Goal: Task Accomplishment & Management: Manage account settings

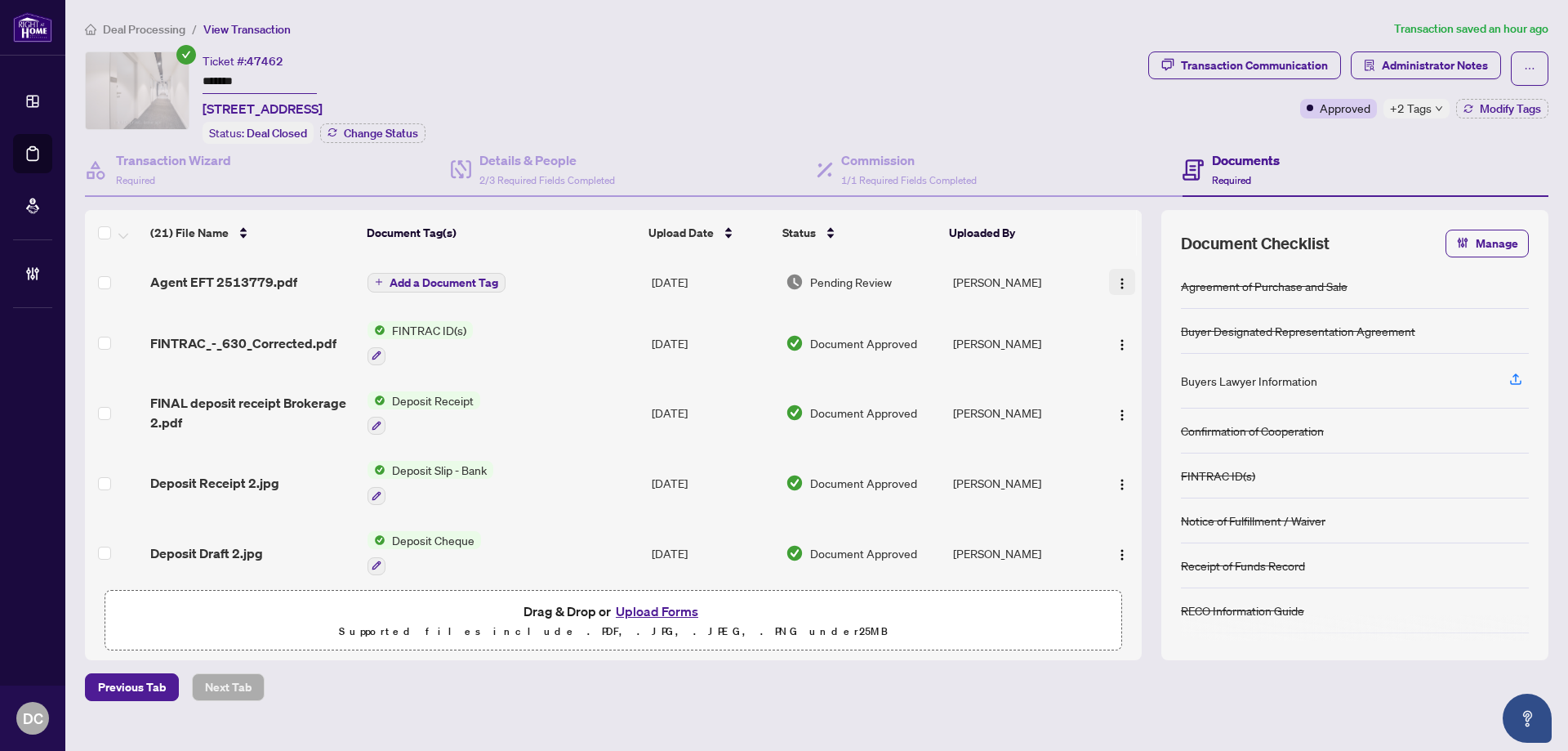
click at [1122, 274] on span "button" at bounding box center [1123, 282] width 13 height 18
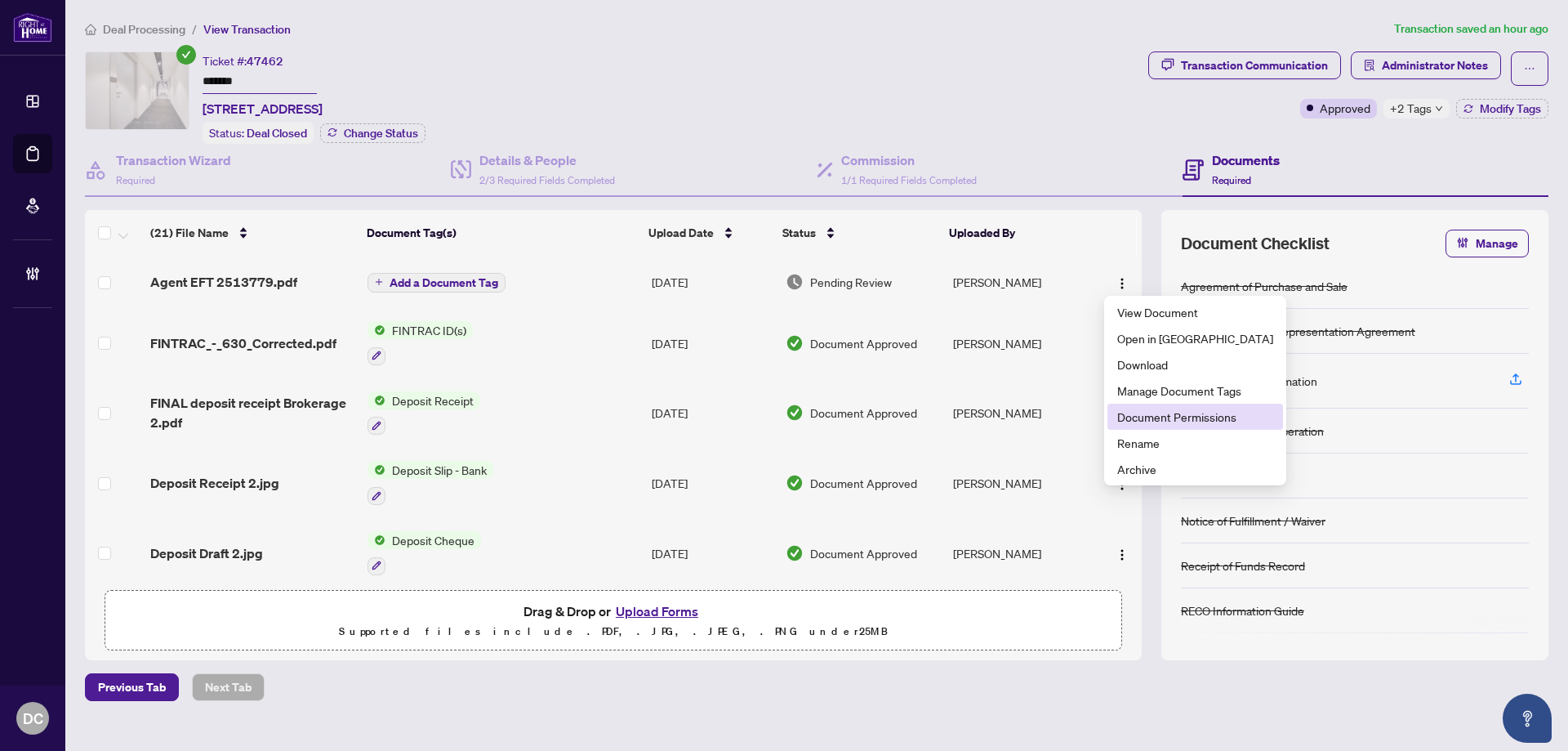
click at [1157, 417] on span "Document Permissions" at bounding box center [1195, 417] width 156 height 18
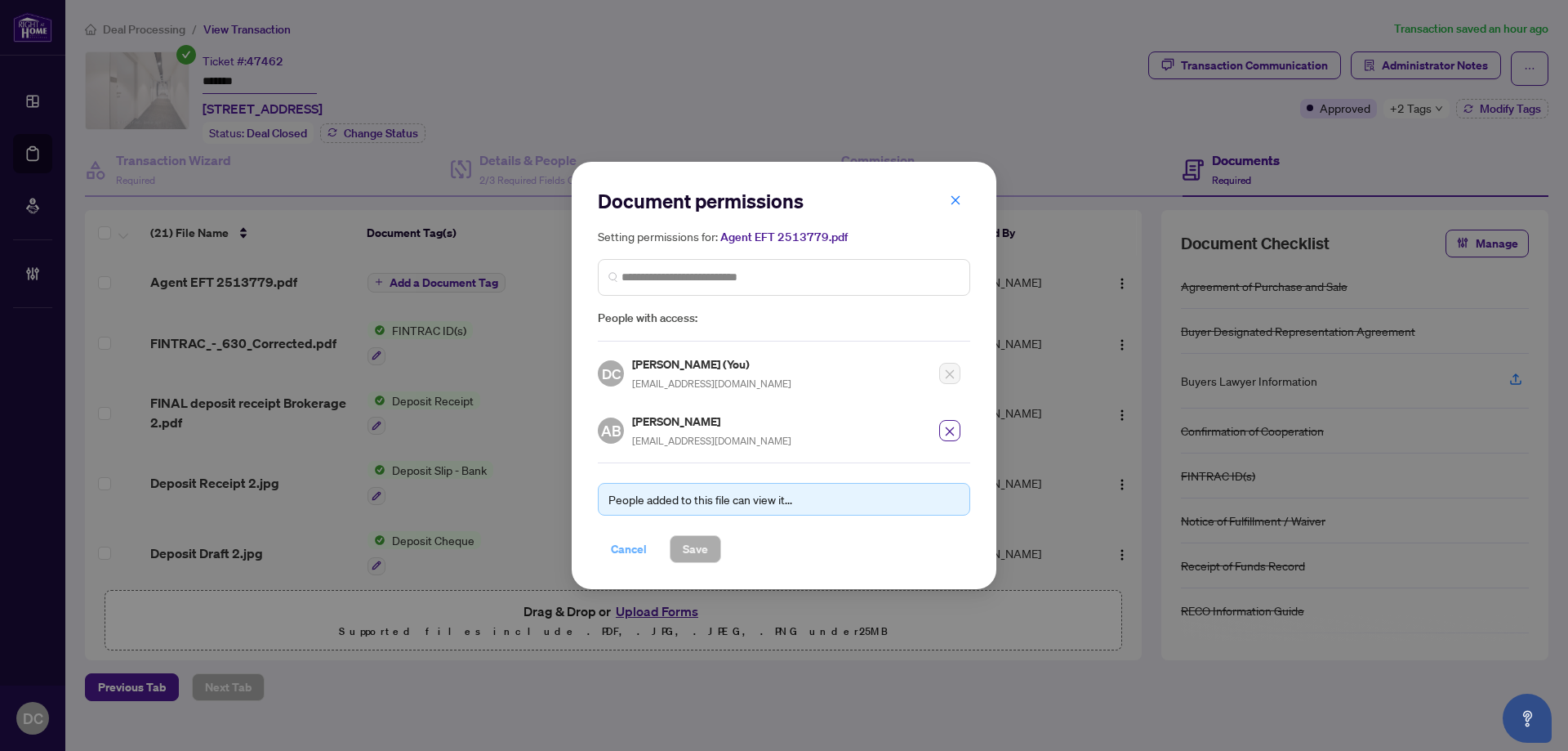
click at [621, 541] on span "Cancel" at bounding box center [629, 549] width 36 height 26
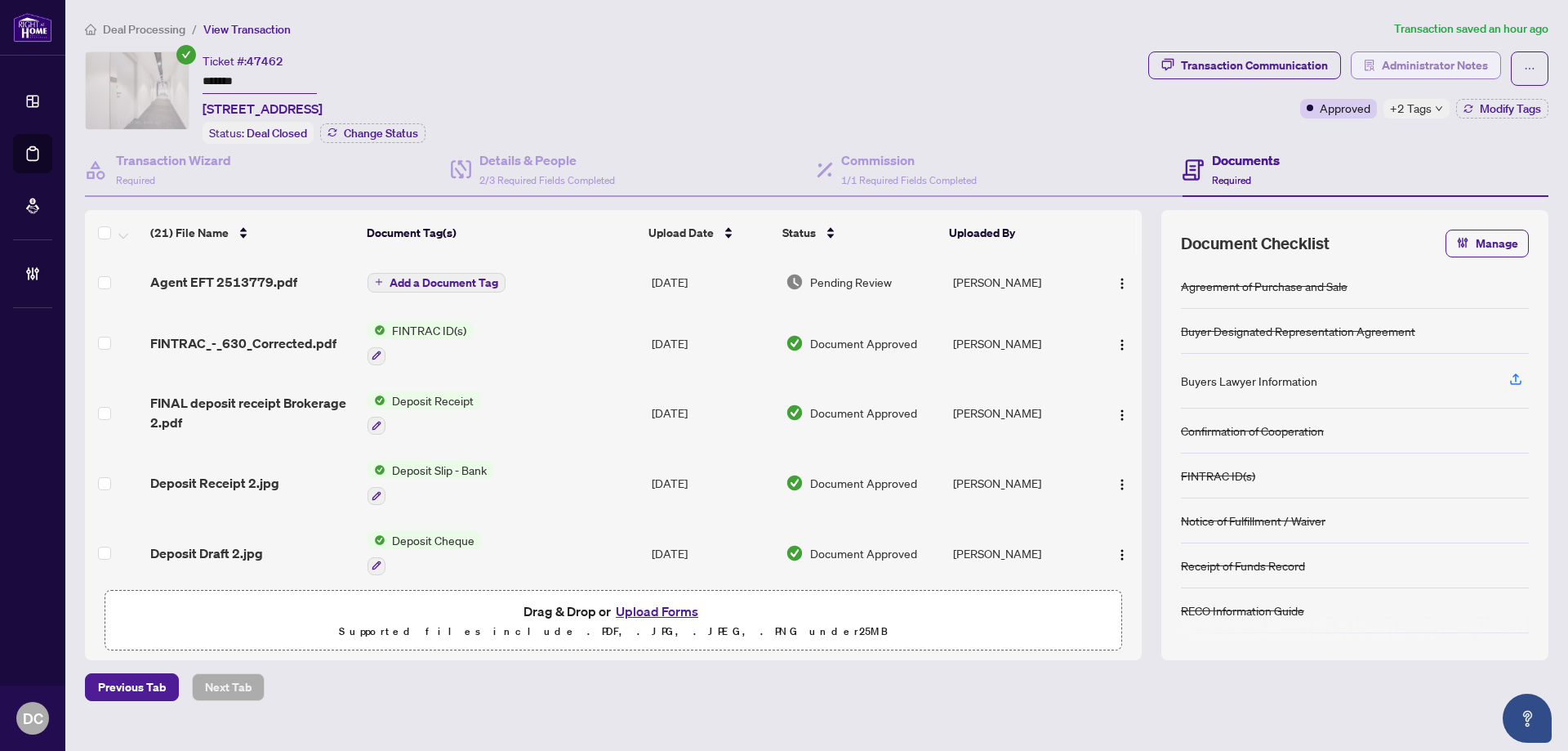
click at [1428, 75] on span "Administrator Notes" at bounding box center [1435, 66] width 106 height 26
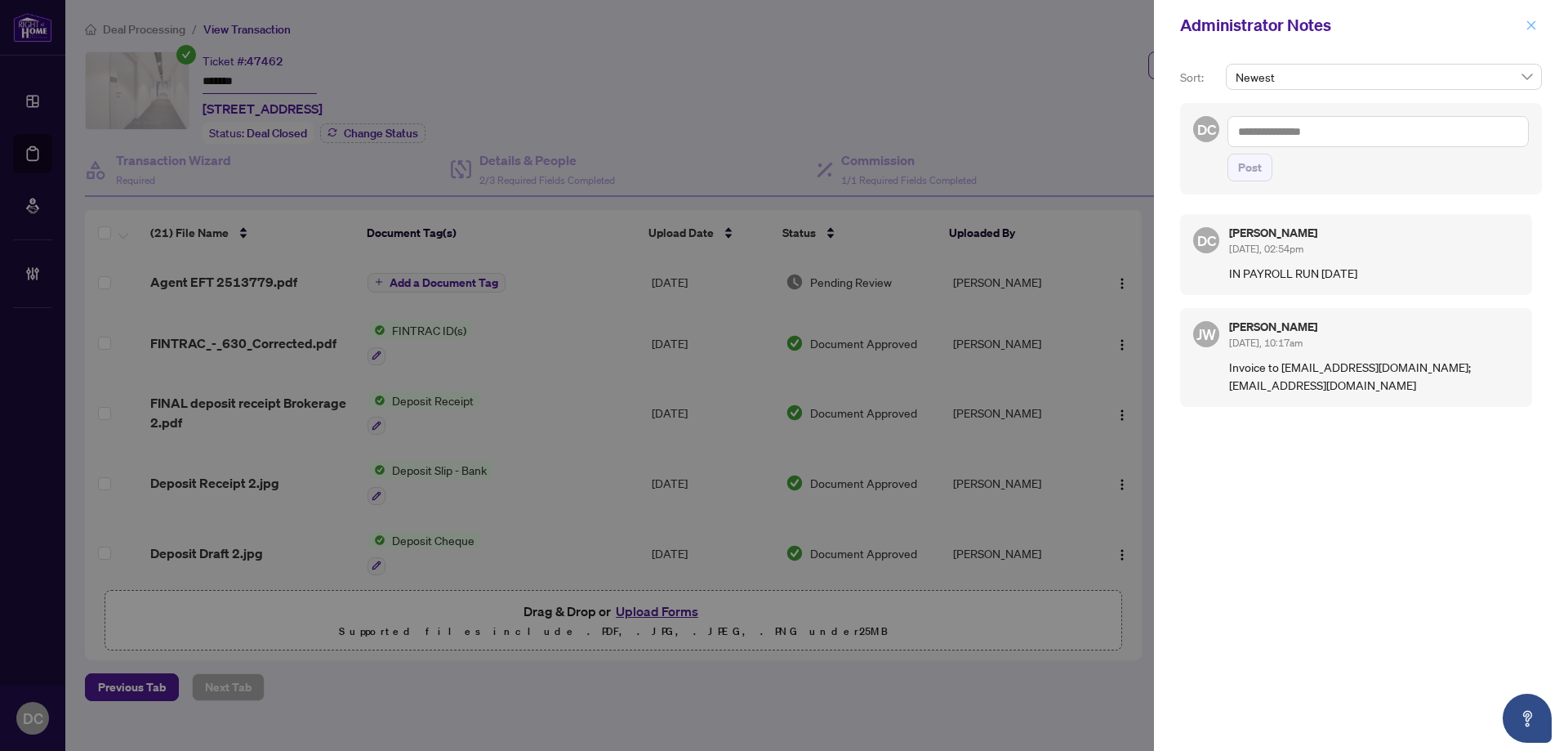
click at [1533, 24] on icon "close" at bounding box center [1531, 25] width 9 height 9
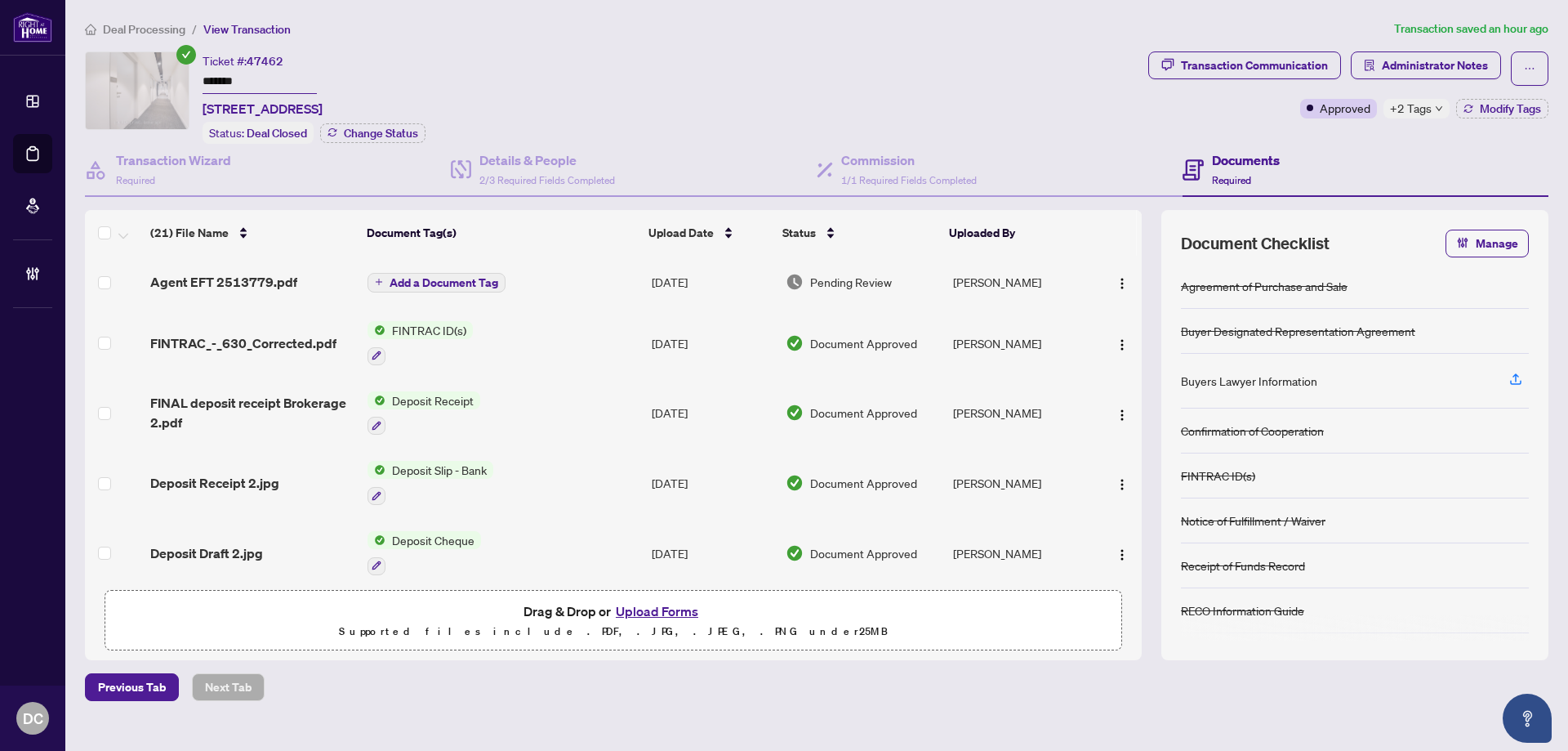
click at [728, 72] on div "Ticket #: 47462 ******* [STREET_ADDRESS] Status: Deal Closed Change Status" at bounding box center [613, 97] width 1057 height 93
click at [1423, 55] on span "Administrator Notes" at bounding box center [1435, 66] width 106 height 26
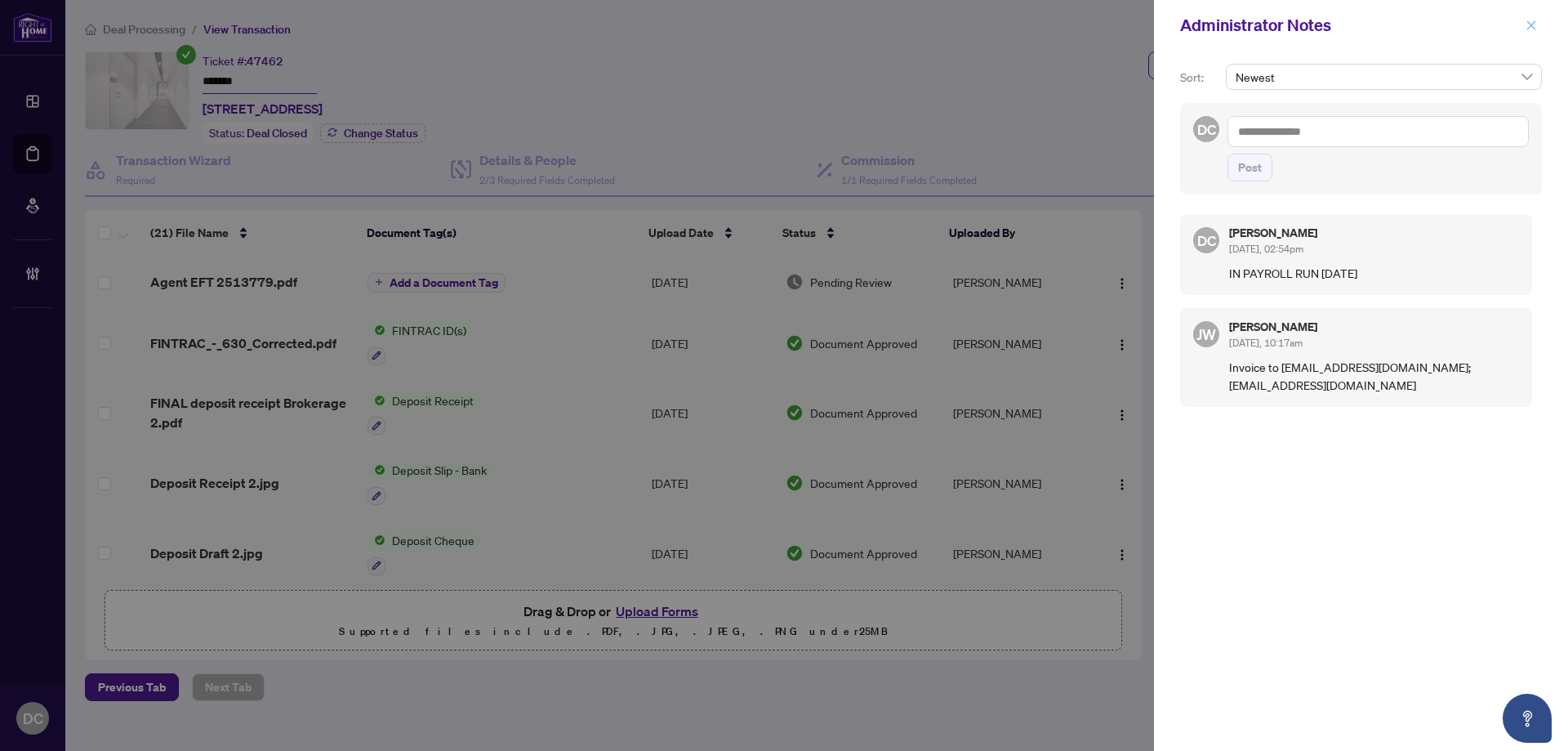
click at [1533, 24] on icon "close" at bounding box center [1531, 25] width 9 height 9
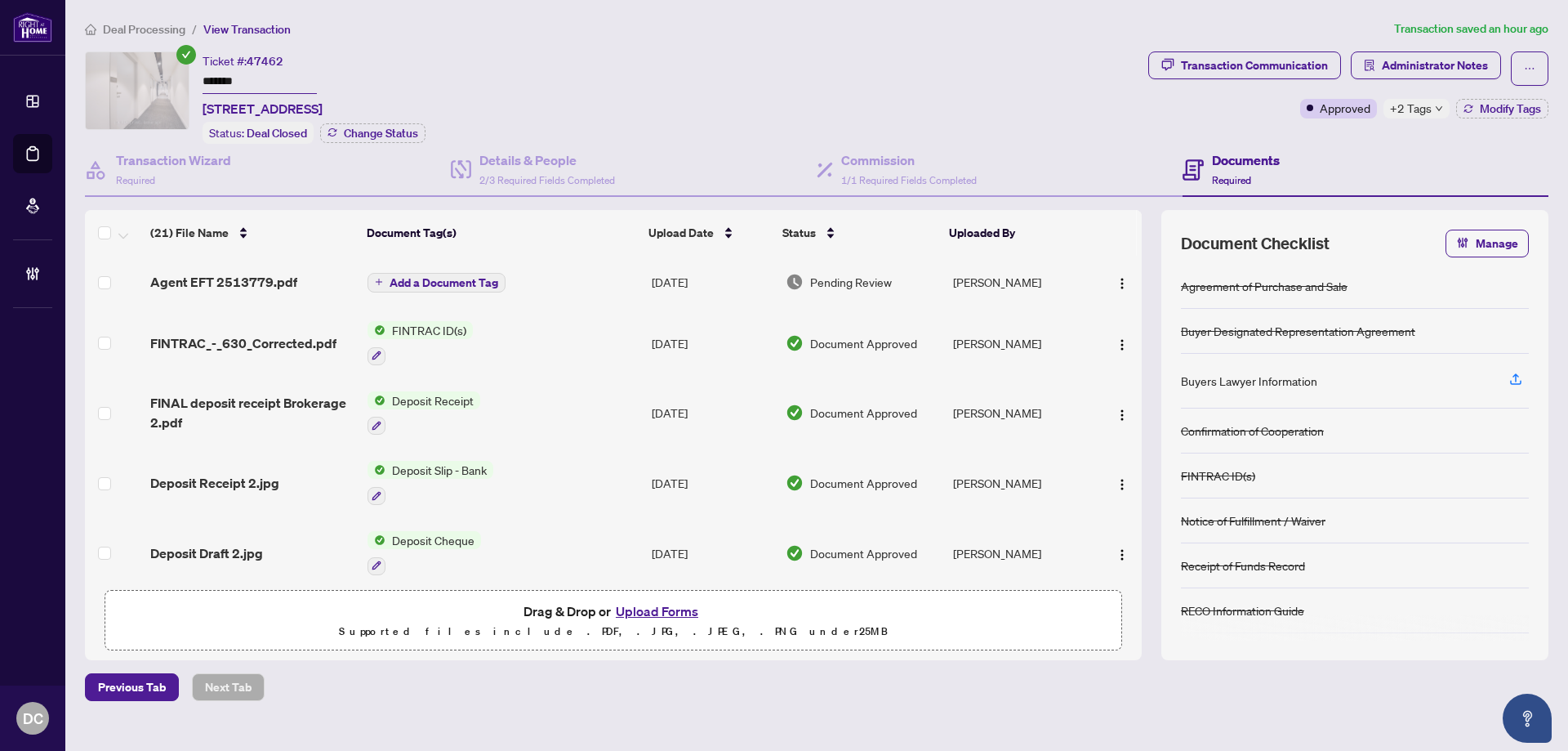
click at [161, 26] on span "Deal Processing" at bounding box center [144, 29] width 83 height 15
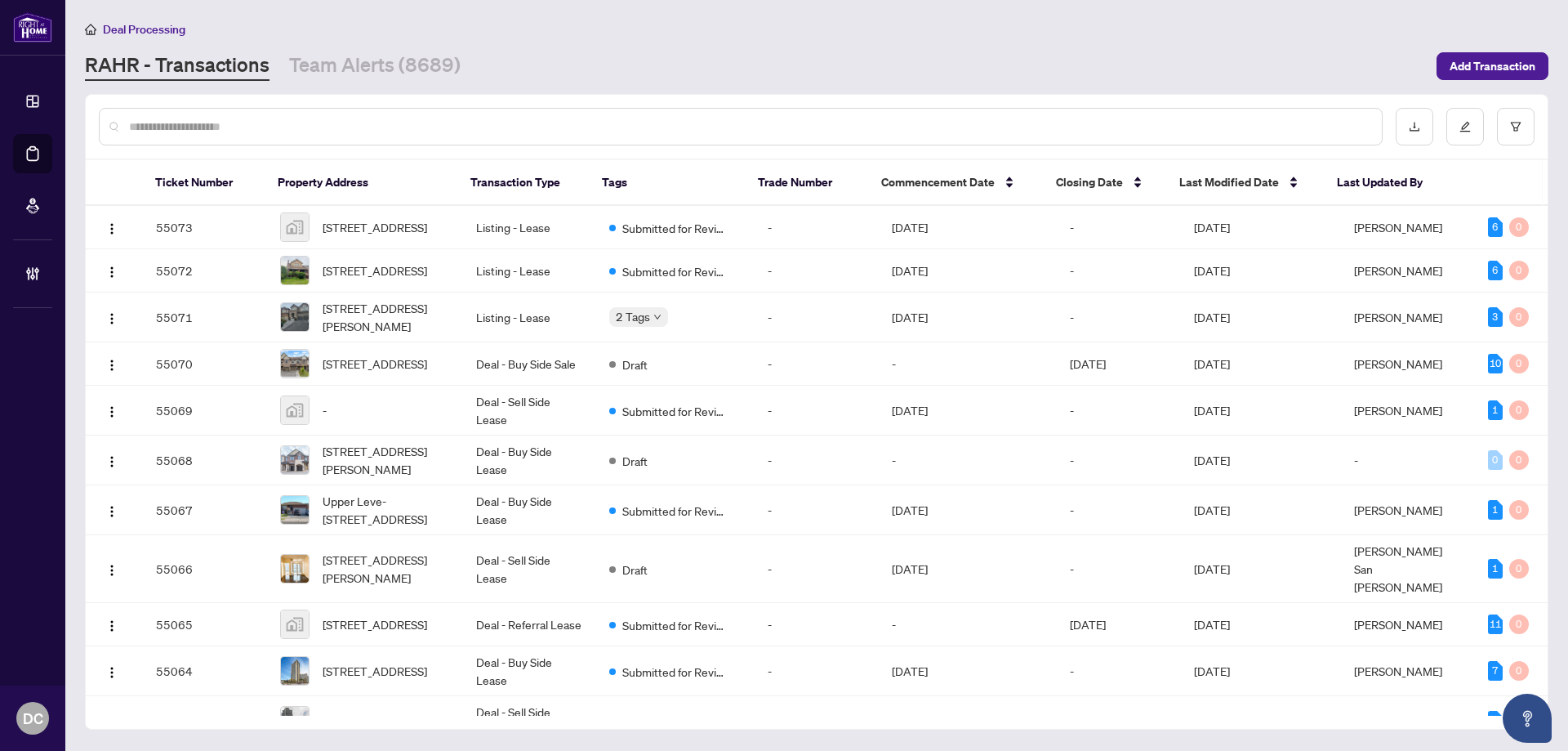
click at [545, 120] on input "text" at bounding box center [749, 127] width 1240 height 18
paste input "*******"
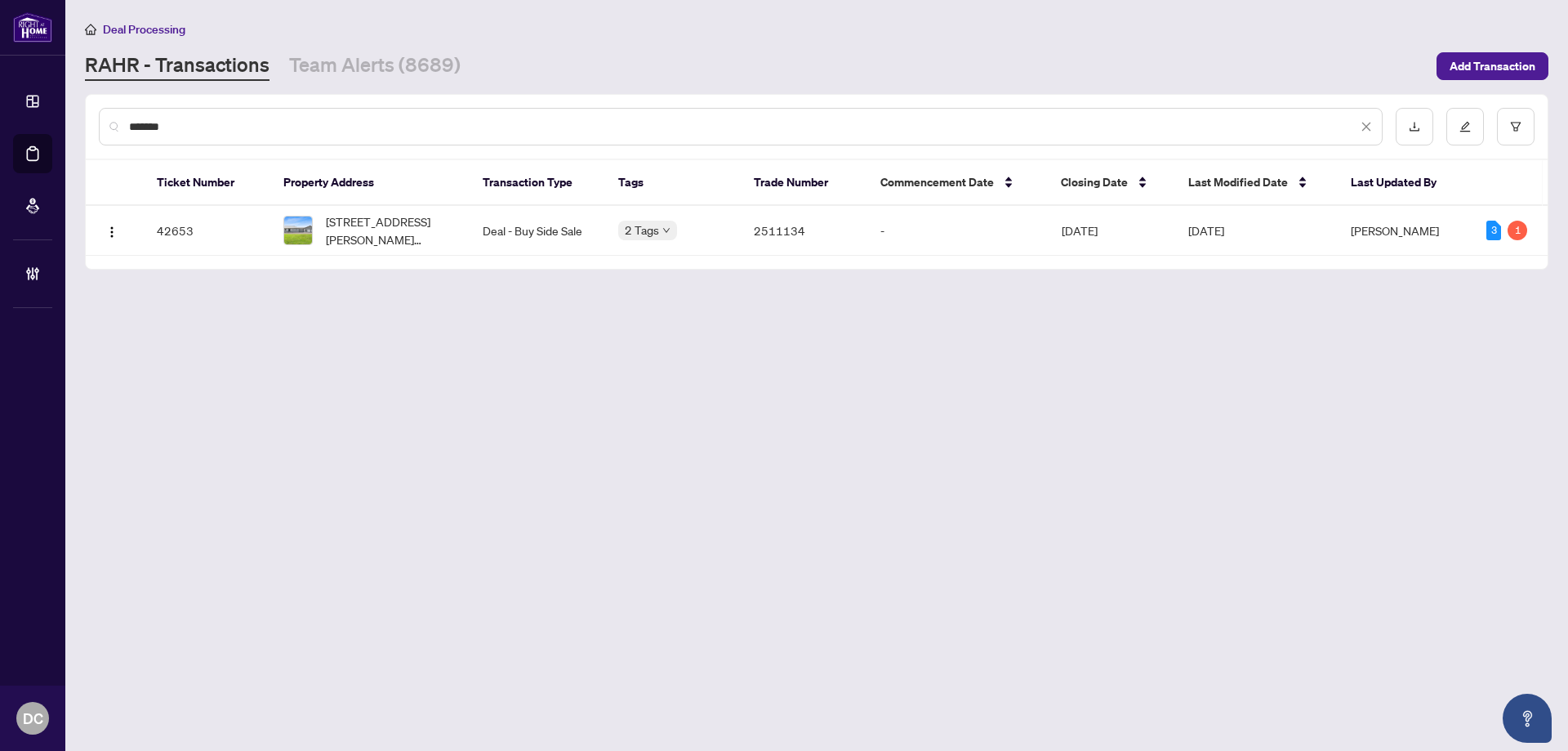
type input "*******"
click at [399, 225] on span "[STREET_ADDRESS][PERSON_NAME][PERSON_NAME]" at bounding box center [391, 230] width 131 height 36
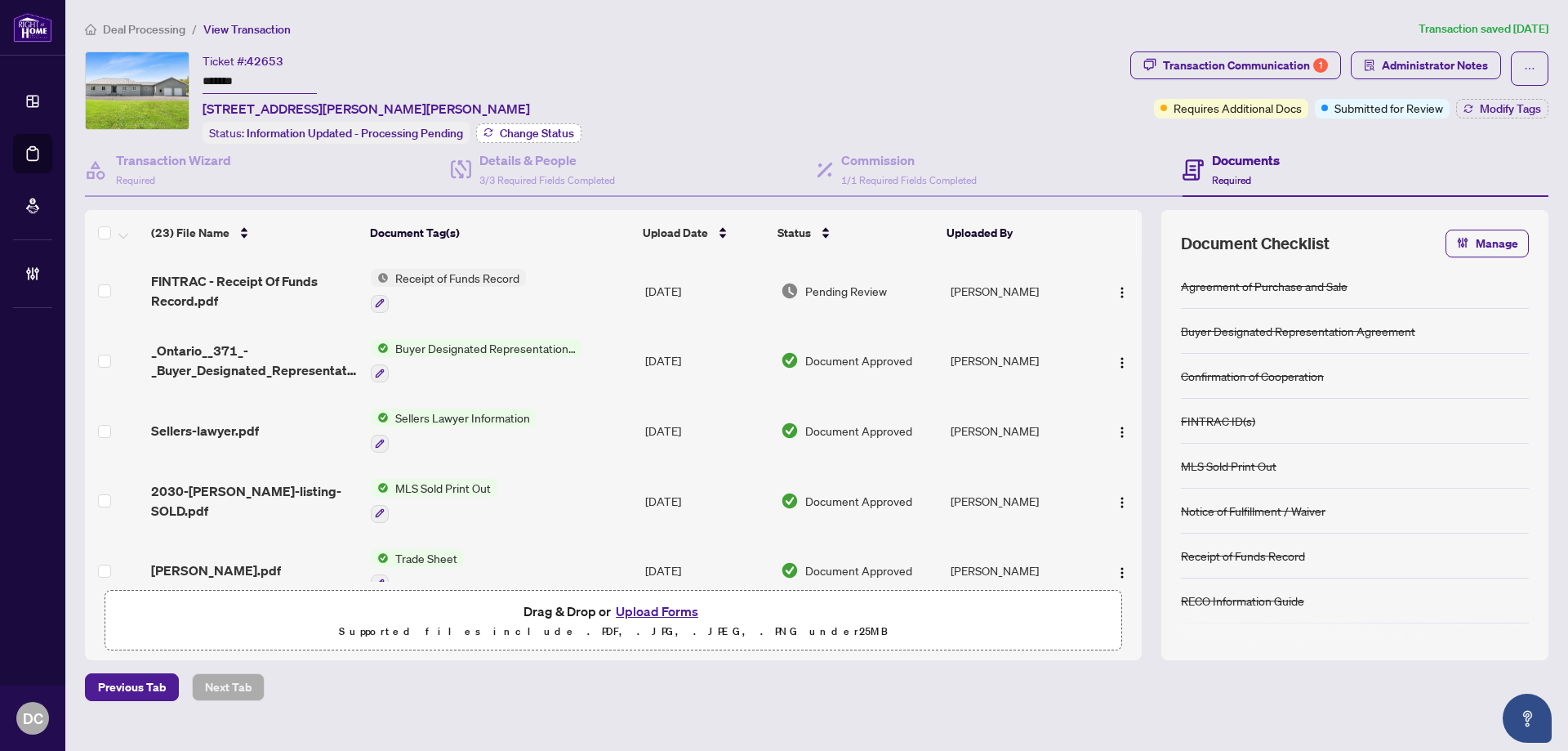
click at [552, 128] on span "Change Status" at bounding box center [536, 133] width 75 height 11
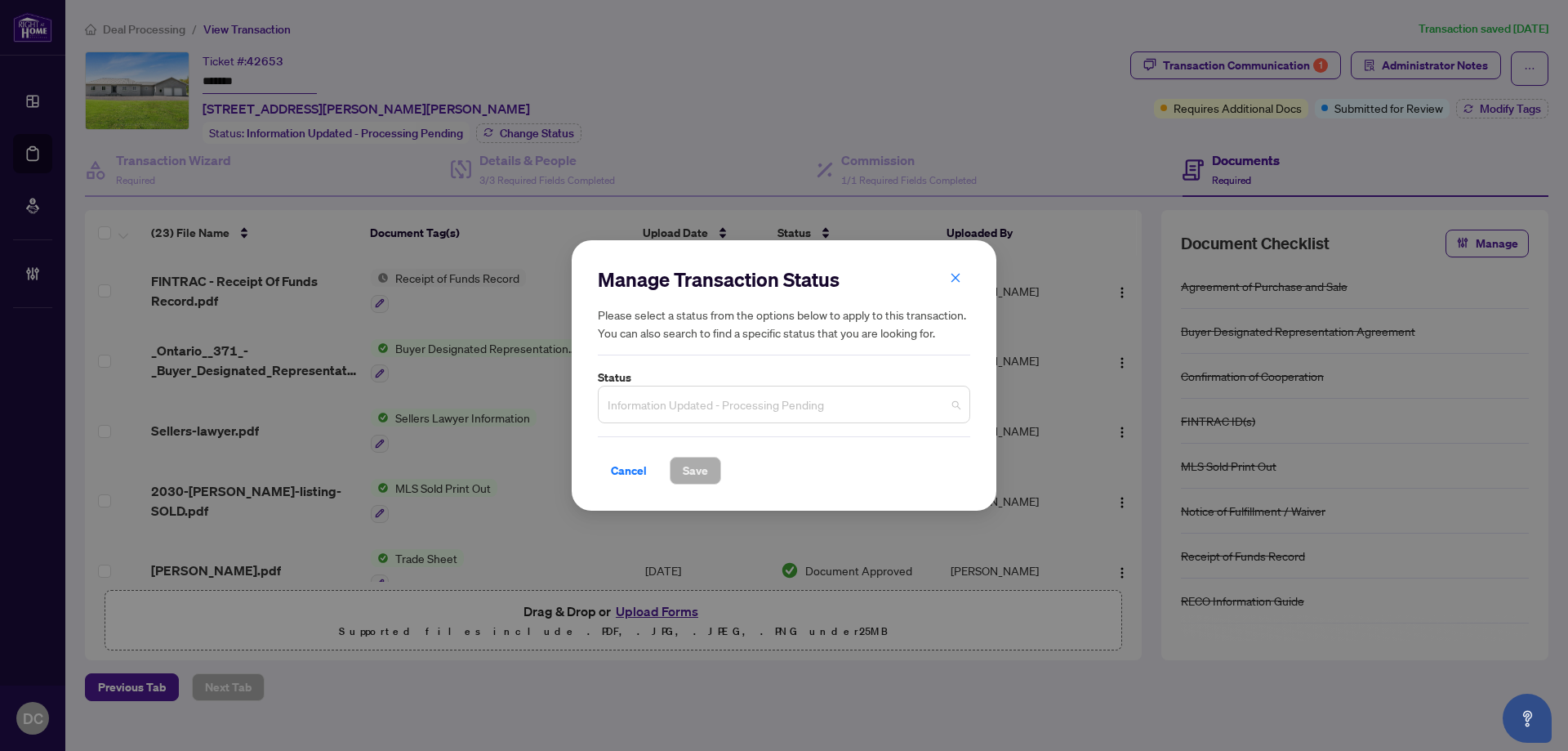
click at [811, 402] on span "Information Updated - Processing Pending" at bounding box center [784, 405] width 353 height 31
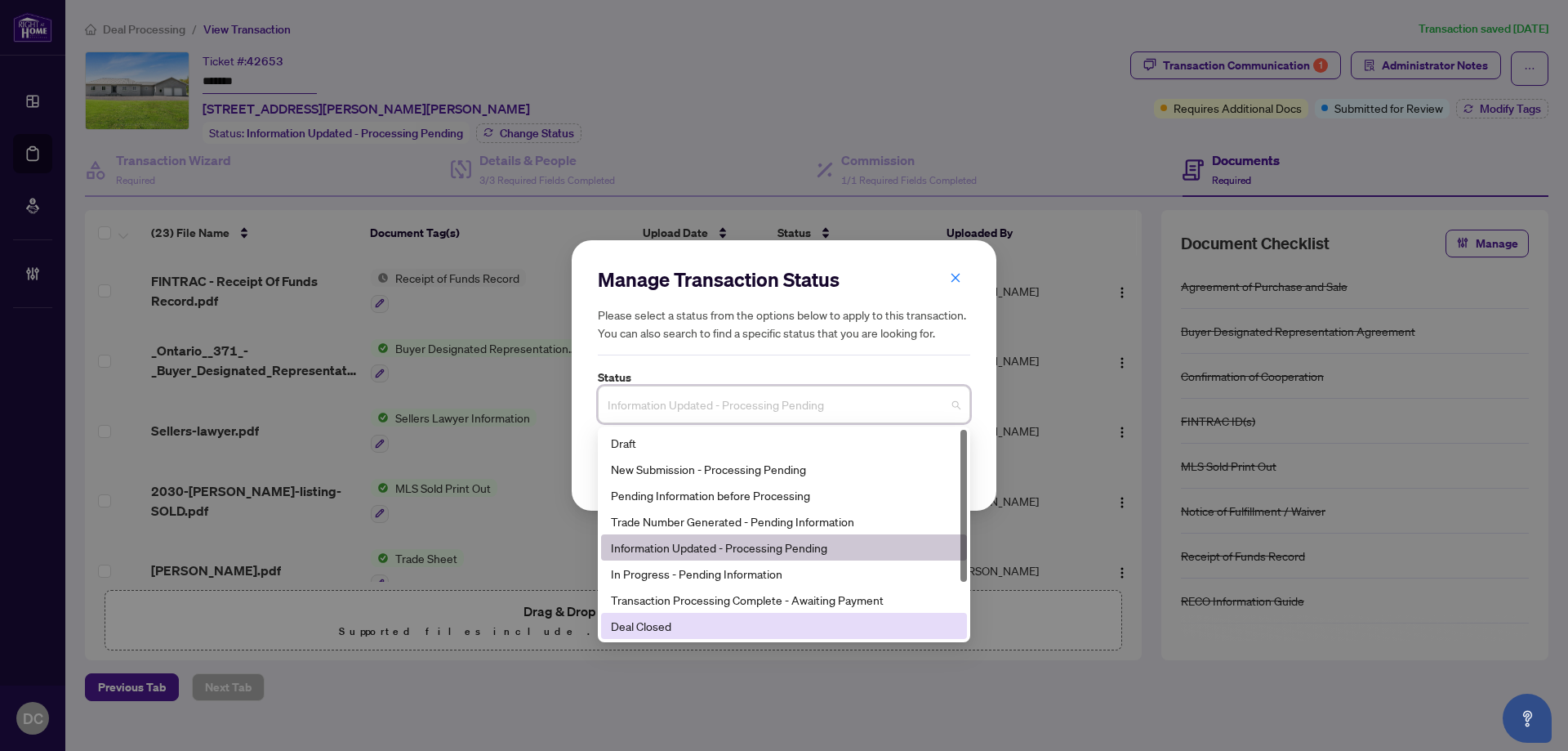
click at [707, 629] on div "Deal Closed" at bounding box center [784, 626] width 346 height 18
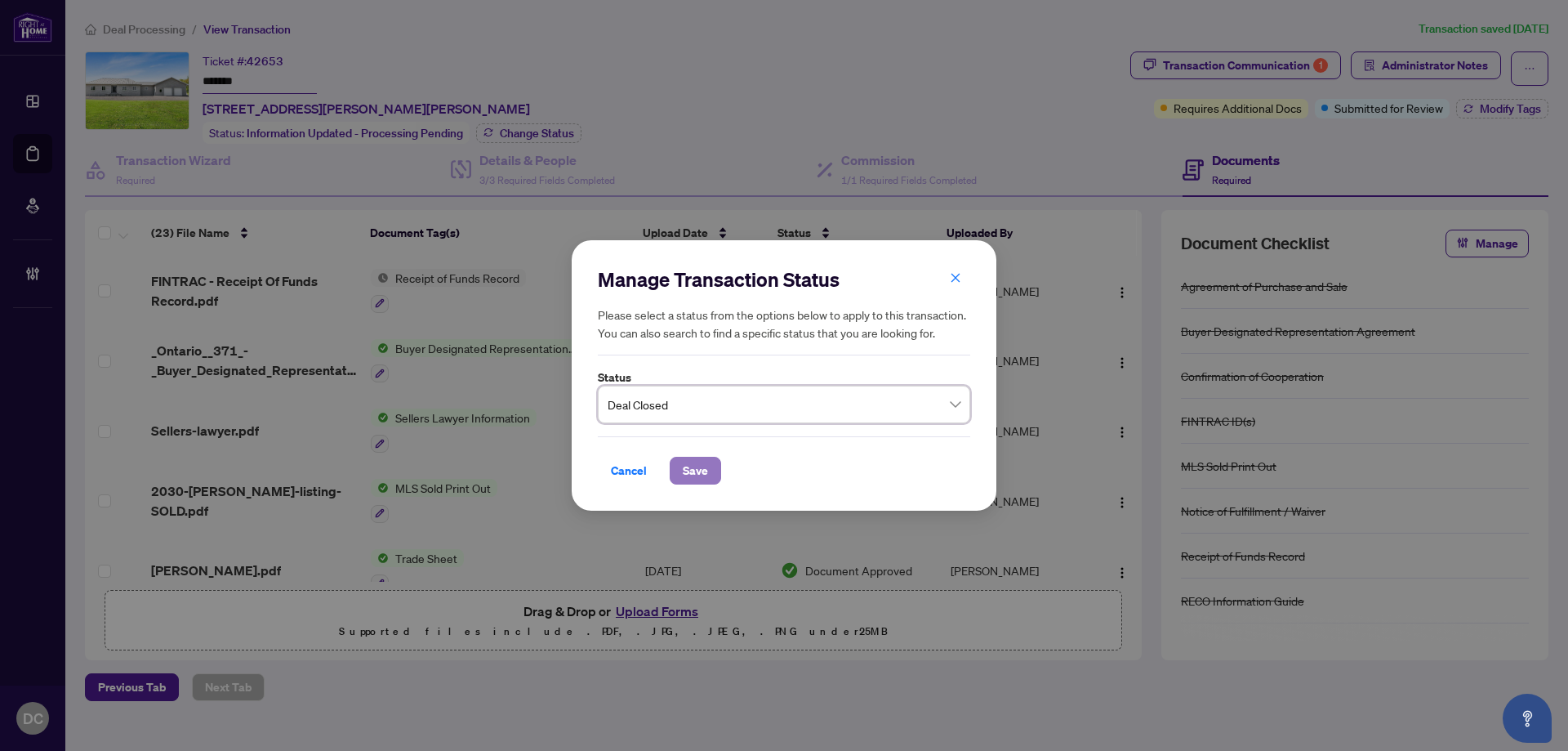
drag, startPoint x: 709, startPoint y: 475, endPoint x: 716, endPoint y: 461, distance: 15.7
click at [709, 473] on button "Save" at bounding box center [695, 471] width 52 height 28
click at [1245, 71] on div "Manage Transaction Status Please select a status from the options below to appl…" at bounding box center [784, 375] width 1568 height 751
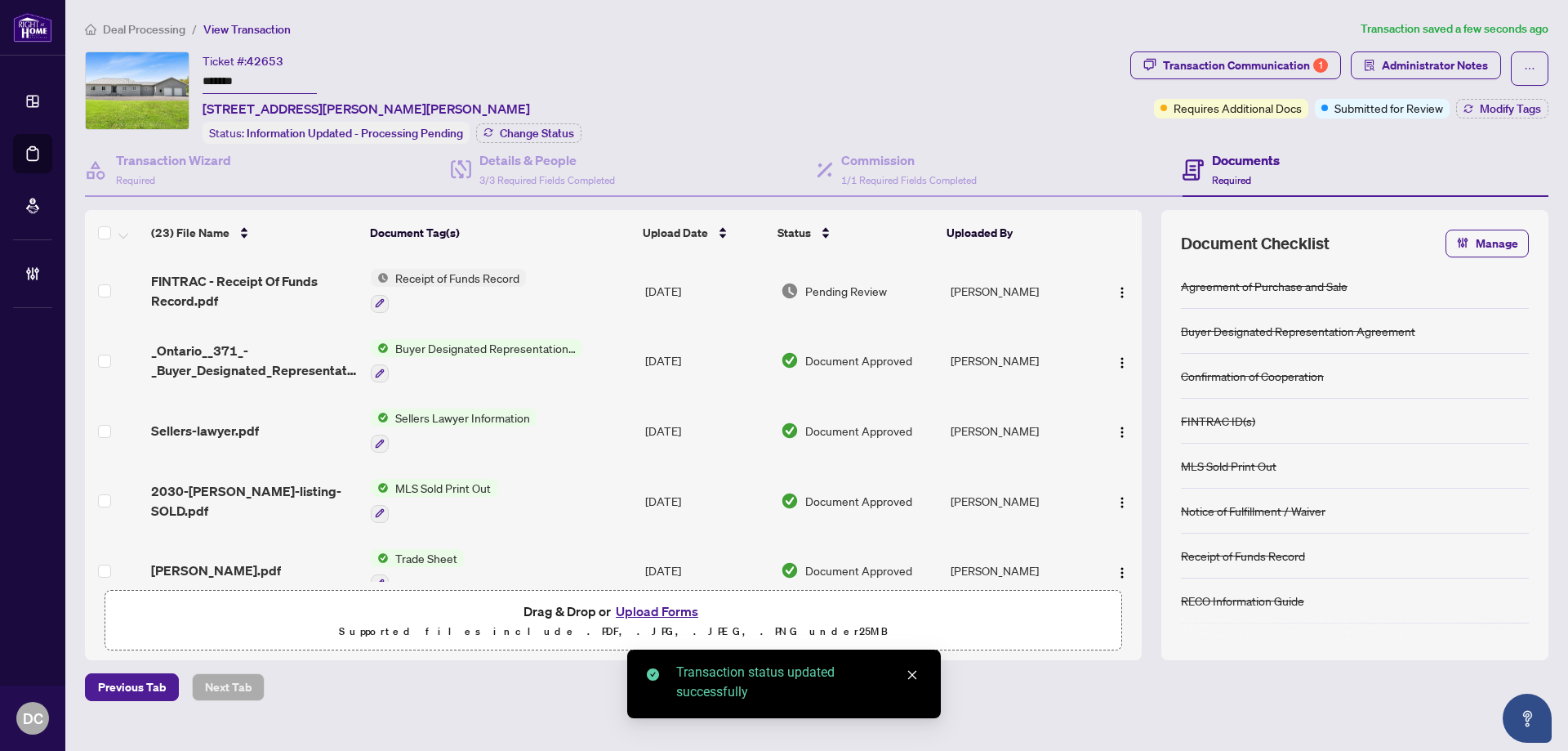
click at [1265, 69] on div "Transaction Communication 1" at bounding box center [1245, 66] width 165 height 26
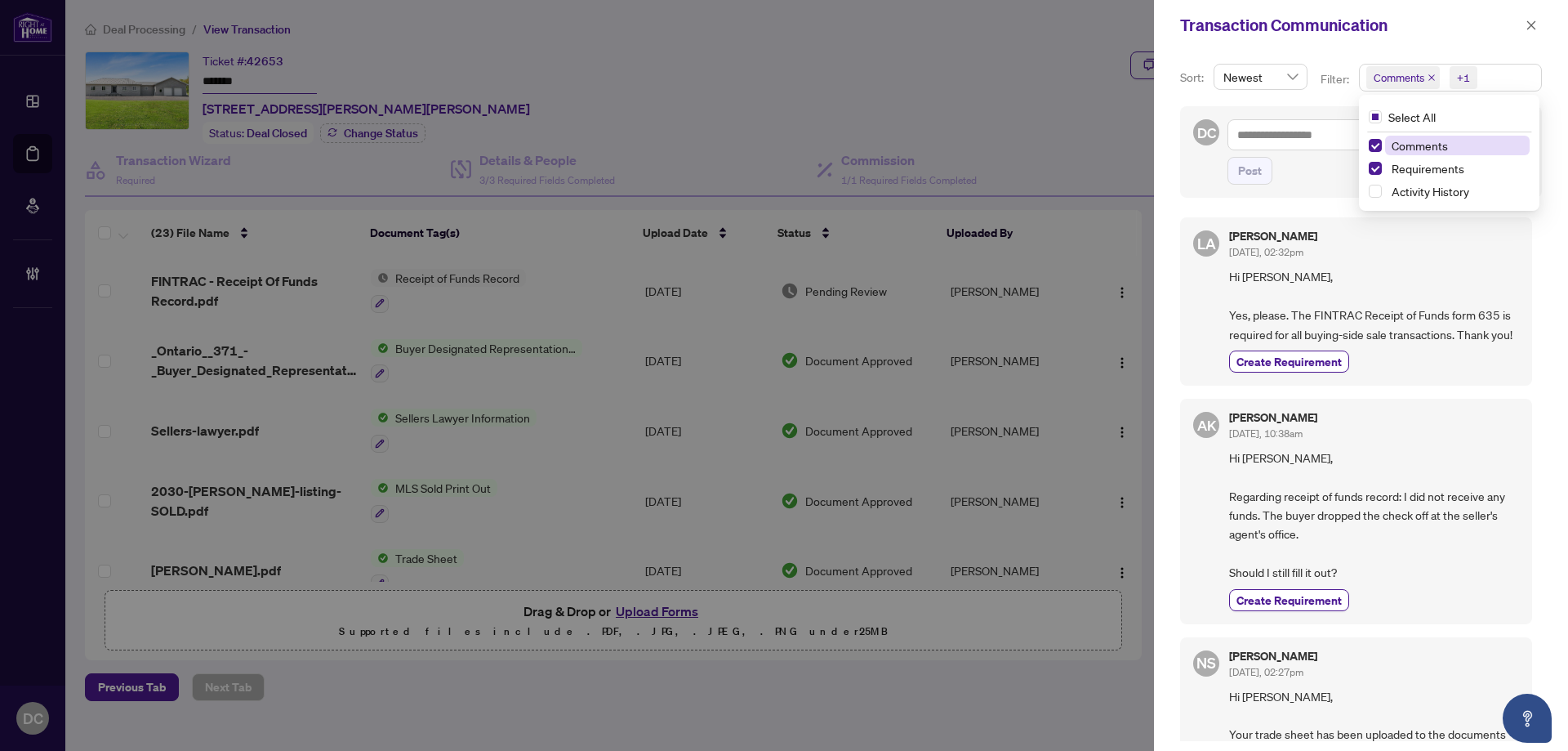
click at [1480, 73] on span "Comments +1" at bounding box center [1450, 78] width 181 height 26
click at [1417, 147] on span "Comments" at bounding box center [1420, 146] width 56 height 15
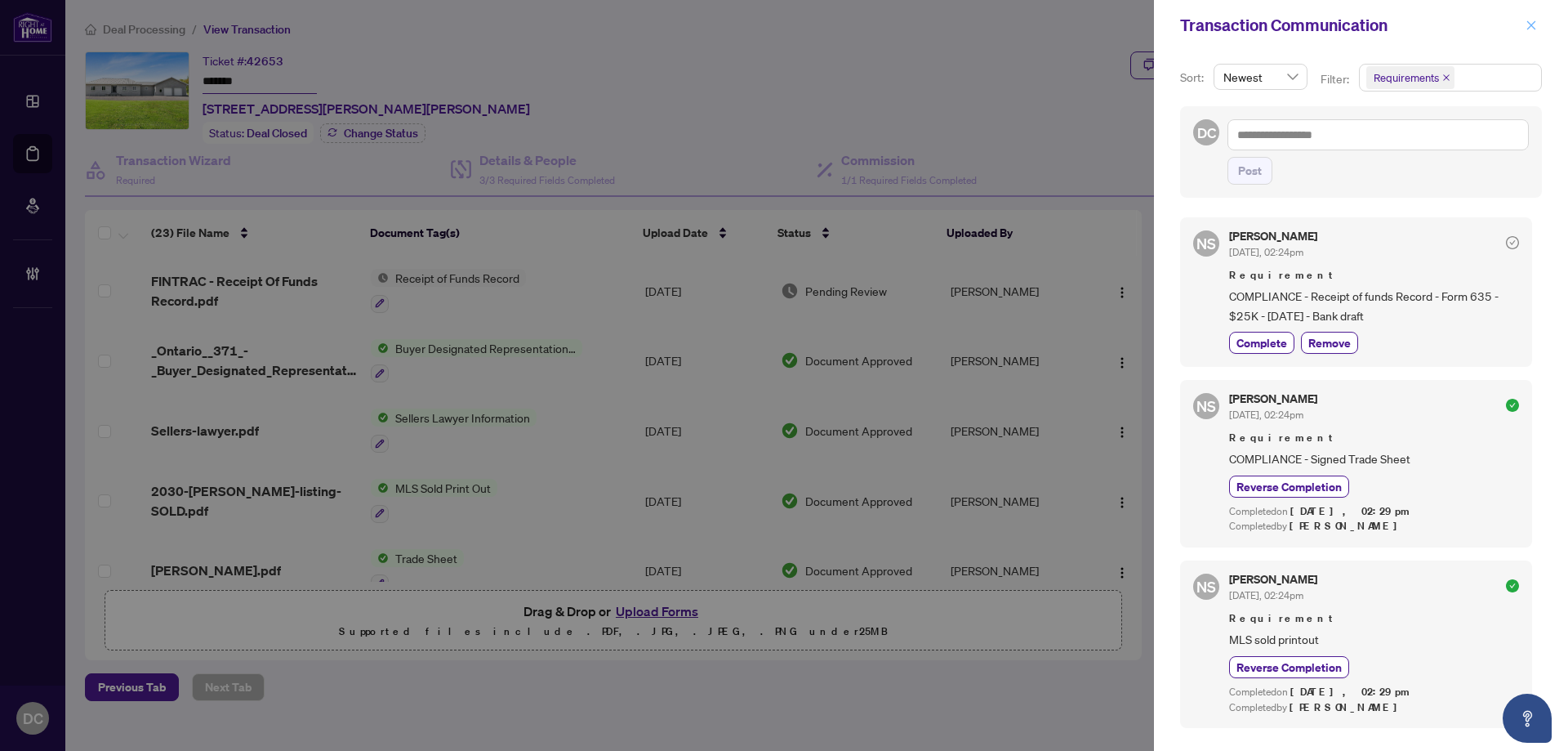
click at [1533, 27] on icon "close" at bounding box center [1531, 25] width 9 height 9
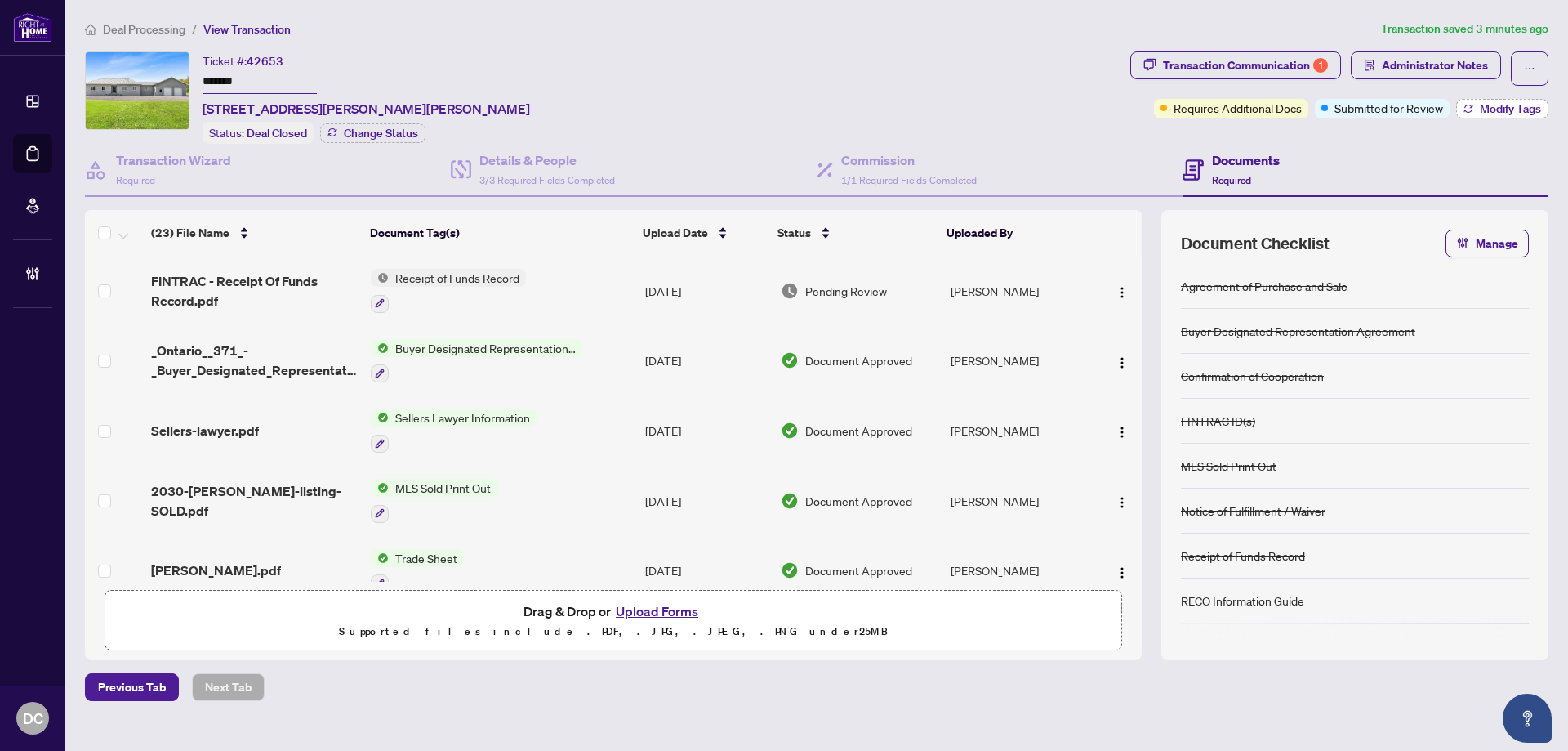
click at [1485, 109] on span "Modify Tags" at bounding box center [1511, 109] width 61 height 11
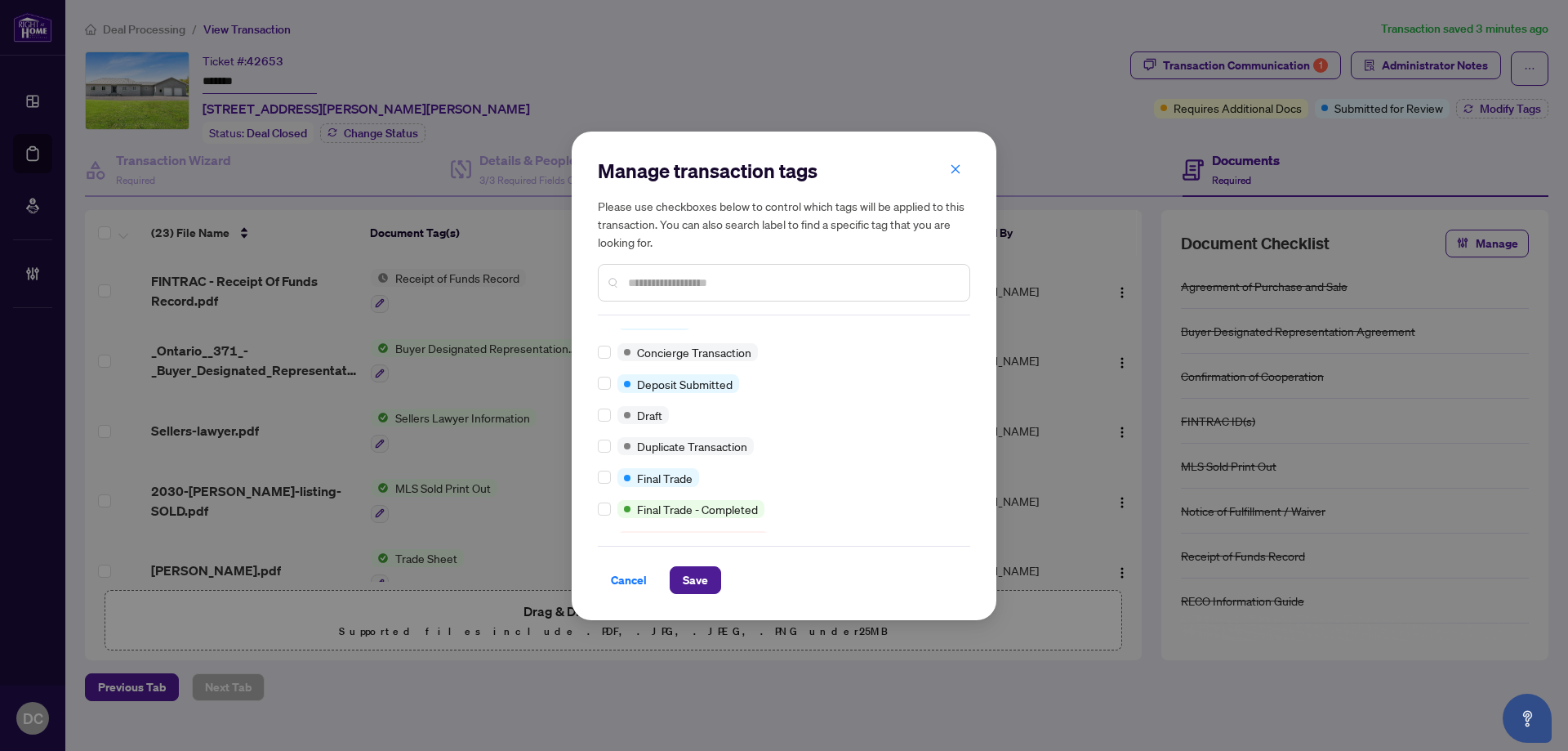
scroll to position [327, 0]
click at [698, 283] on input "text" at bounding box center [792, 283] width 328 height 18
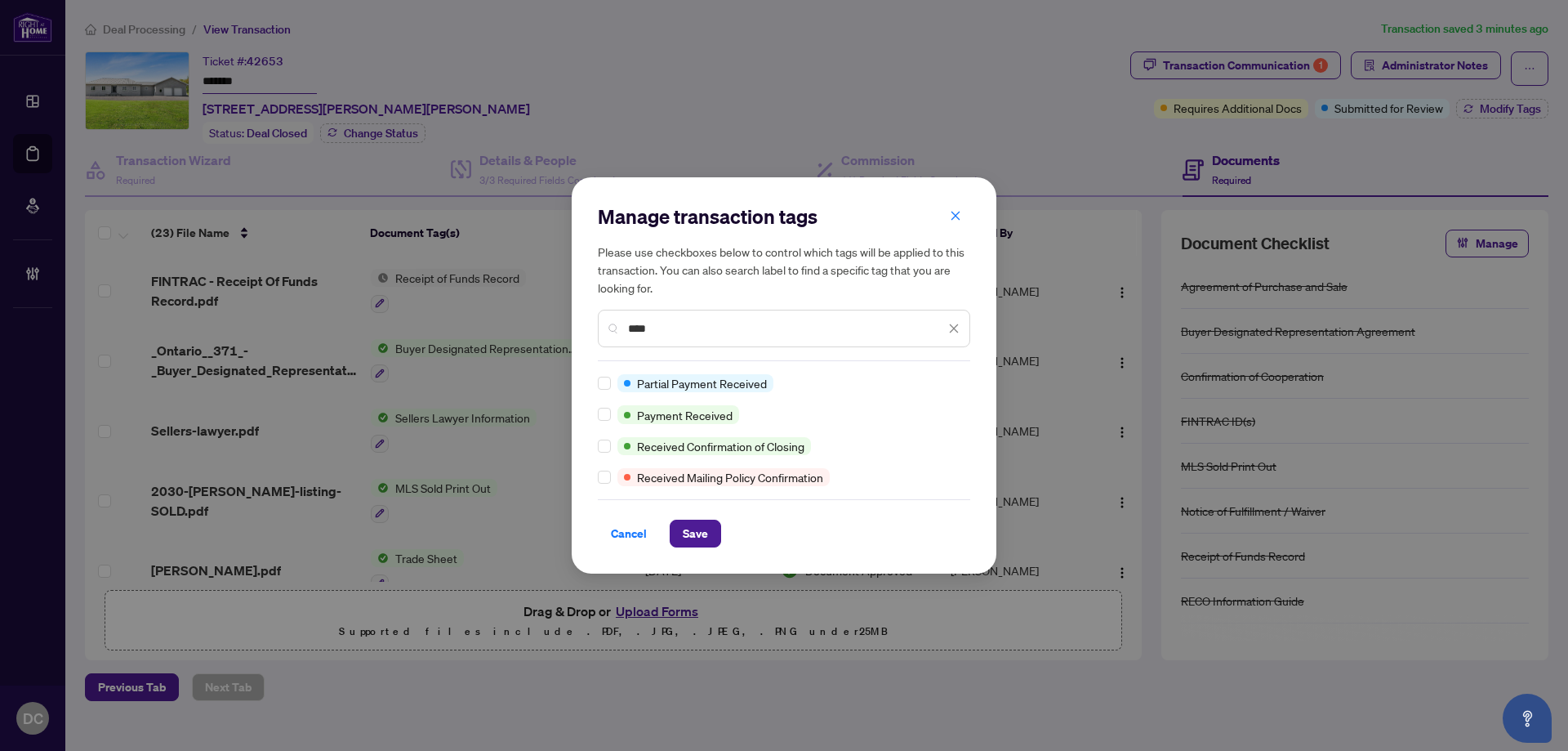
scroll to position [0, 0]
type input "****"
click at [686, 544] on span "Save" at bounding box center [695, 533] width 25 height 26
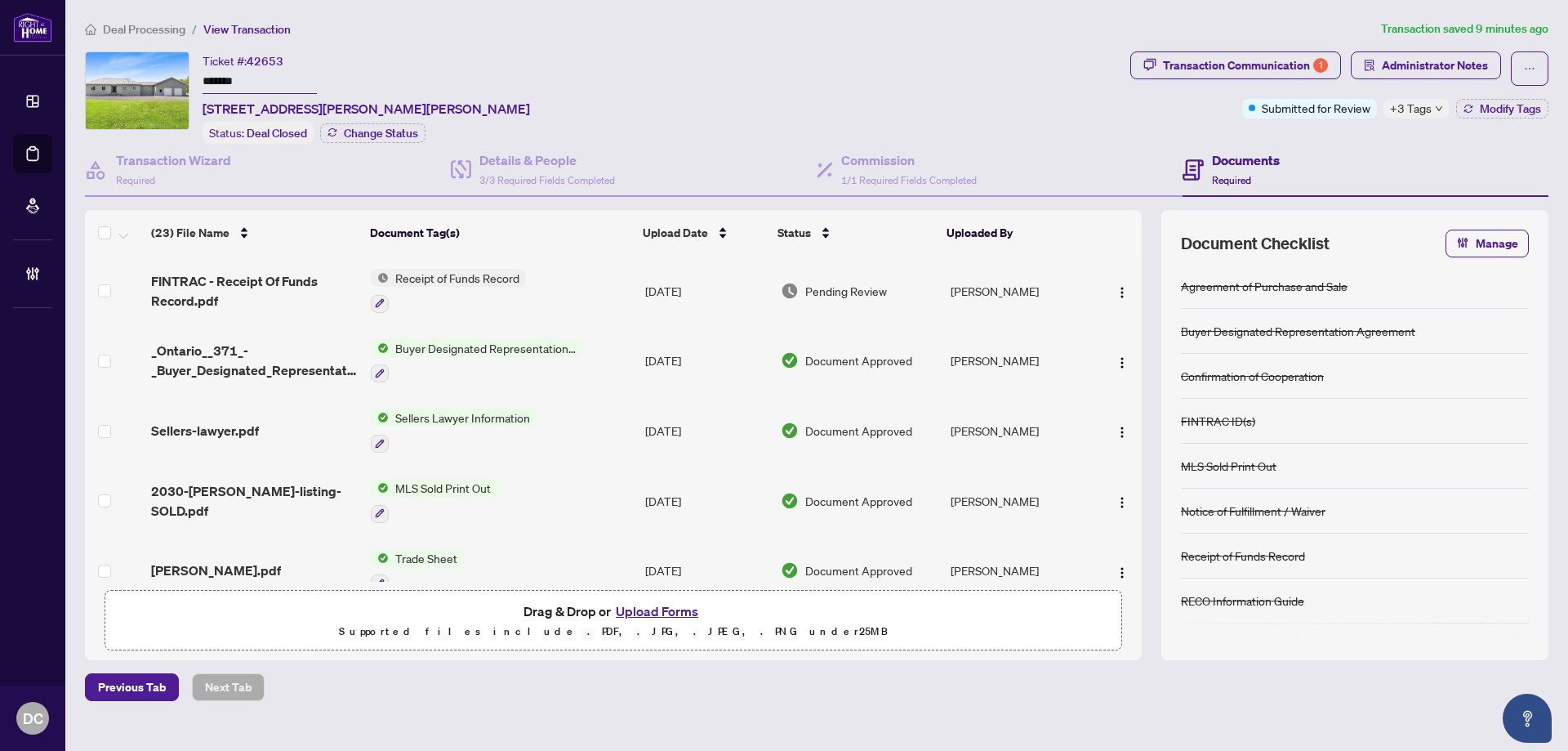
click at [1430, 113] on span "+3 Tags" at bounding box center [1411, 108] width 42 height 19
click at [146, 29] on span "Deal Processing" at bounding box center [144, 29] width 83 height 15
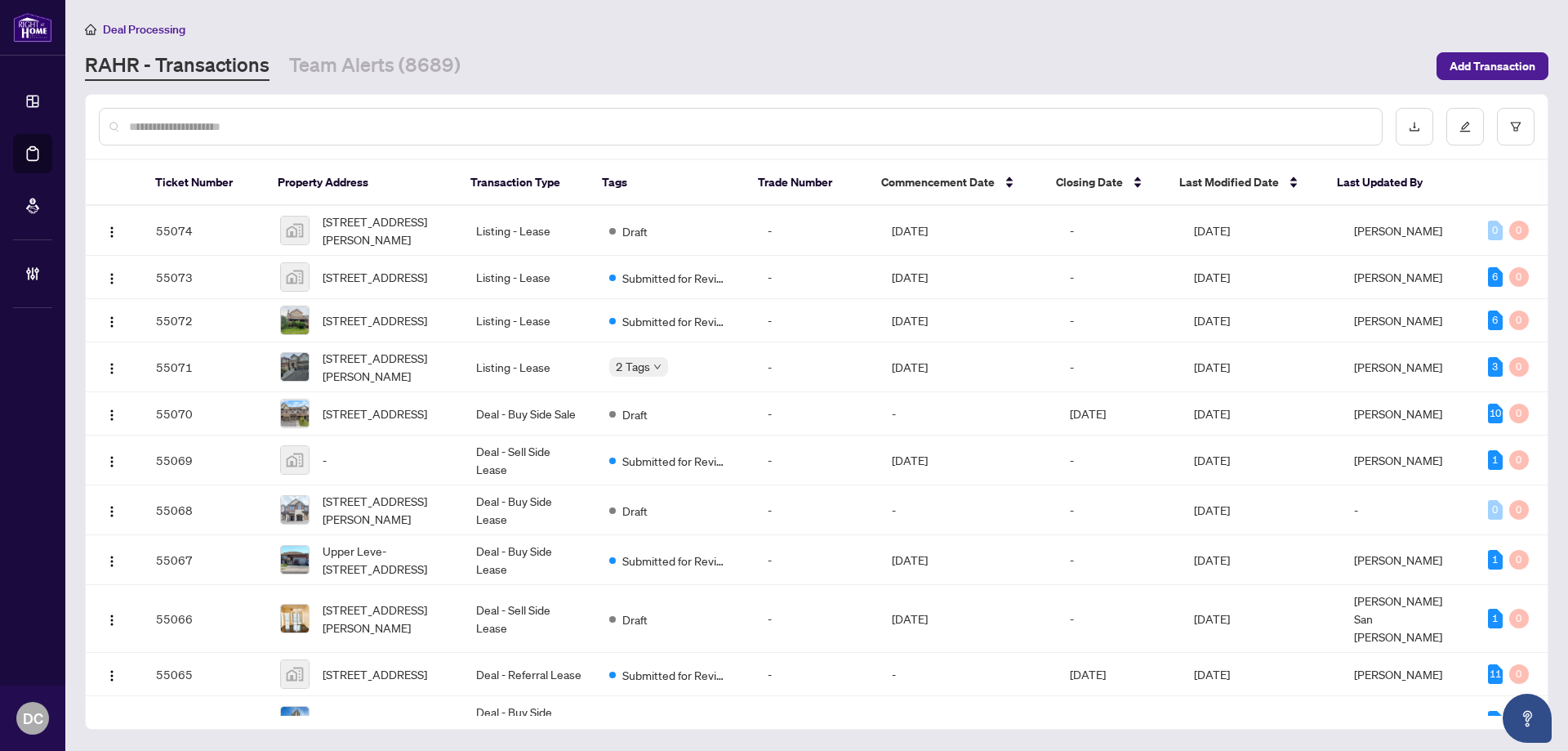
click at [304, 129] on input "text" at bounding box center [749, 127] width 1240 height 18
paste input "*******"
type input "*******"
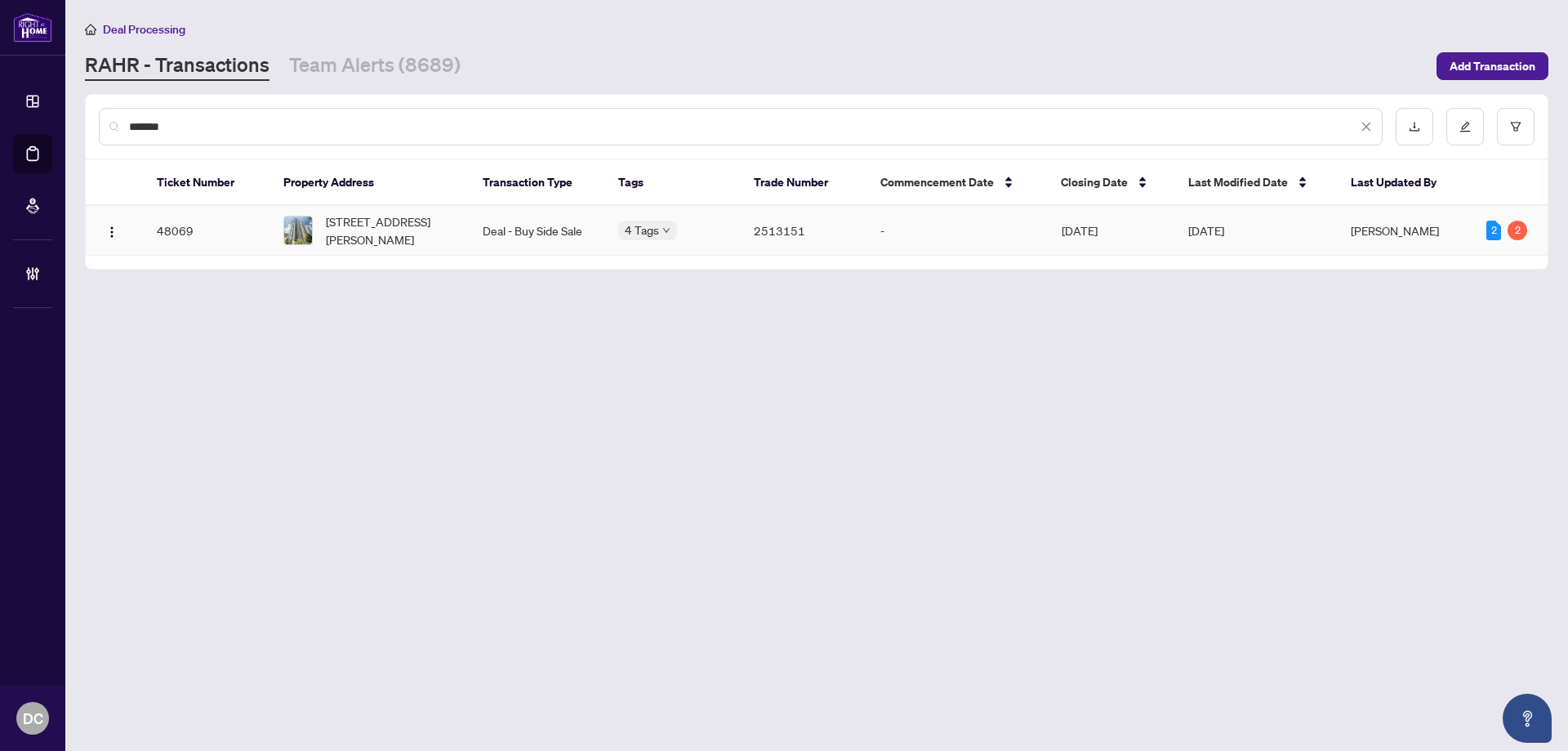
click at [504, 232] on td "Deal - Buy Side Sale" at bounding box center [538, 230] width 136 height 50
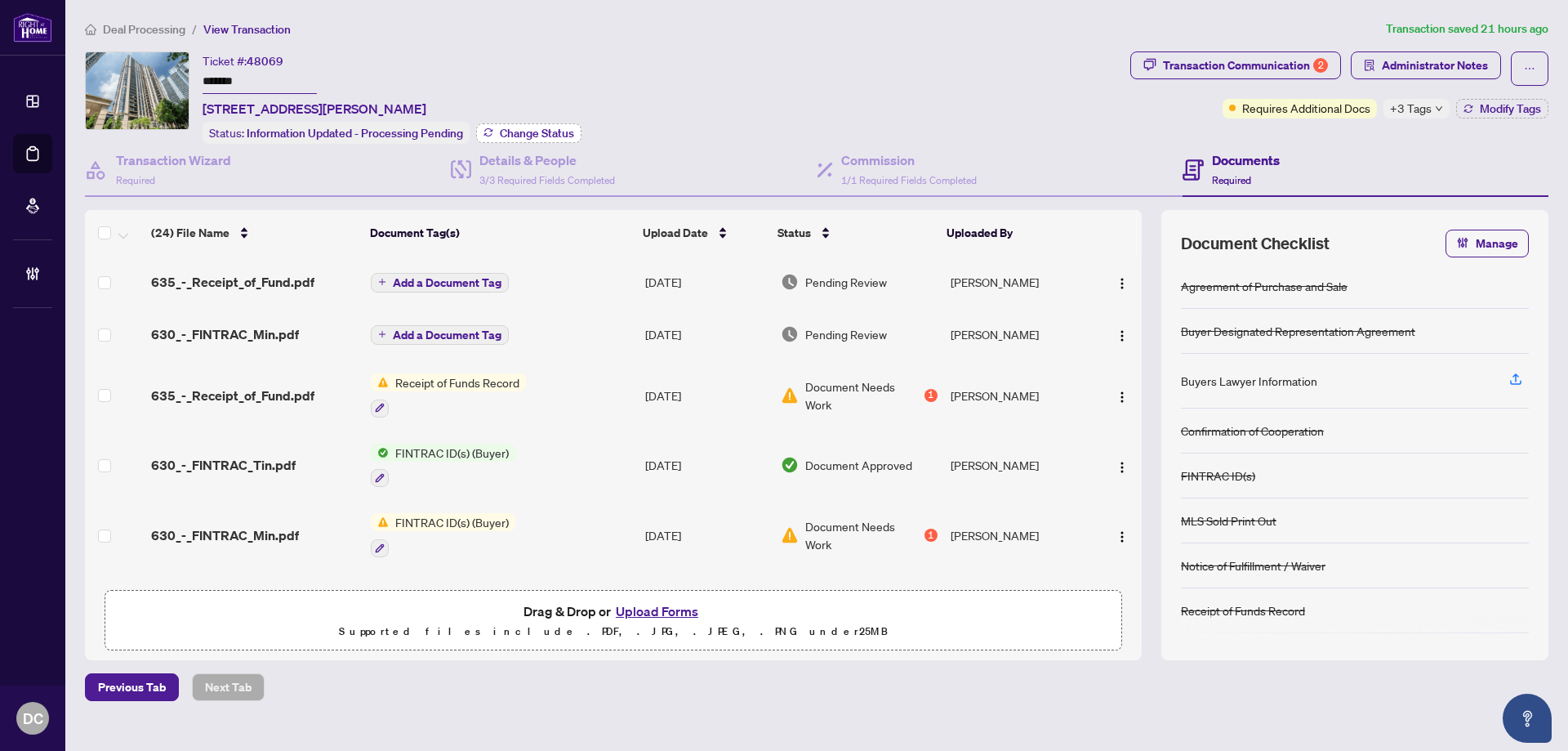
click at [556, 128] on span "Change Status" at bounding box center [536, 133] width 75 height 11
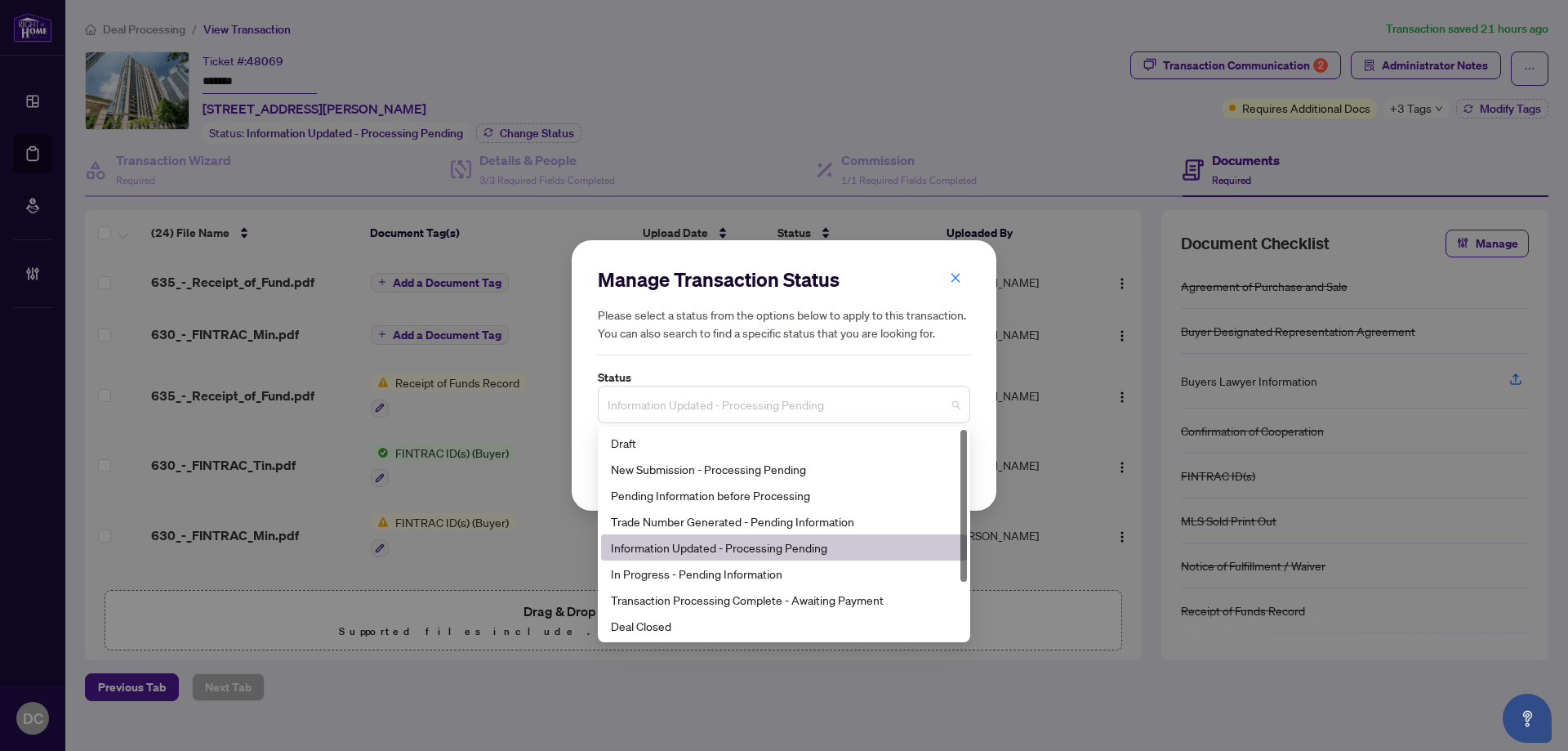
click at [845, 407] on span "Information Updated - Processing Pending" at bounding box center [784, 405] width 353 height 31
click at [714, 625] on div "Deal Closed" at bounding box center [784, 626] width 346 height 18
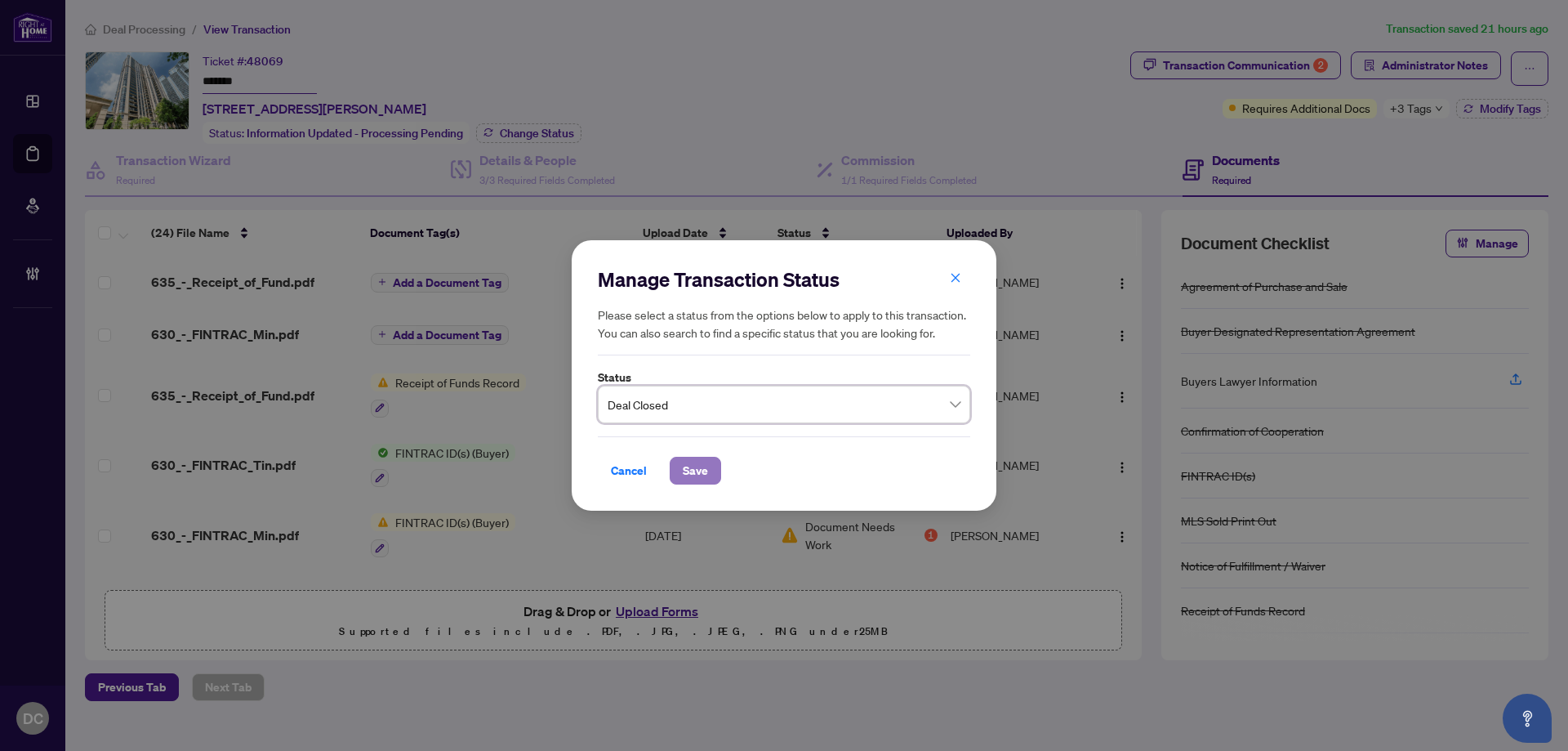
click at [684, 462] on span "Save" at bounding box center [695, 471] width 25 height 26
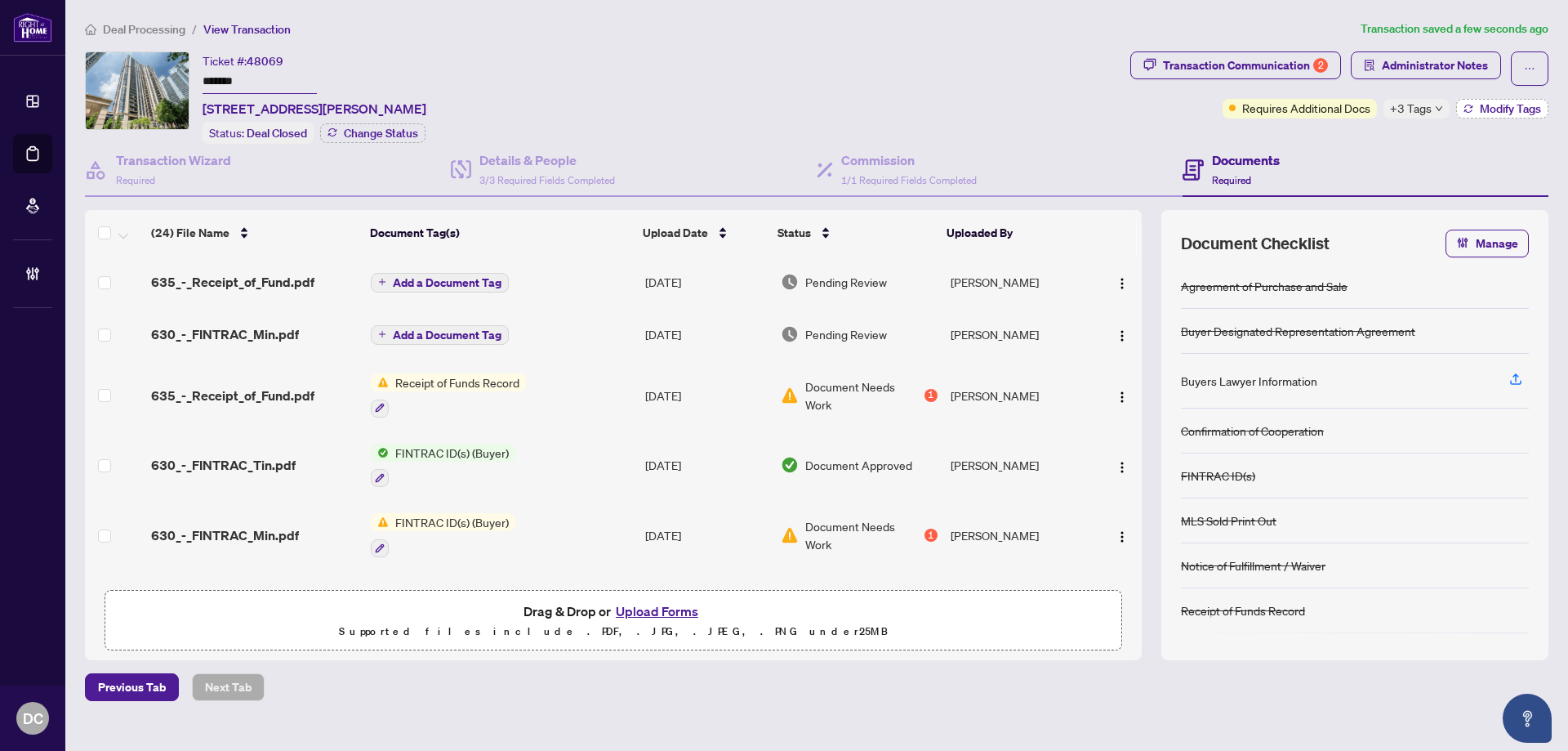
click at [1481, 112] on span "Modify Tags" at bounding box center [1511, 109] width 61 height 11
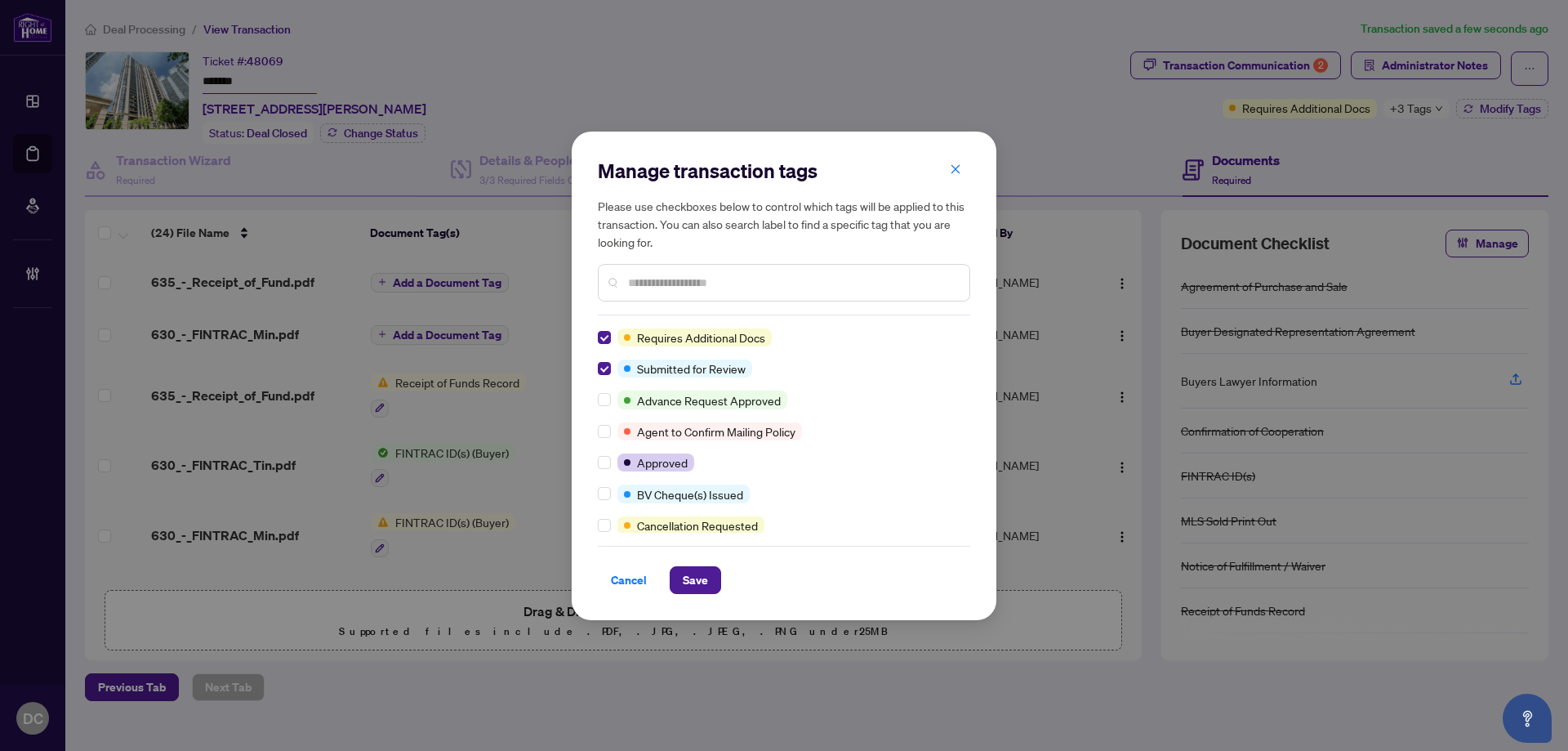
click at [688, 278] on input "text" at bounding box center [792, 283] width 328 height 18
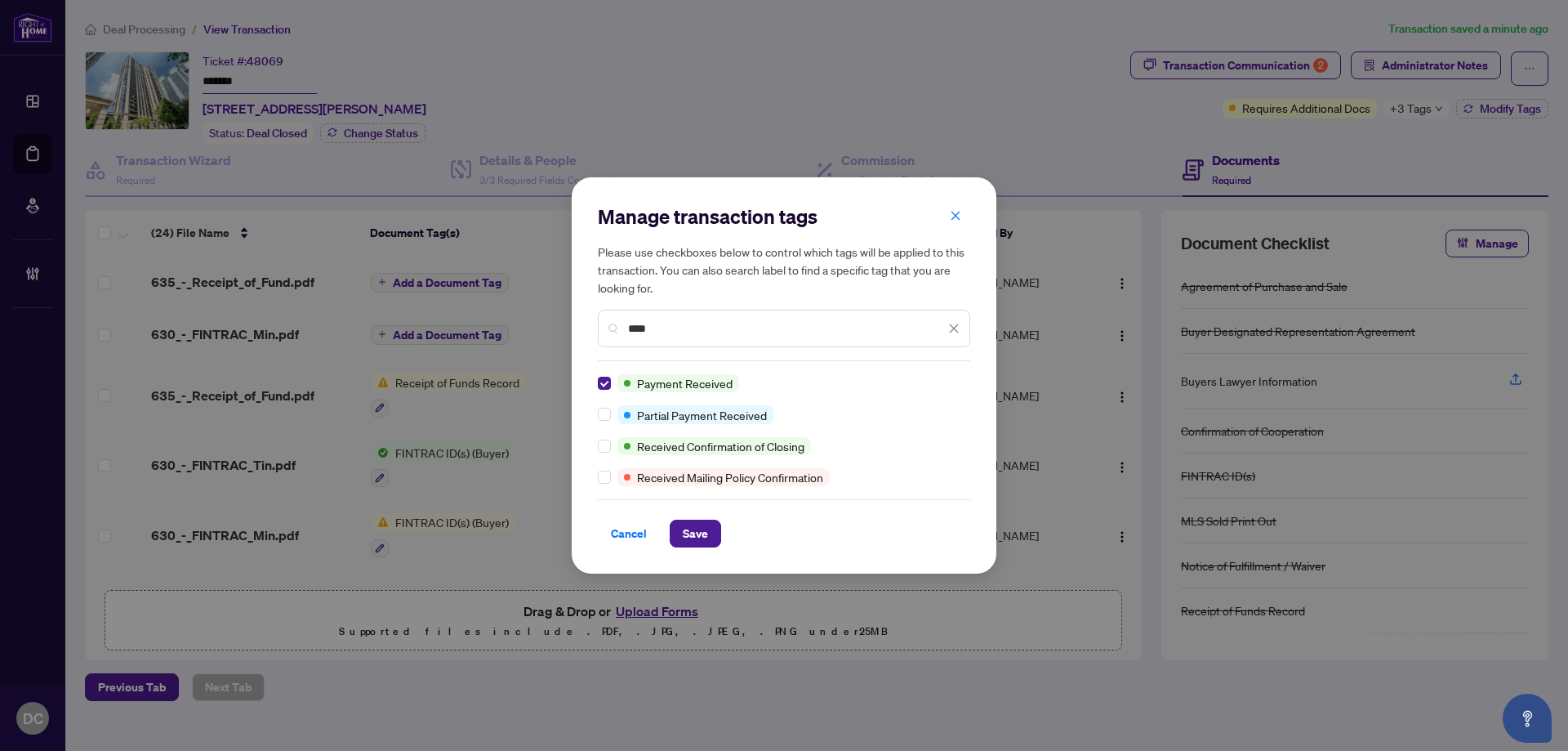
drag, startPoint x: 669, startPoint y: 333, endPoint x: 502, endPoint y: 320, distance: 167.5
click at [502, 320] on div "Manage transaction tags Please use checkboxes below to control which tags will …" at bounding box center [784, 375] width 1568 height 751
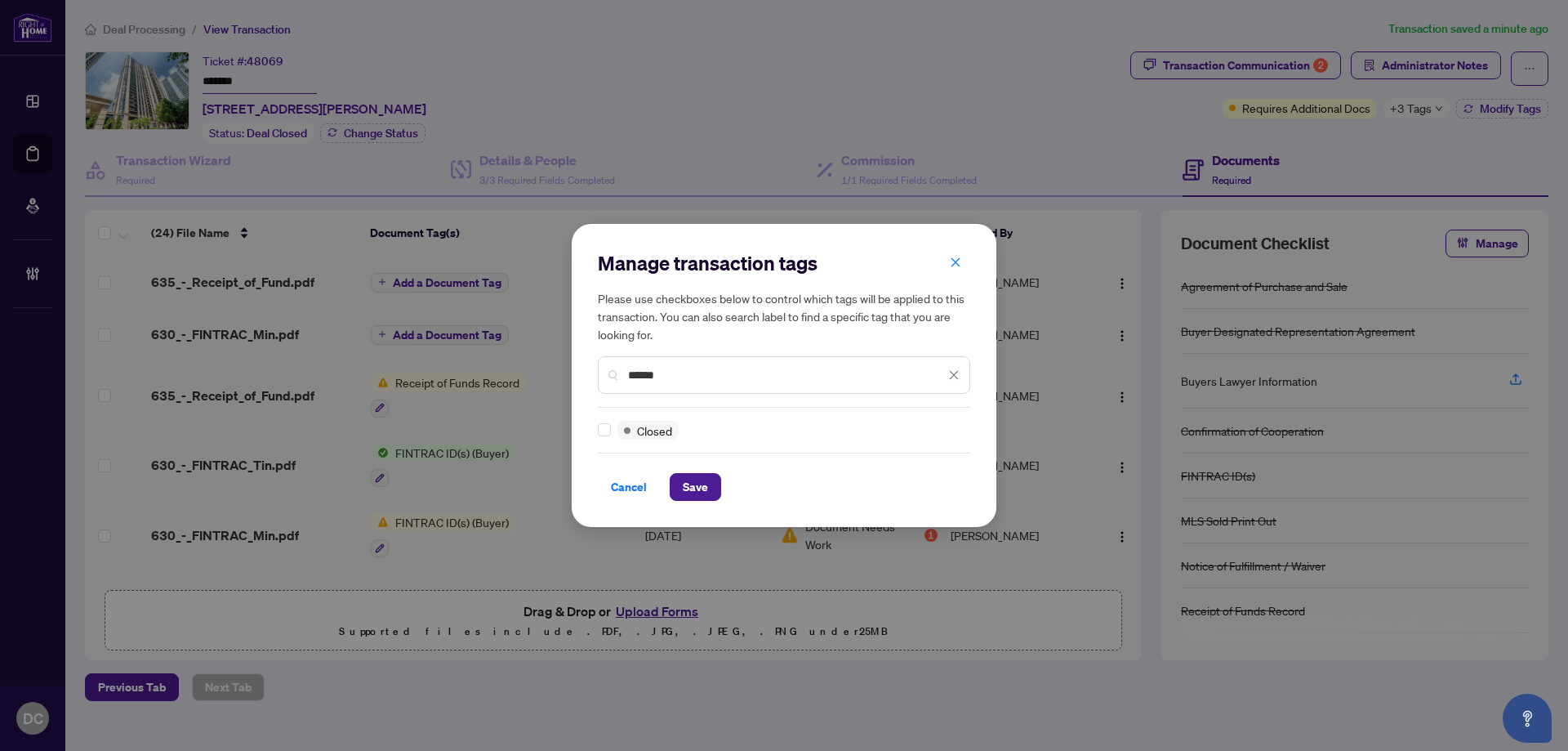
type input "******"
click at [705, 500] on button "Save" at bounding box center [695, 487] width 52 height 28
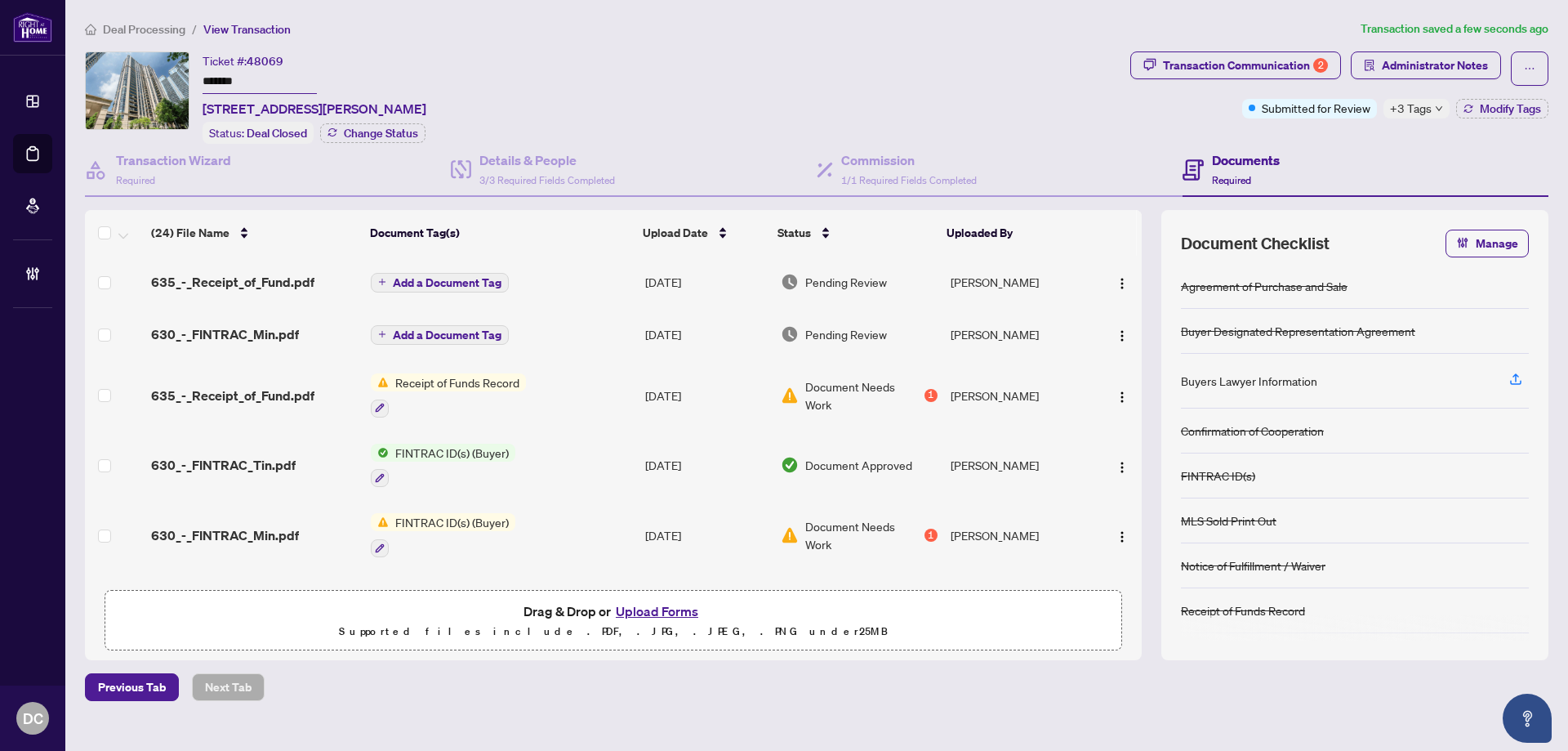
click at [1422, 108] on span "+3 Tags" at bounding box center [1411, 108] width 42 height 19
click at [1384, 142] on div "Requires Additional Docs Payment Received Closed" at bounding box center [1466, 143] width 164 height 93
click at [1416, 66] on span "Administrator Notes" at bounding box center [1435, 66] width 106 height 26
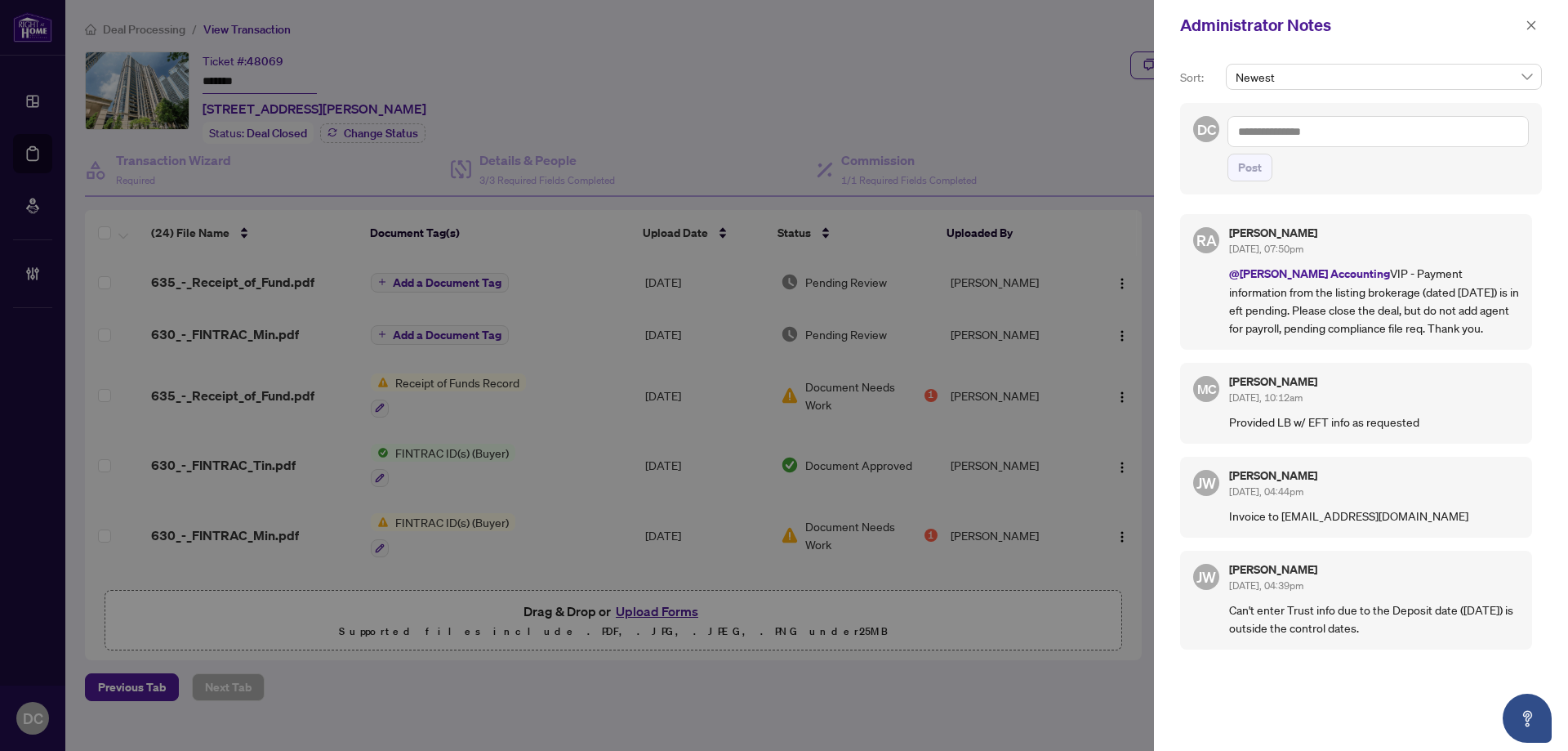
drag, startPoint x: 1258, startPoint y: 311, endPoint x: 1435, endPoint y: 329, distance: 177.9
click at [1435, 329] on p "@[PERSON_NAME] Accounting VIP - Payment information from the listing brokerage …" at bounding box center [1374, 300] width 290 height 73
click at [1533, 14] on span "button" at bounding box center [1531, 25] width 11 height 26
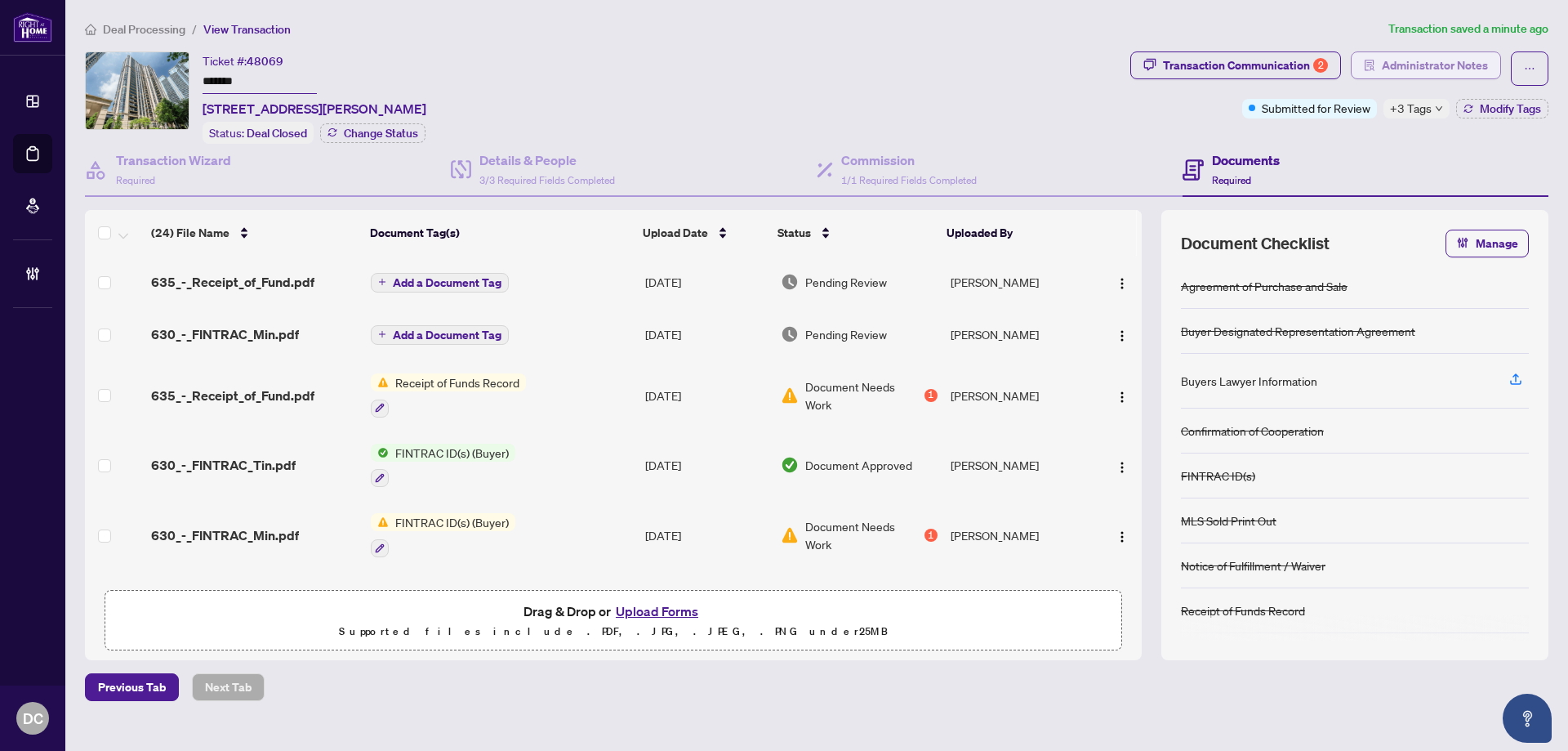
click at [1394, 70] on span "Administrator Notes" at bounding box center [1435, 66] width 106 height 26
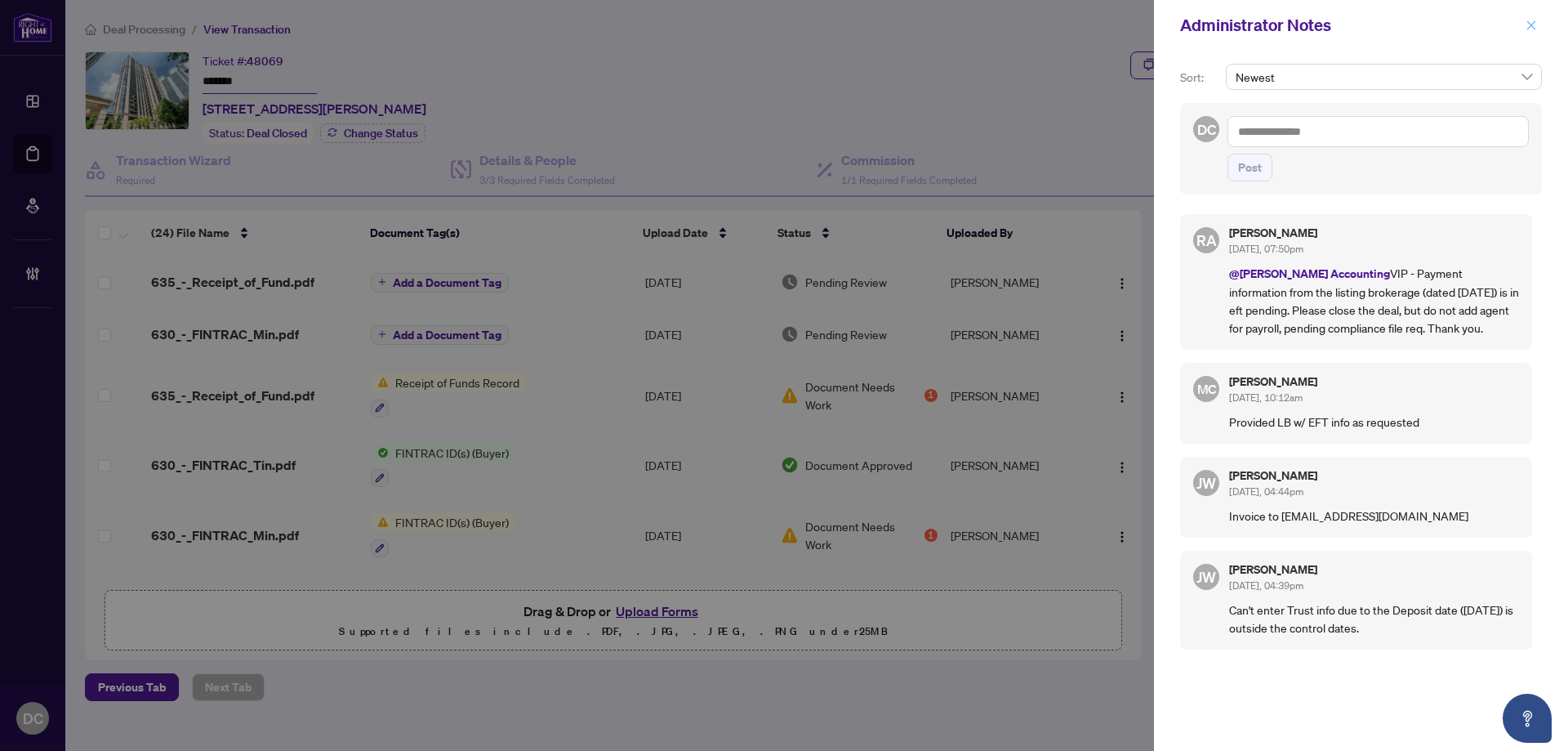
click at [1528, 28] on icon "close" at bounding box center [1531, 25] width 11 height 11
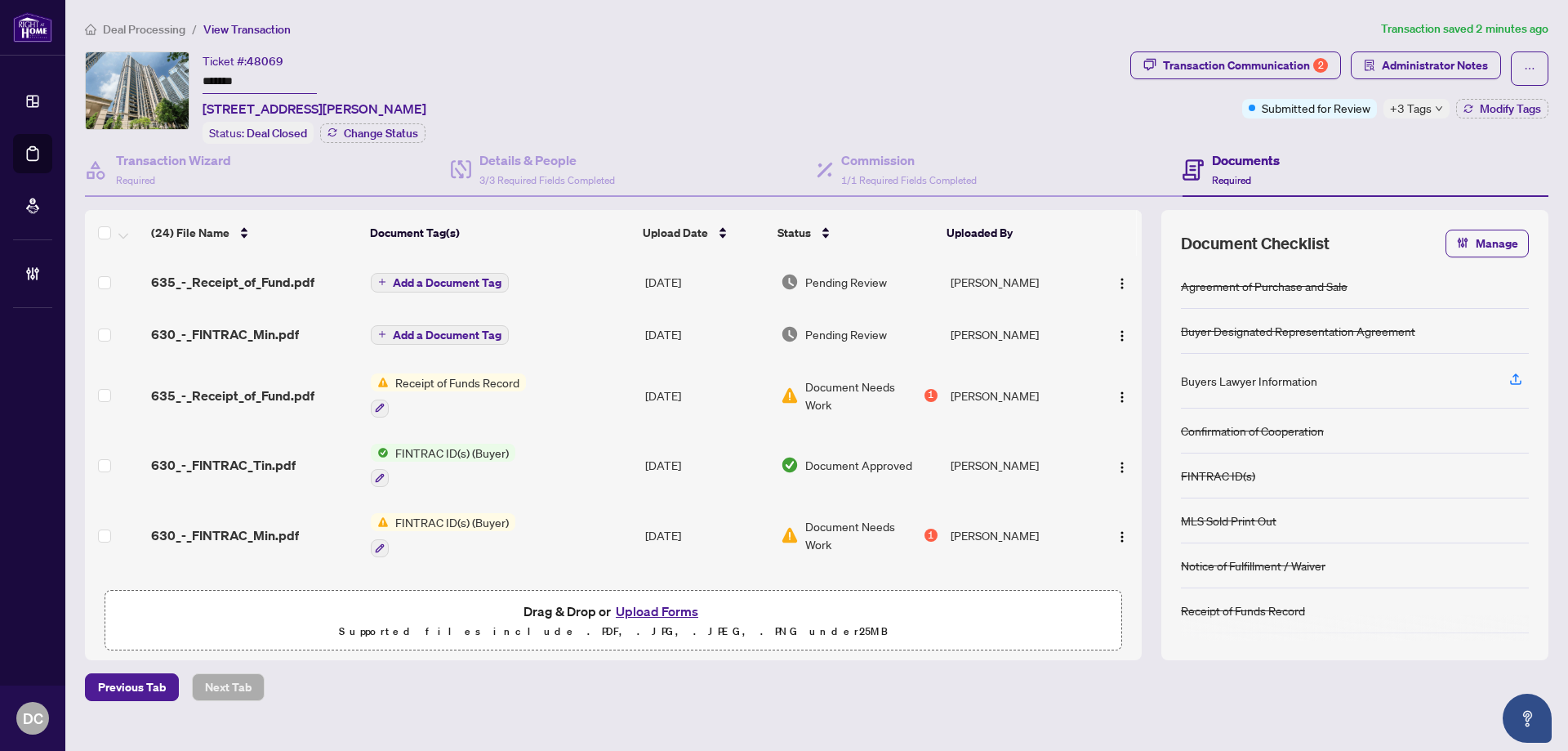
click at [1407, 112] on span "+3 Tags" at bounding box center [1411, 108] width 42 height 19
click at [1302, 152] on div "Documents Required" at bounding box center [1365, 170] width 366 height 53
click at [175, 30] on span "Deal Processing" at bounding box center [144, 29] width 83 height 15
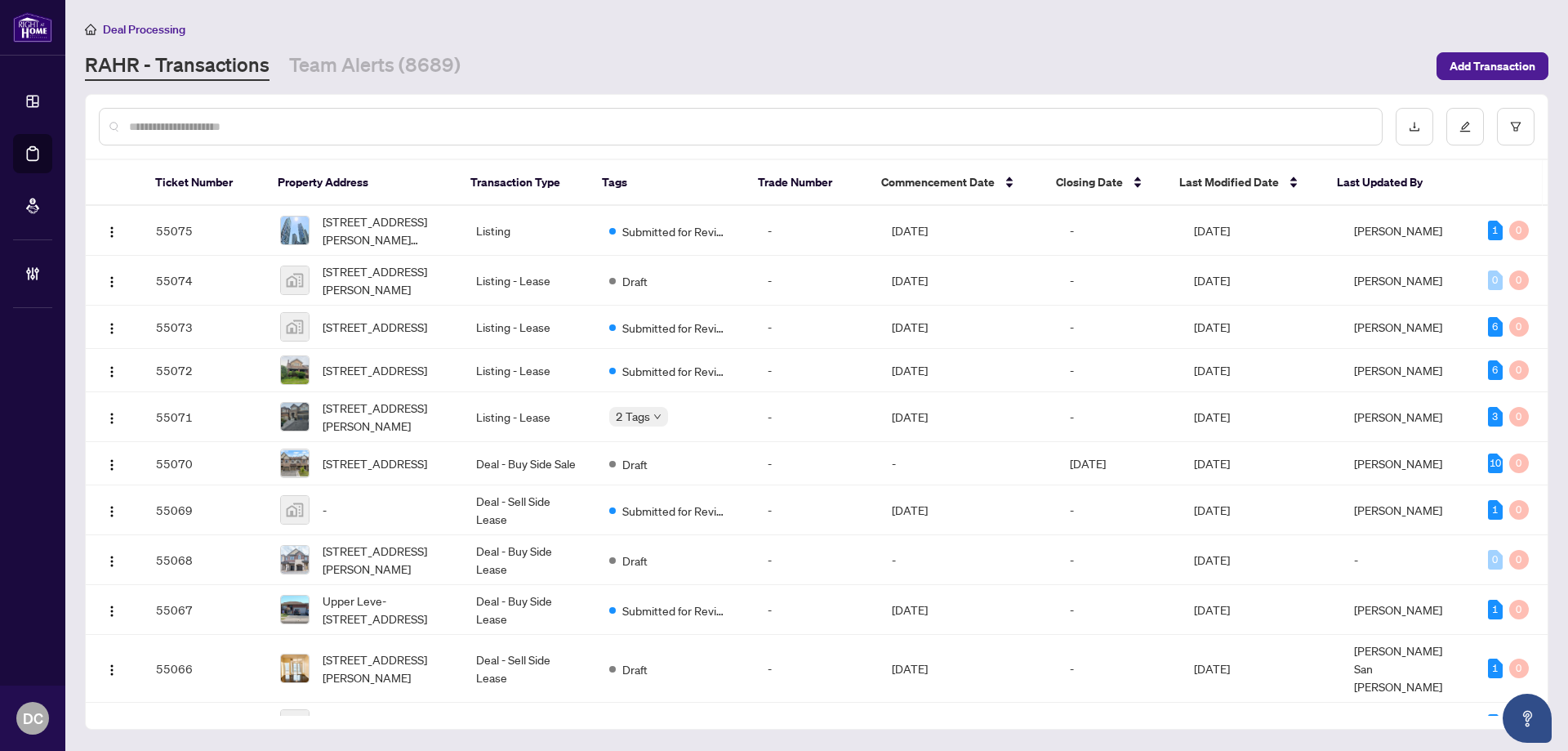
click at [436, 119] on div at bounding box center [741, 127] width 1284 height 38
click at [438, 130] on input "text" at bounding box center [749, 127] width 1240 height 18
paste input "*******"
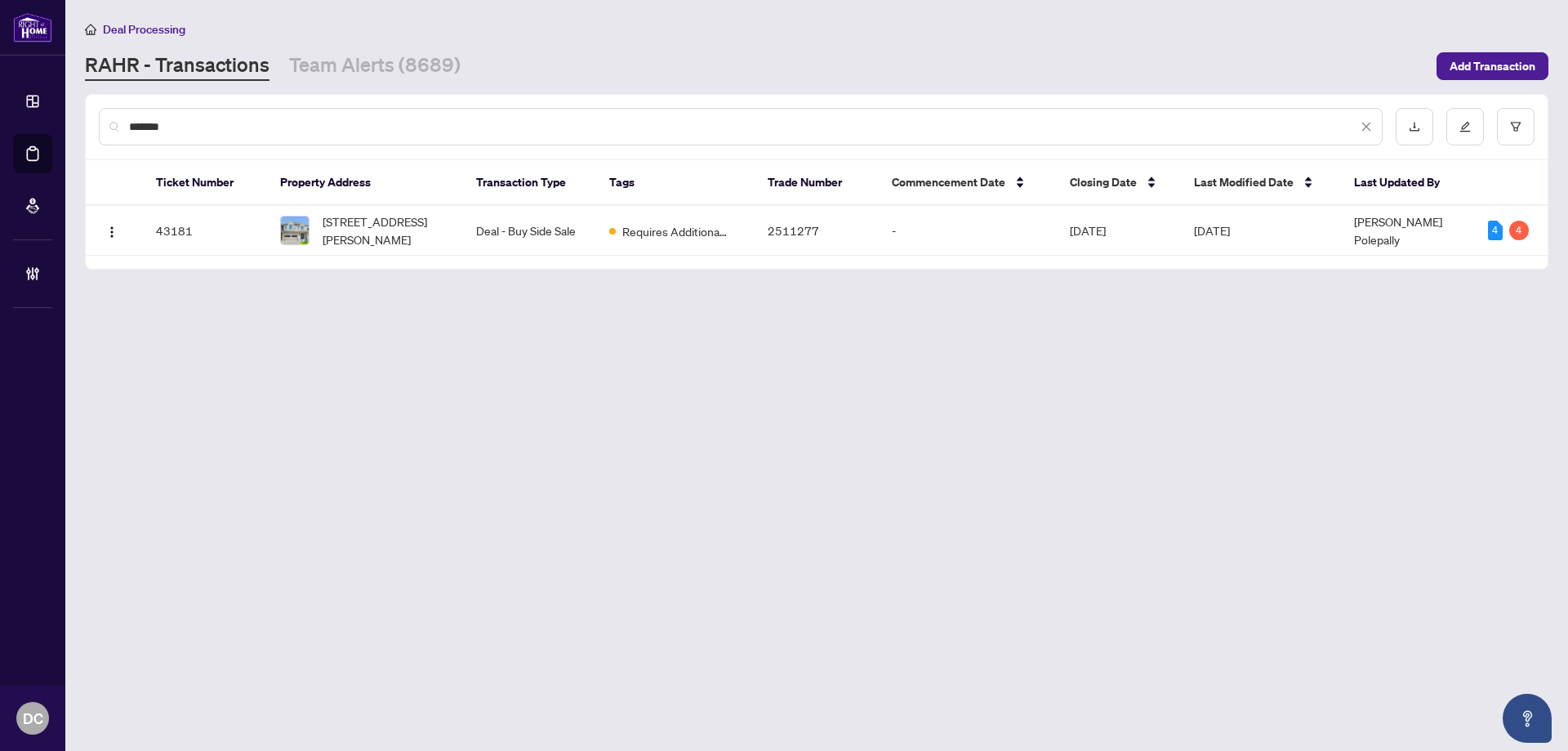
type input "*******"
click at [356, 227] on span "[STREET_ADDRESS][PERSON_NAME]" at bounding box center [386, 230] width 128 height 36
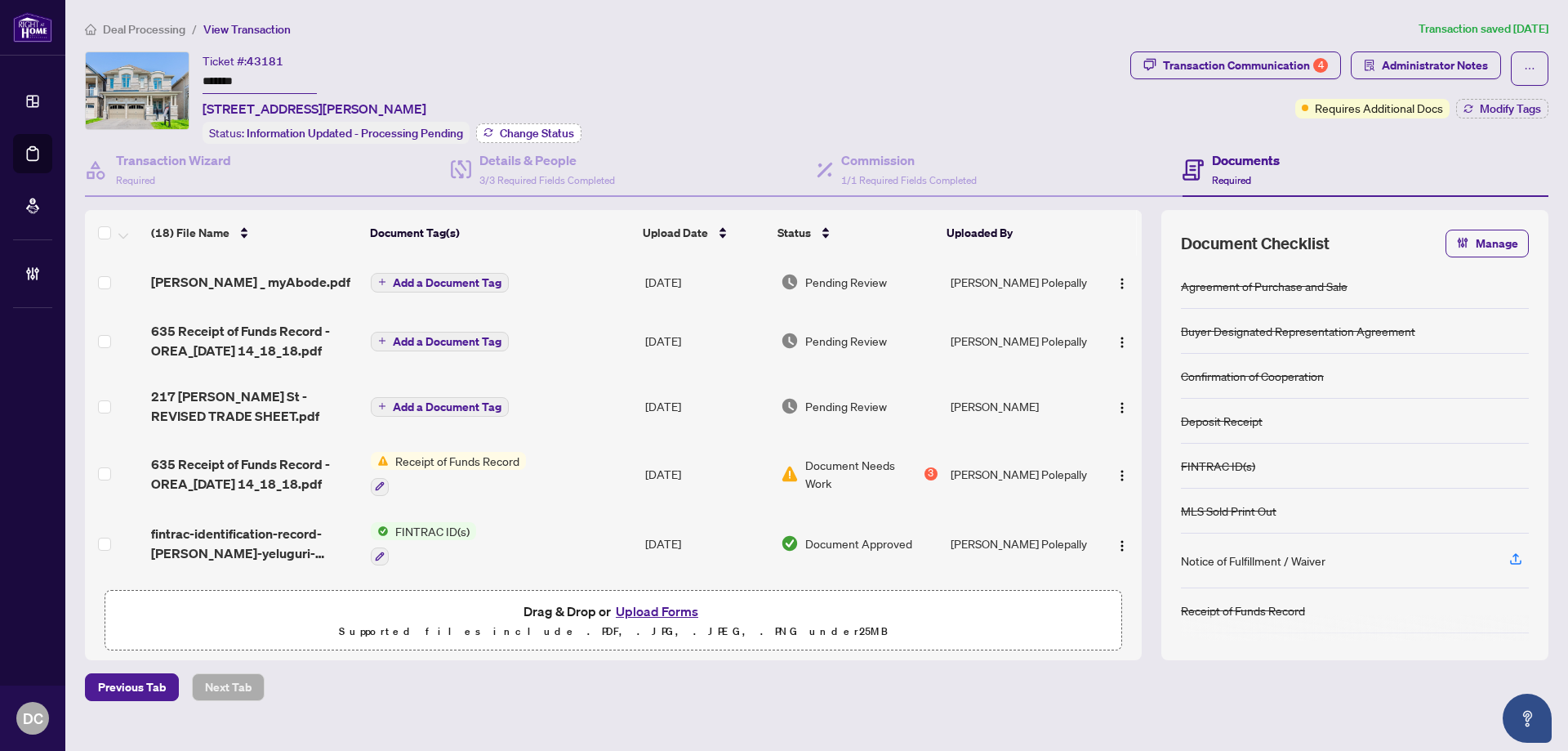
click at [553, 144] on div "Details & People 3/3 Required Fields Completed" at bounding box center [634, 170] width 366 height 53
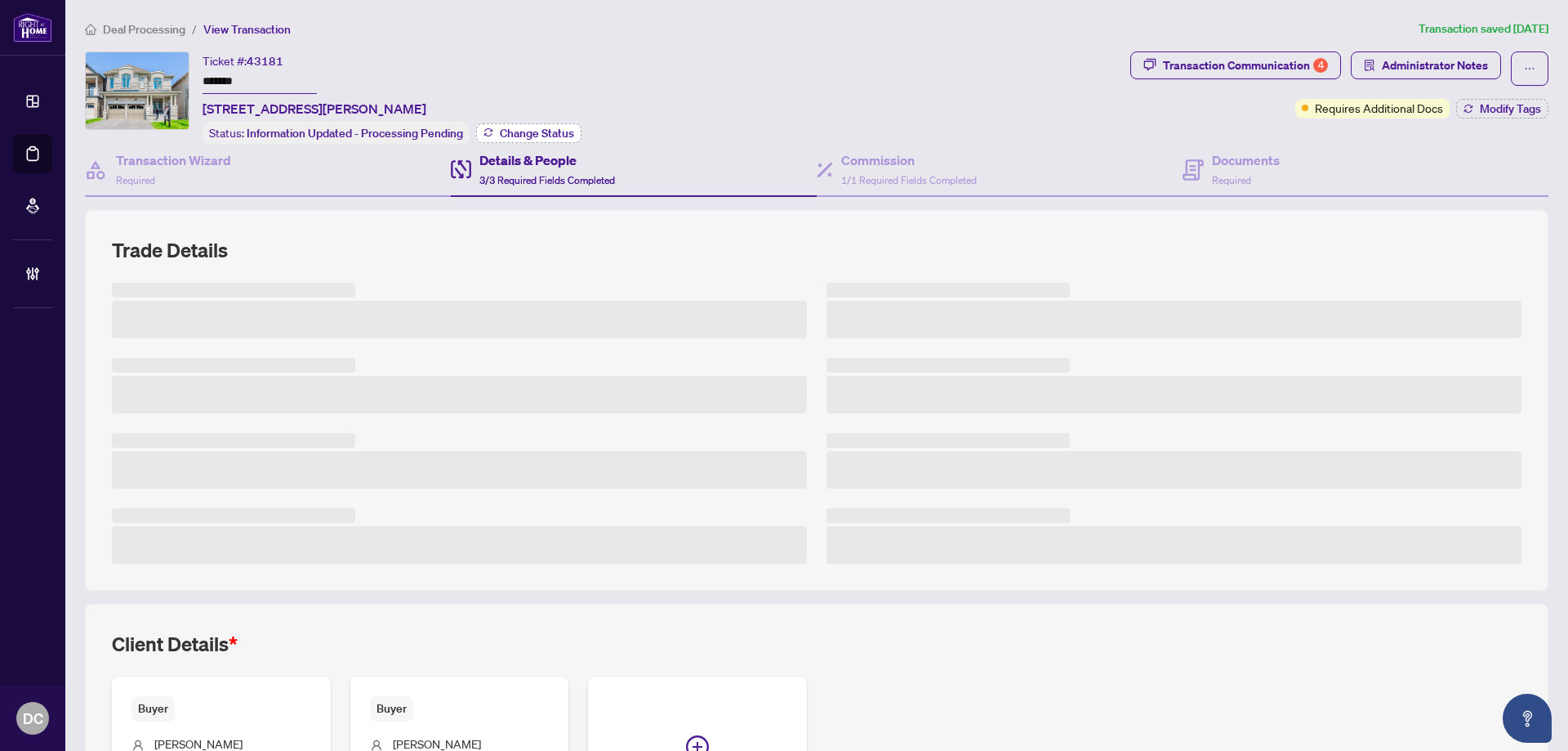
click at [572, 135] on span "Change Status" at bounding box center [536, 133] width 75 height 11
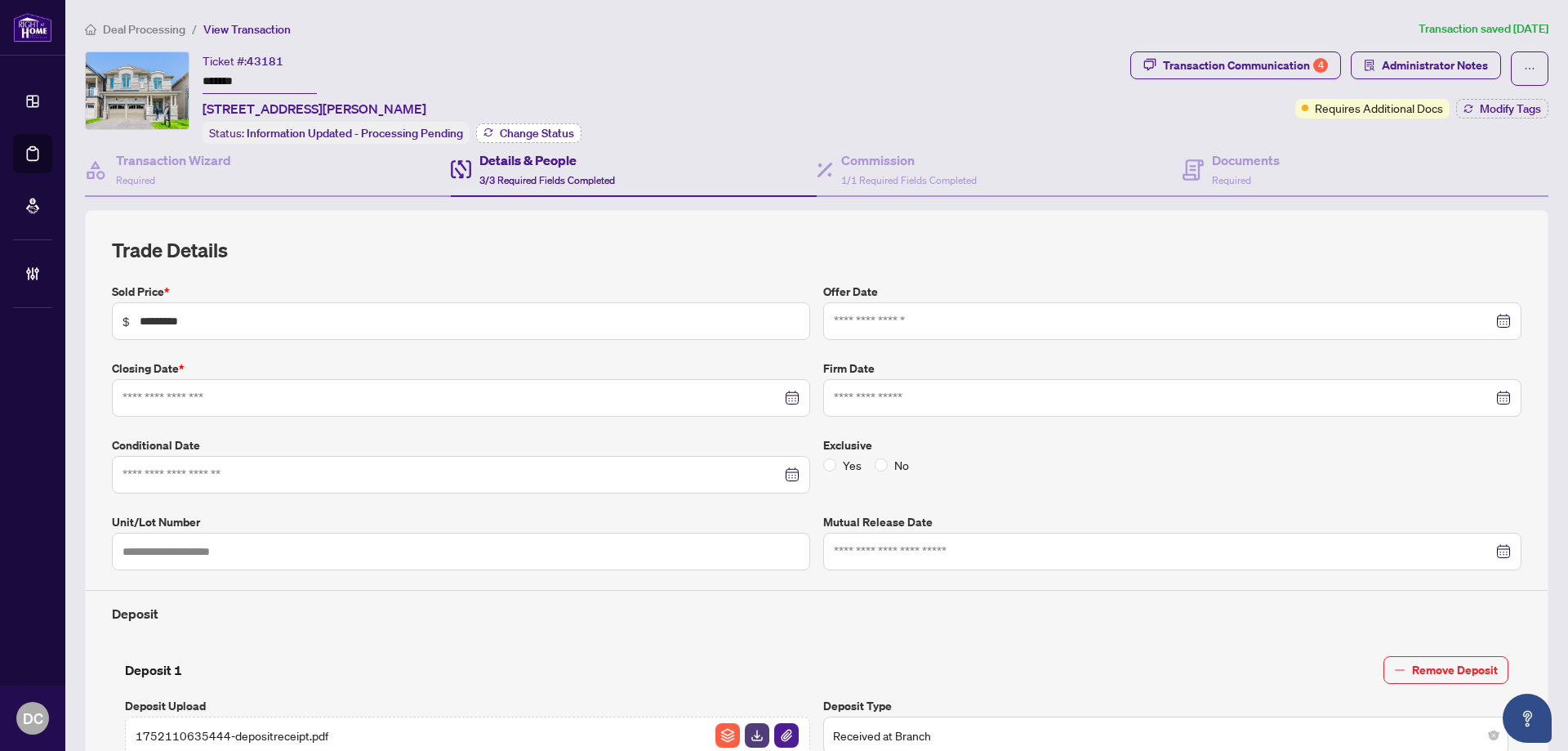
type input "**********"
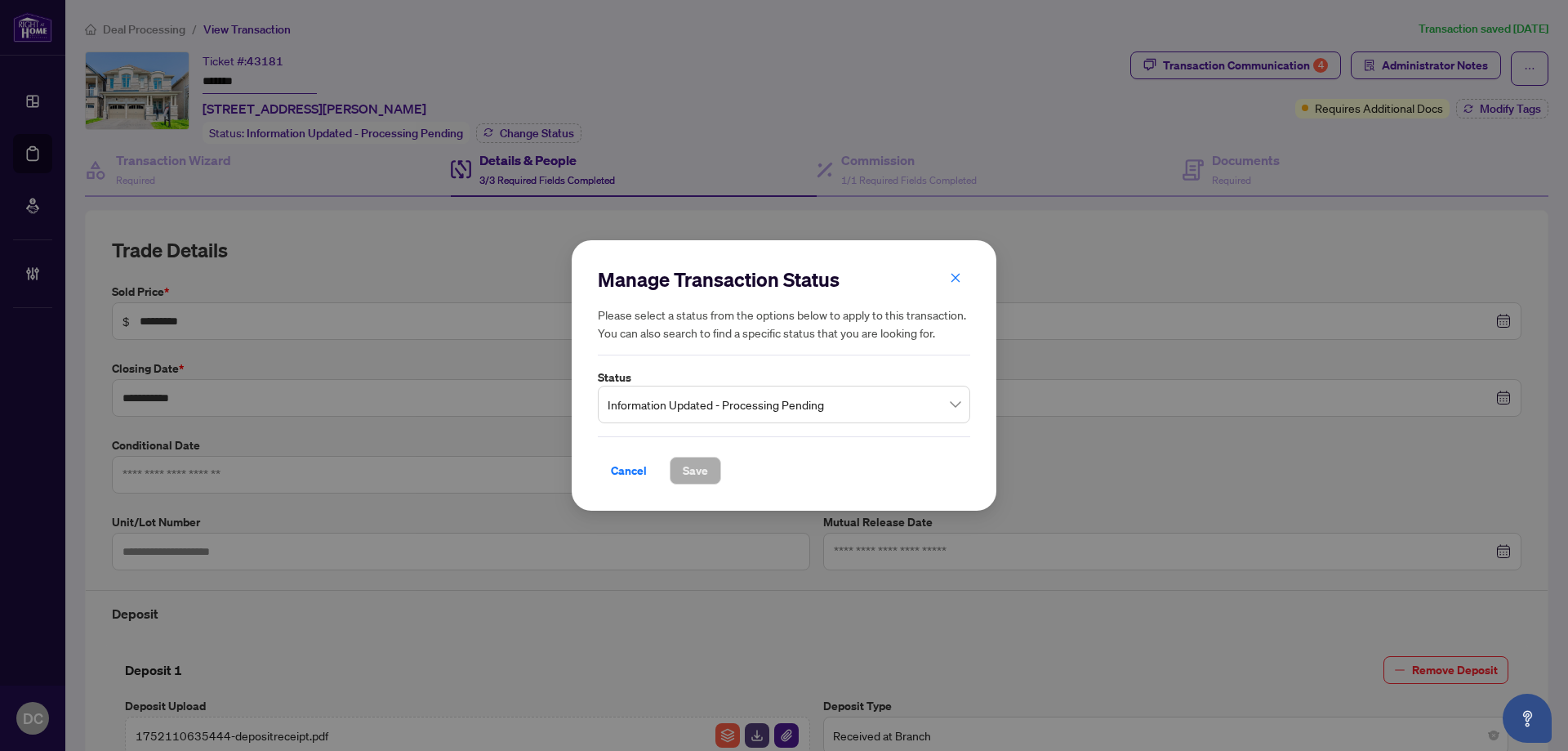
click at [700, 402] on span "Information Updated - Processing Pending" at bounding box center [784, 405] width 353 height 31
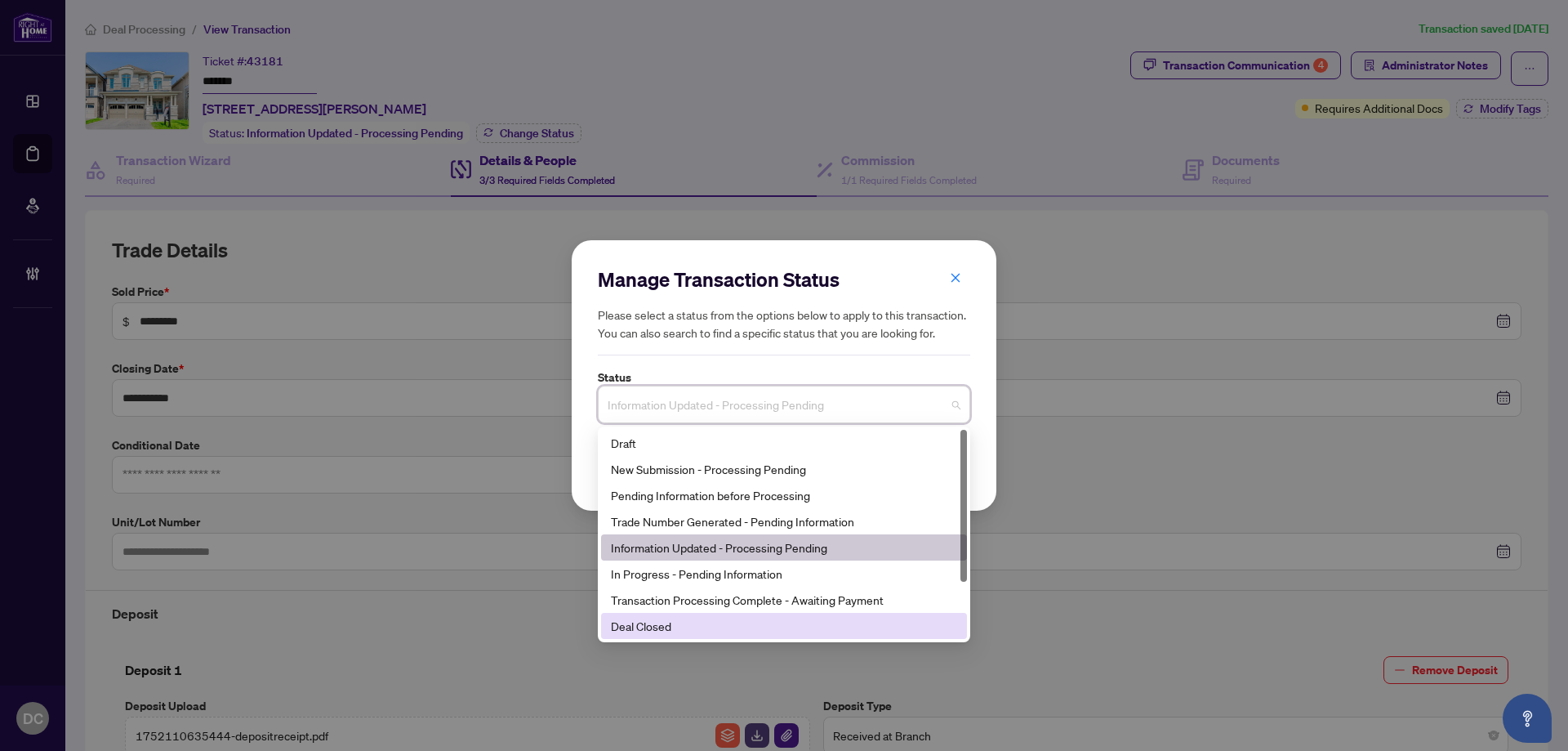
click at [622, 630] on div "Deal Closed" at bounding box center [784, 626] width 346 height 18
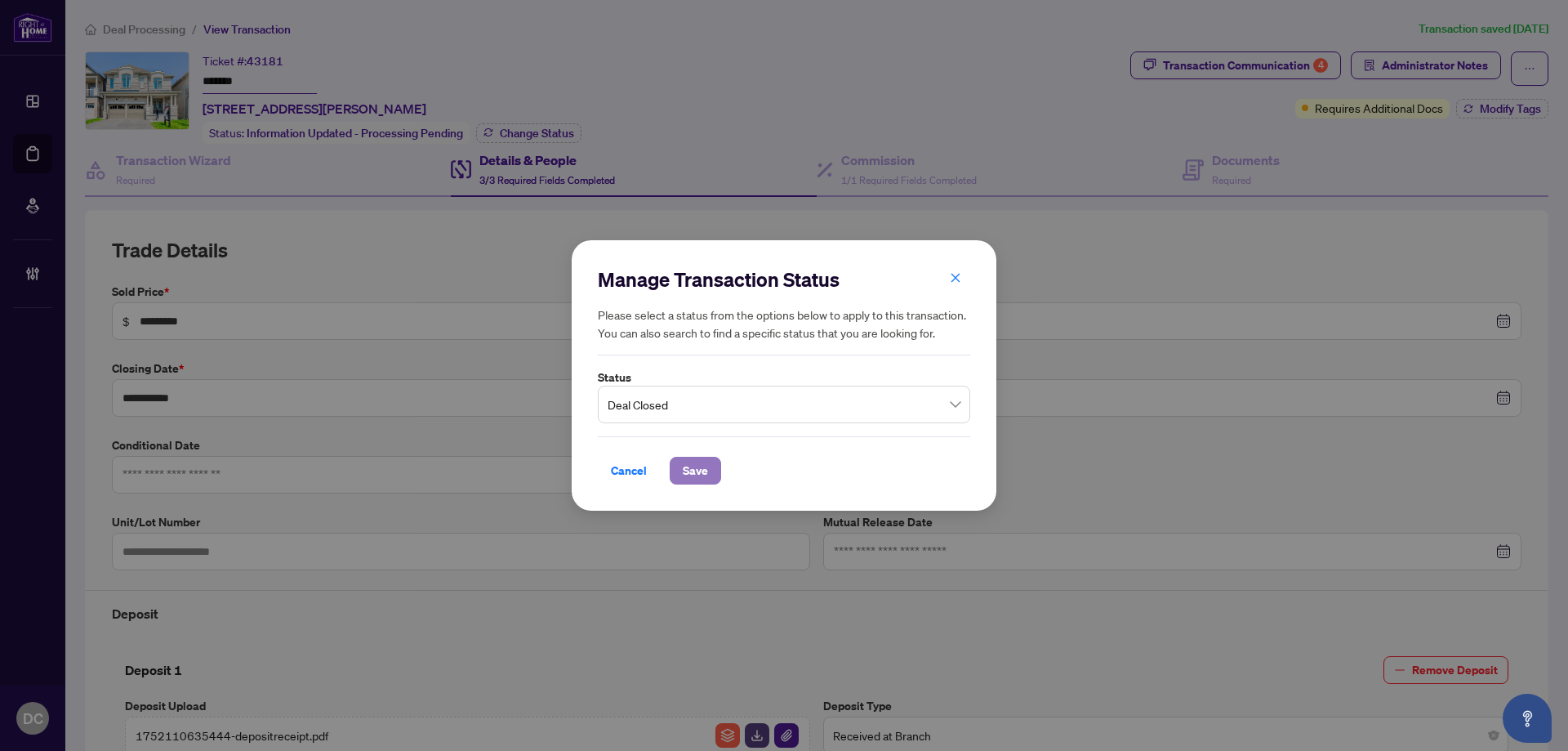
click at [694, 470] on span "Save" at bounding box center [695, 471] width 25 height 26
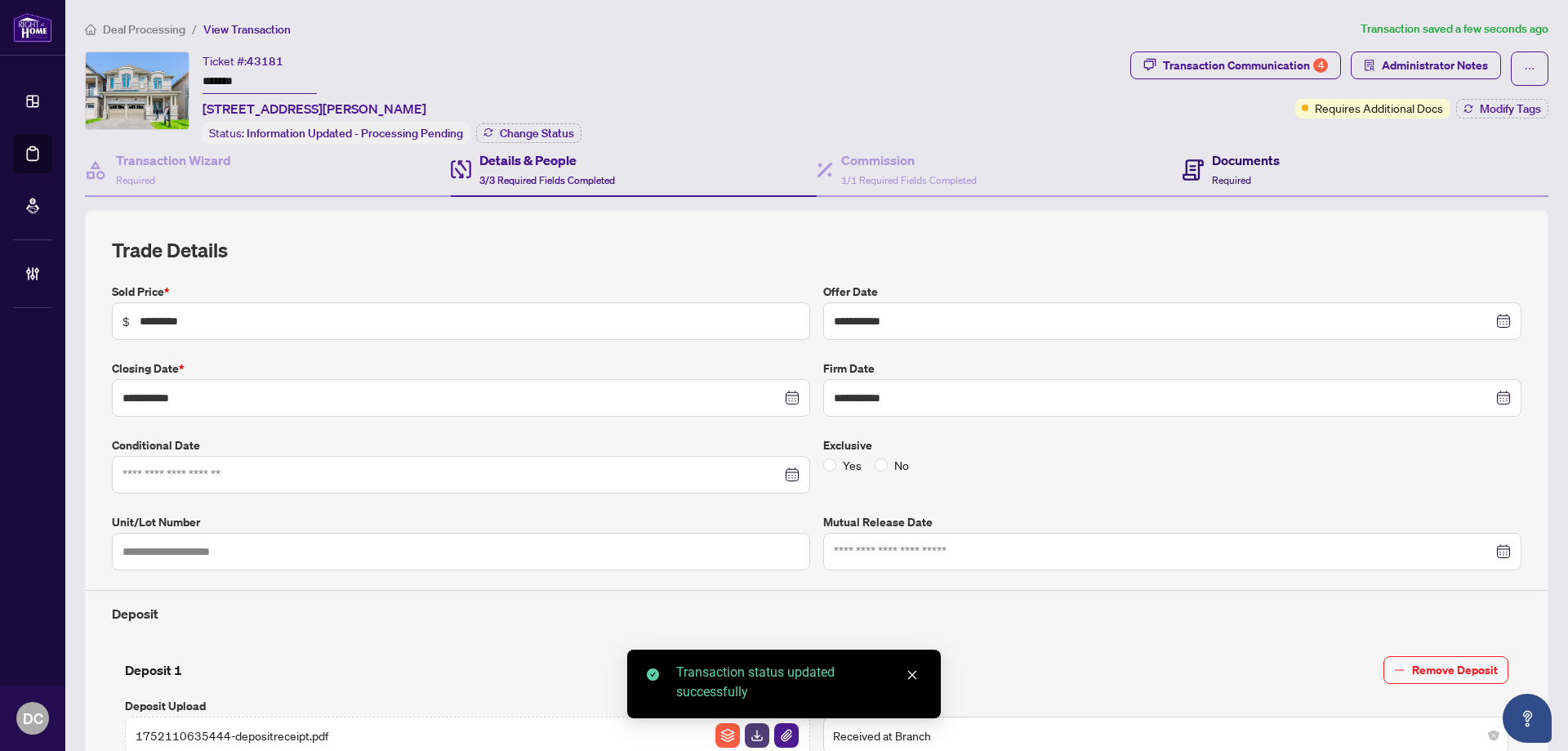
click at [1240, 160] on h4 "Documents" at bounding box center [1245, 161] width 68 height 20
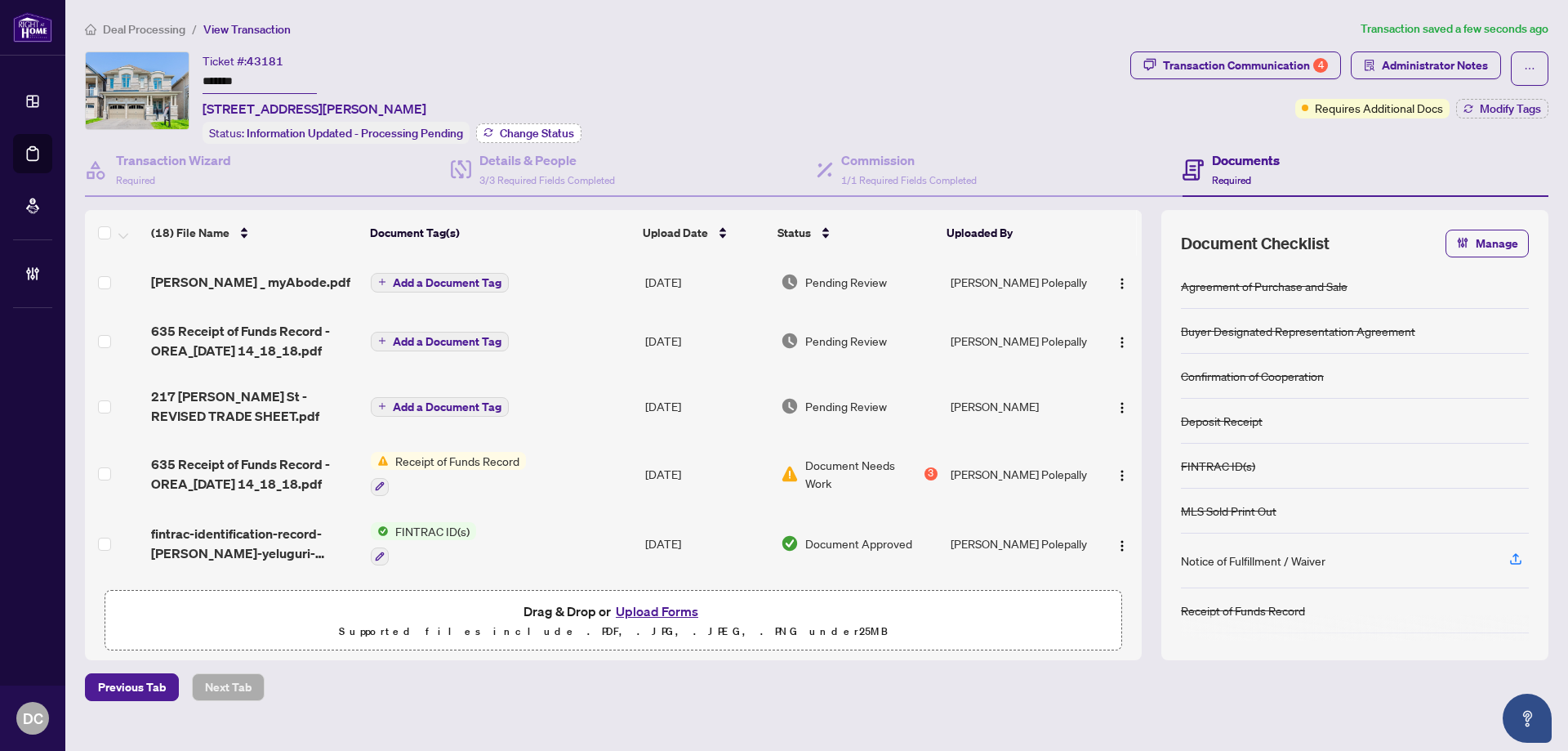
click at [576, 133] on button "Change Status" at bounding box center [529, 133] width 106 height 20
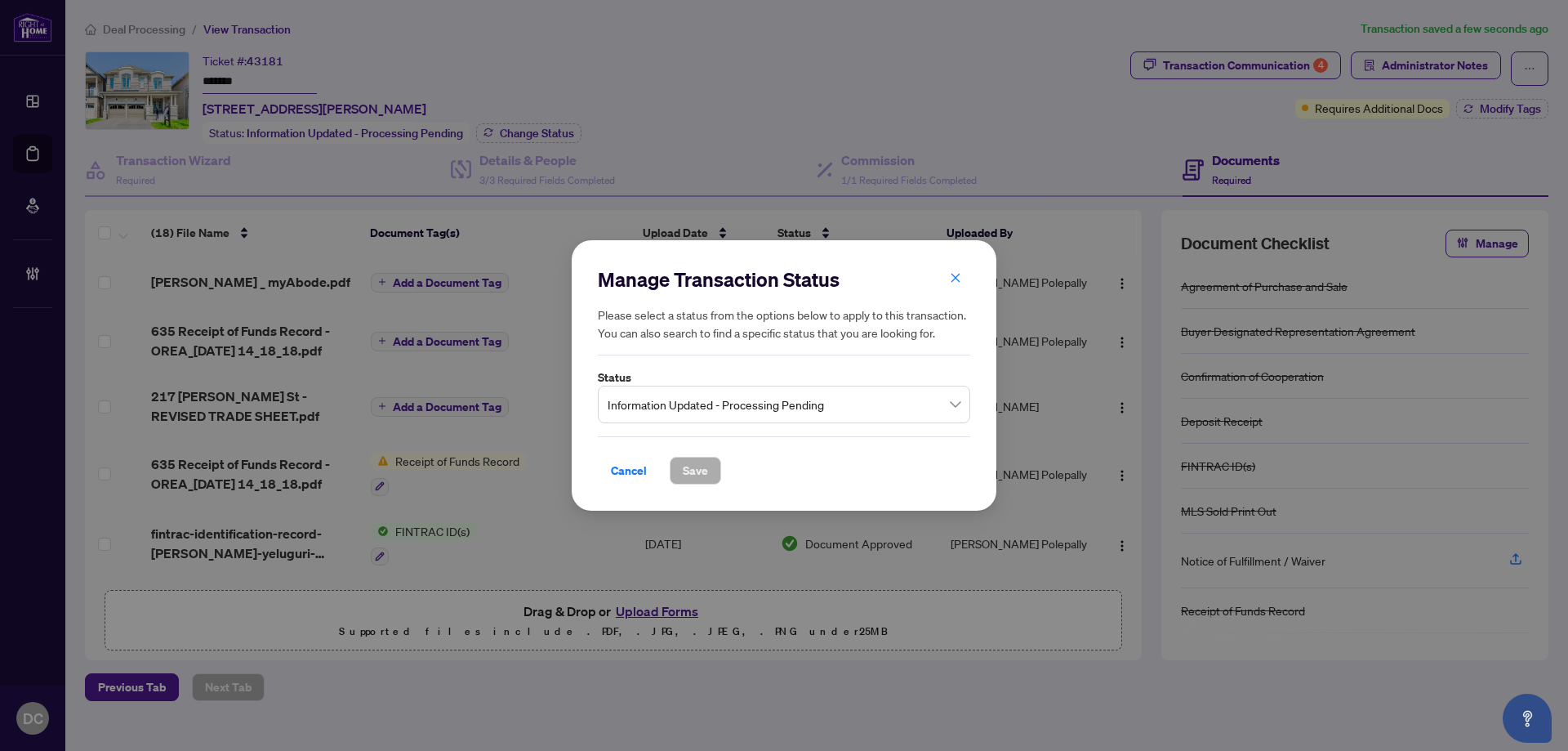
click at [775, 401] on span "Information Updated - Processing Pending" at bounding box center [784, 405] width 353 height 31
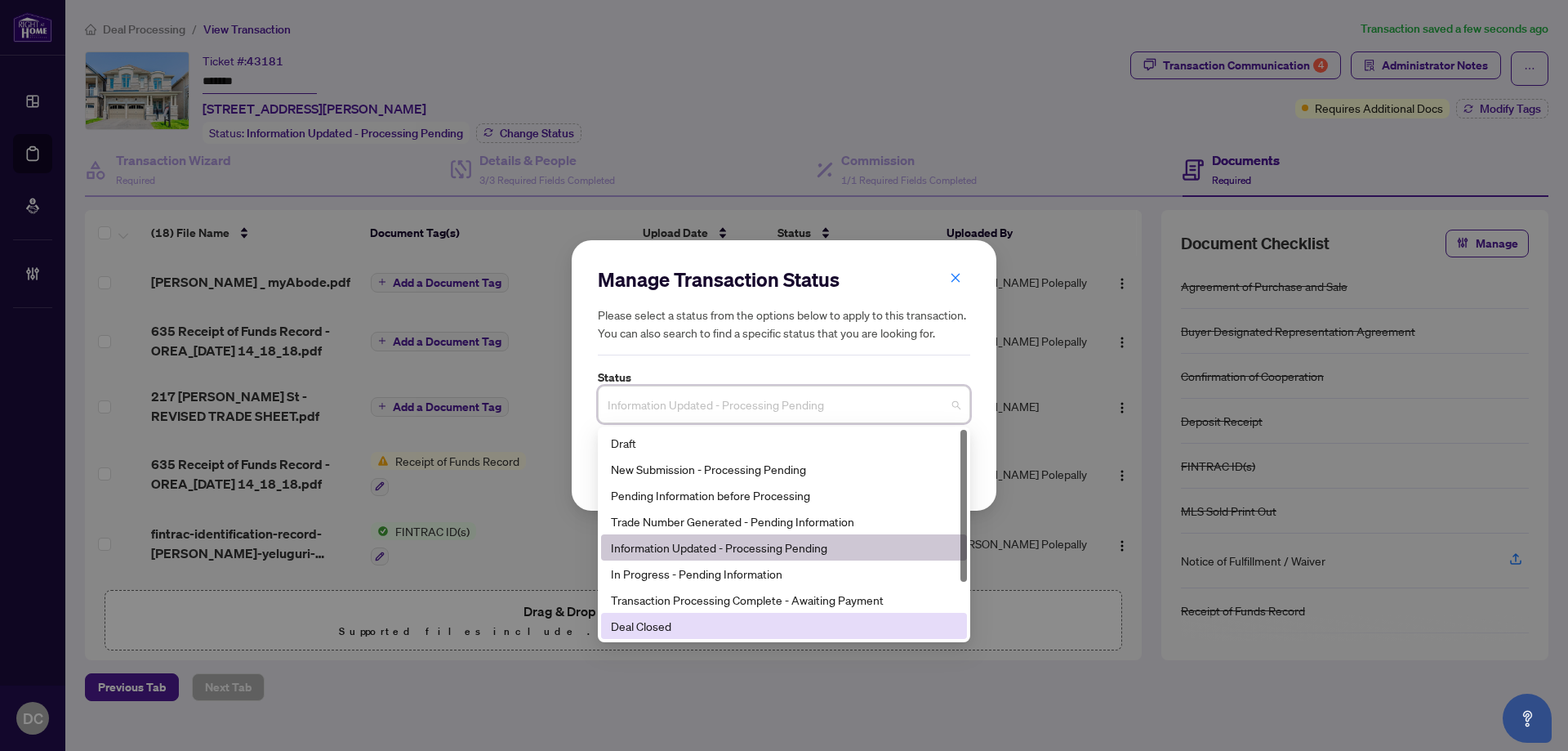
click at [678, 618] on div "Deal Closed" at bounding box center [784, 626] width 346 height 18
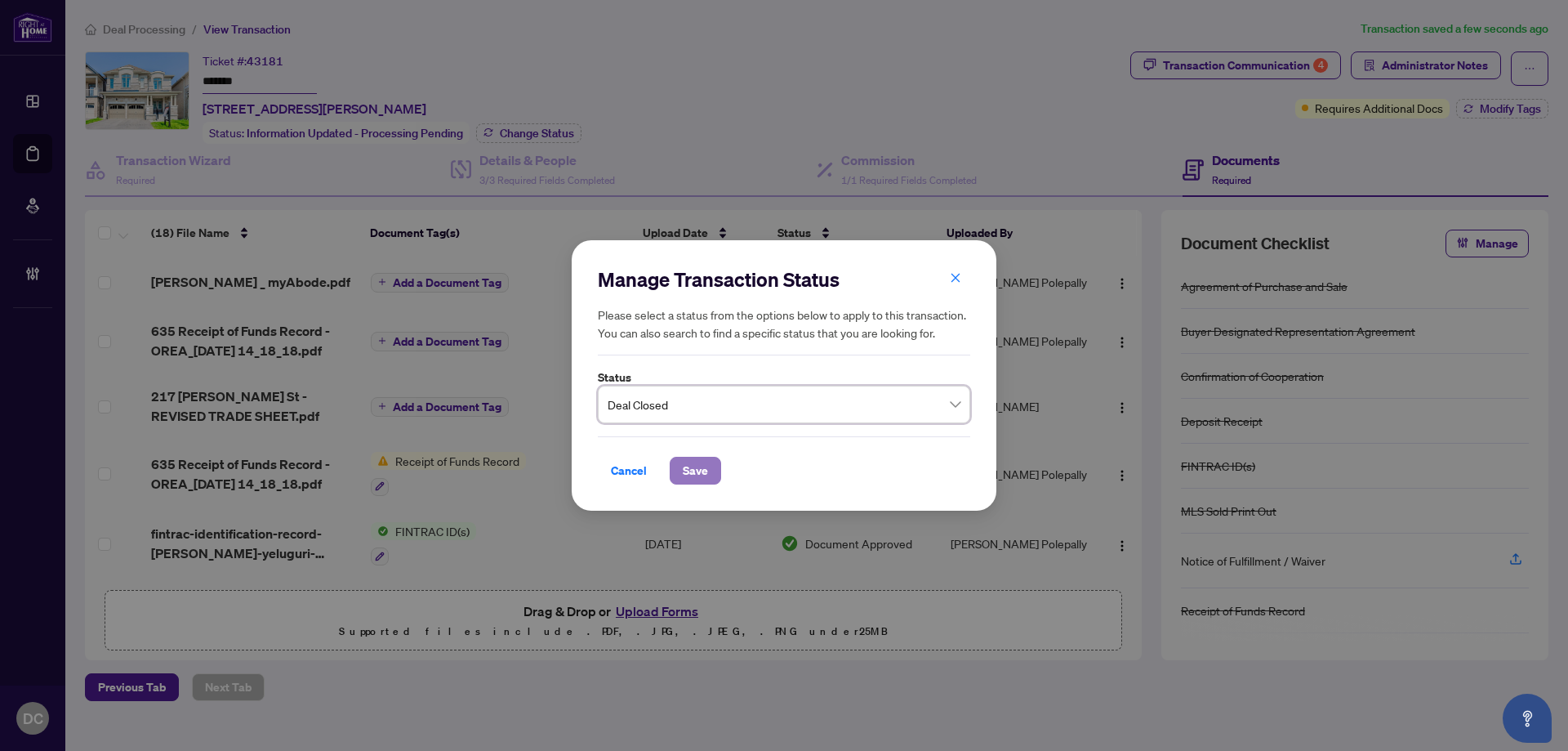
click at [700, 473] on span "Save" at bounding box center [695, 471] width 25 height 26
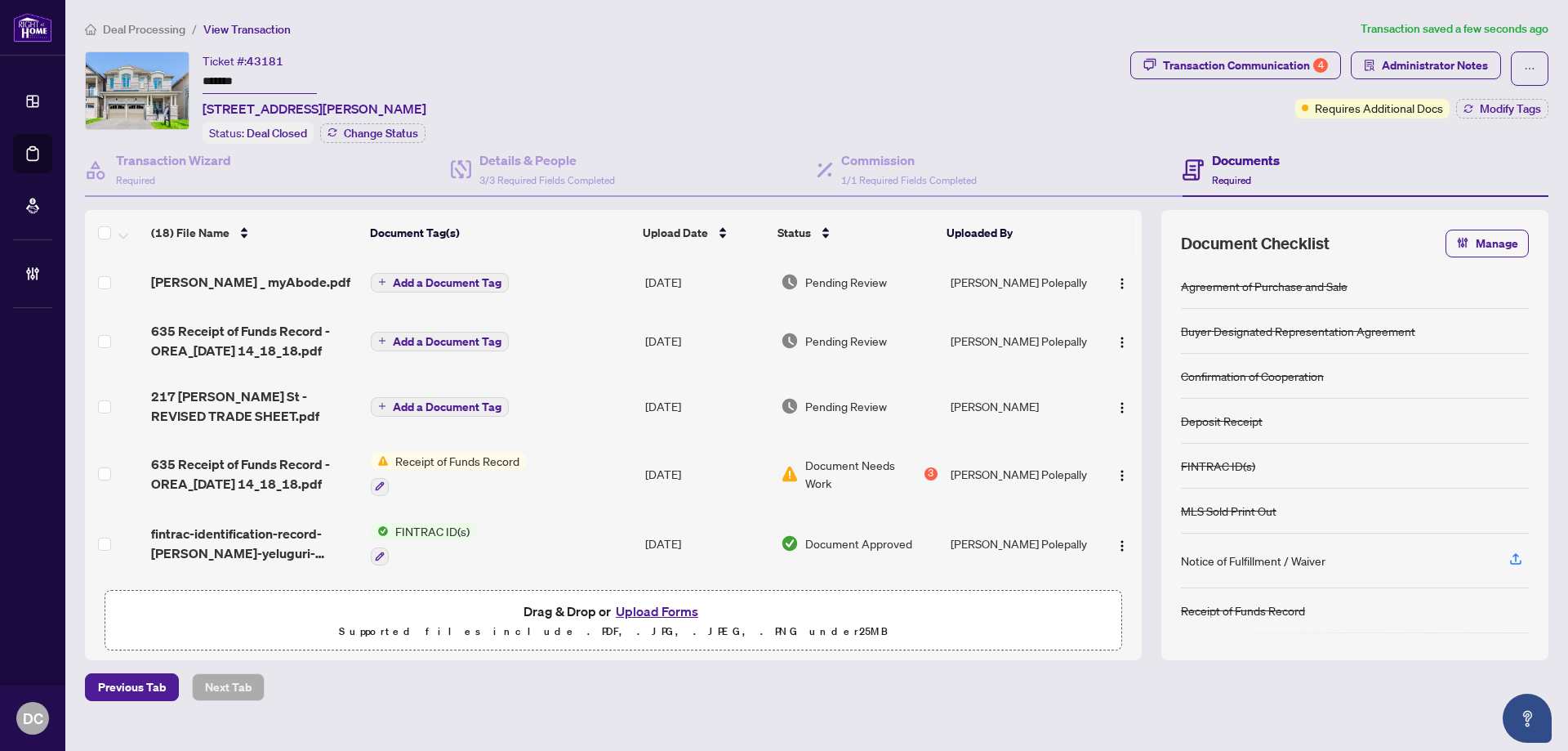
click at [593, 287] on td "Add a Document Tag" at bounding box center [501, 282] width 274 height 52
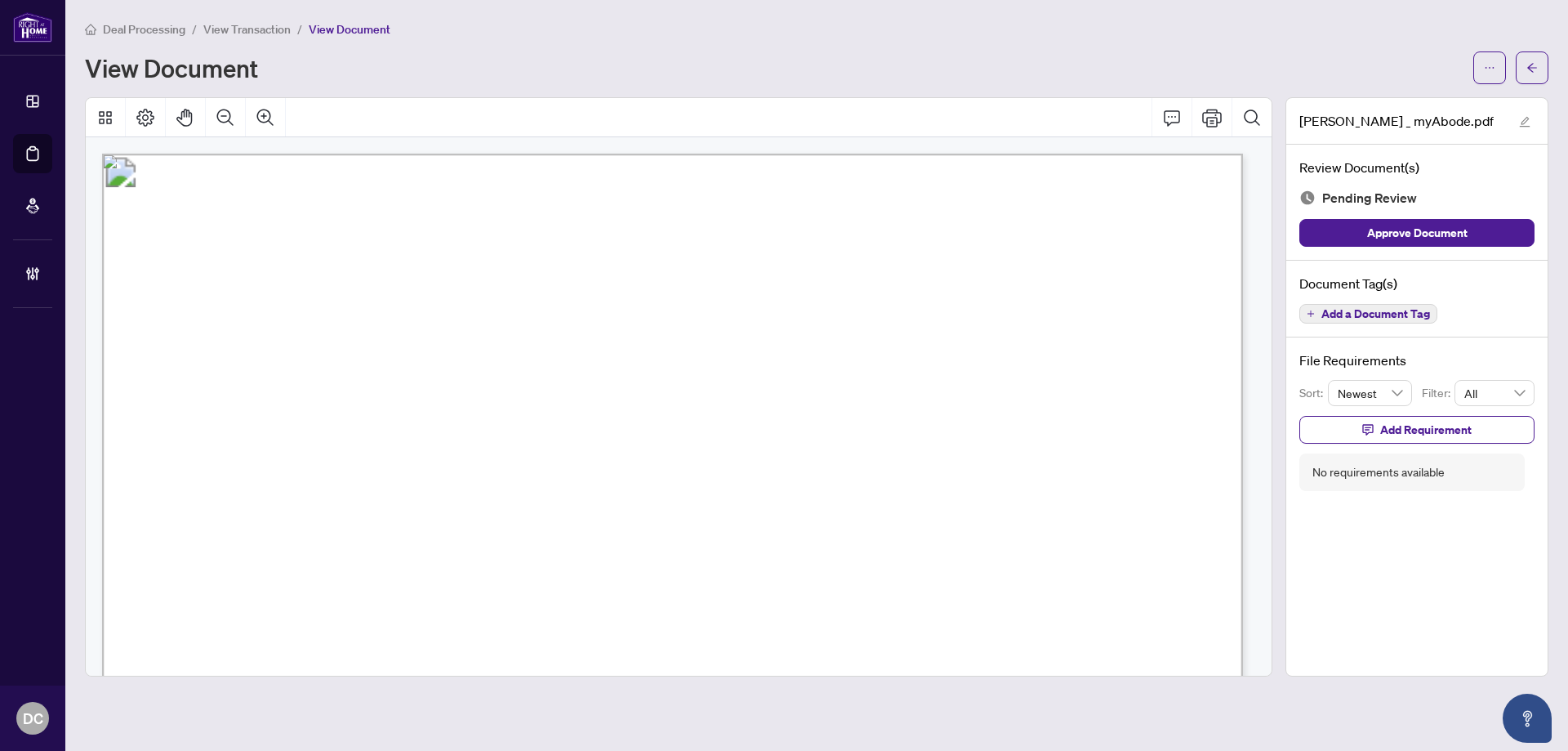
drag, startPoint x: 1539, startPoint y: 66, endPoint x: 1051, endPoint y: 280, distance: 532.9
click at [1051, 280] on div "Deal Processing / View Transaction / View Document View Document [PERSON_NAME] …" at bounding box center [817, 348] width 1464 height 657
click at [1547, 64] on button "button" at bounding box center [1532, 68] width 33 height 33
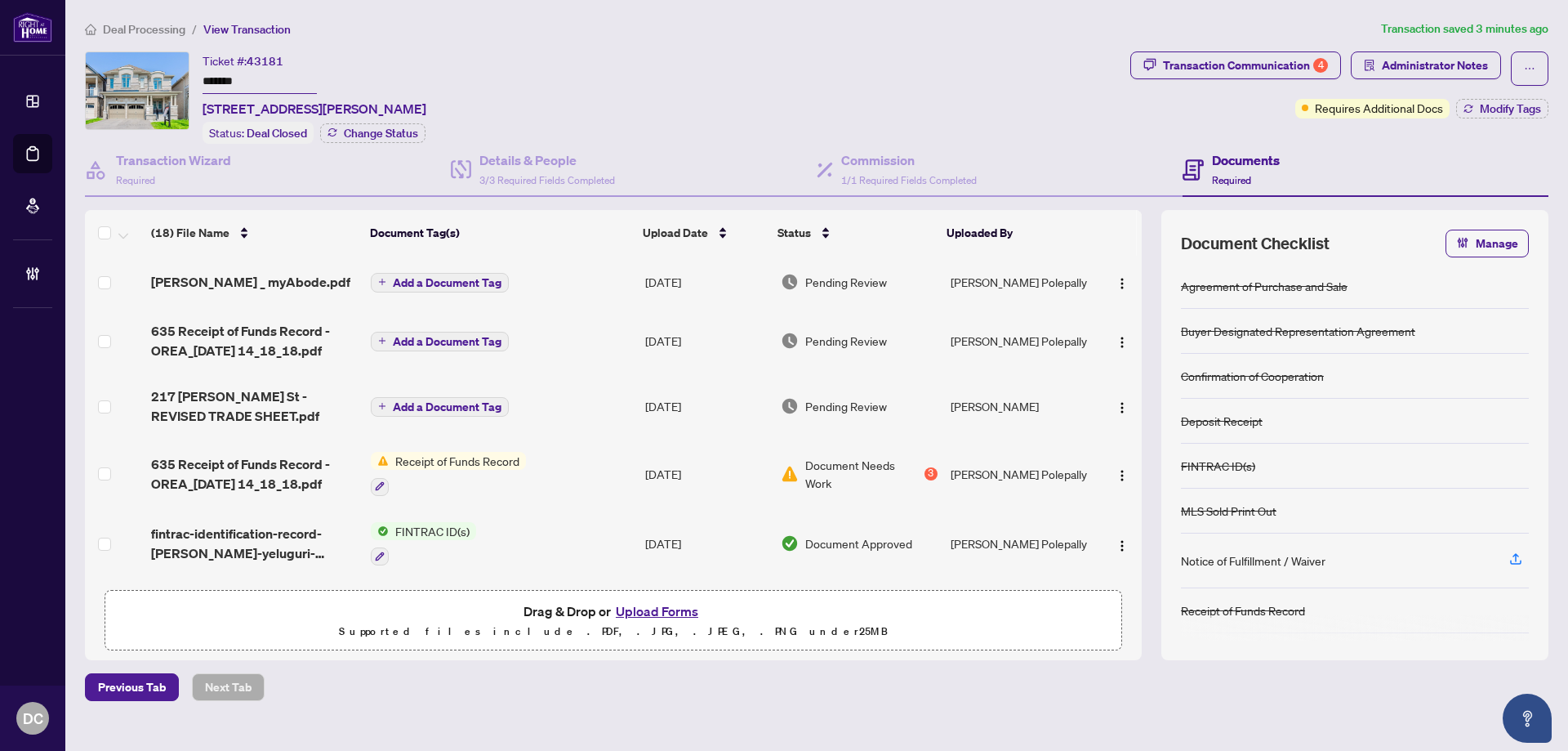
click at [841, 49] on div "Deal Processing / View Transaction Transaction saved 3 minutes ago Ticket #: 43…" at bounding box center [817, 360] width 1477 height 681
click at [1488, 108] on span "Modify Tags" at bounding box center [1511, 109] width 61 height 11
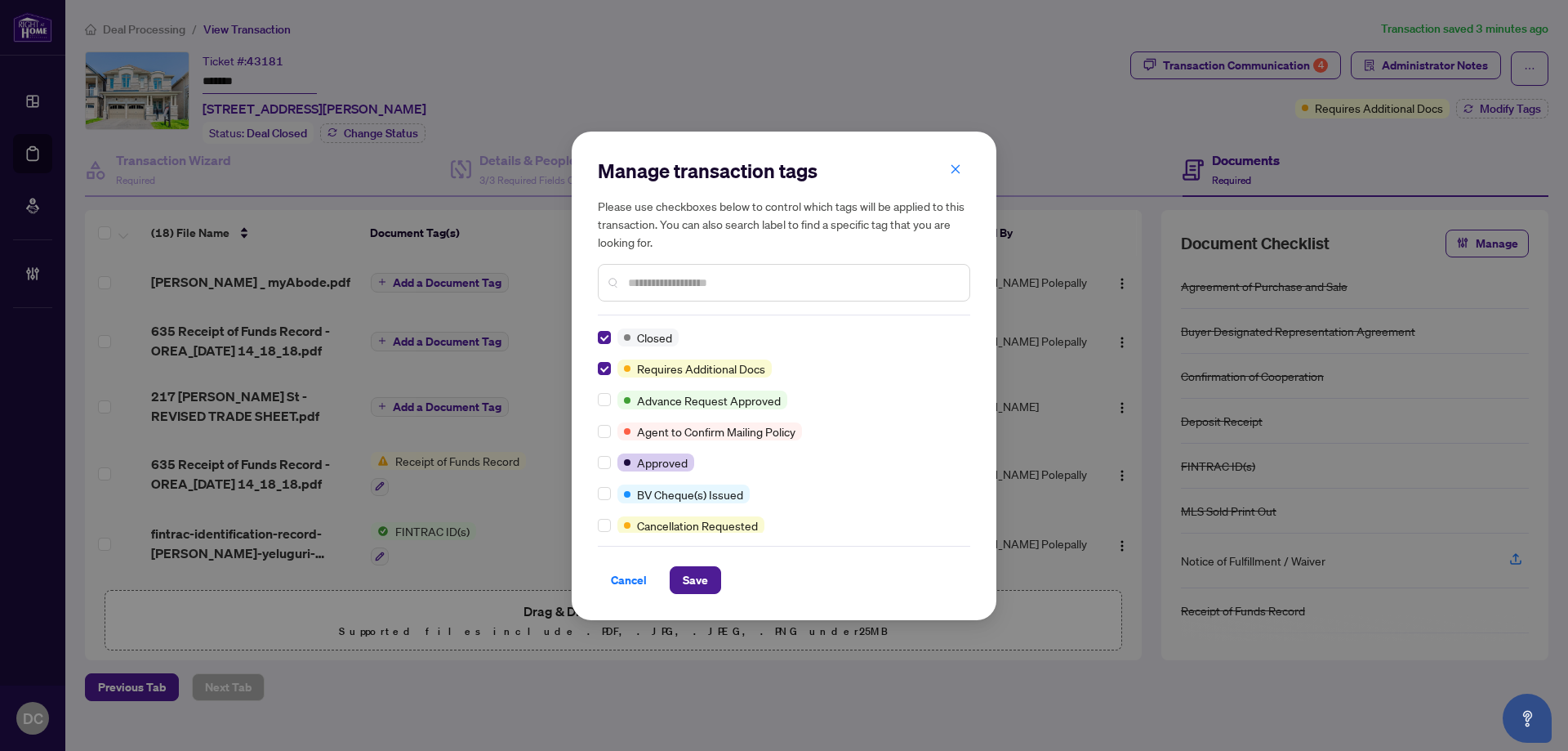
click at [711, 281] on input "text" at bounding box center [792, 283] width 328 height 18
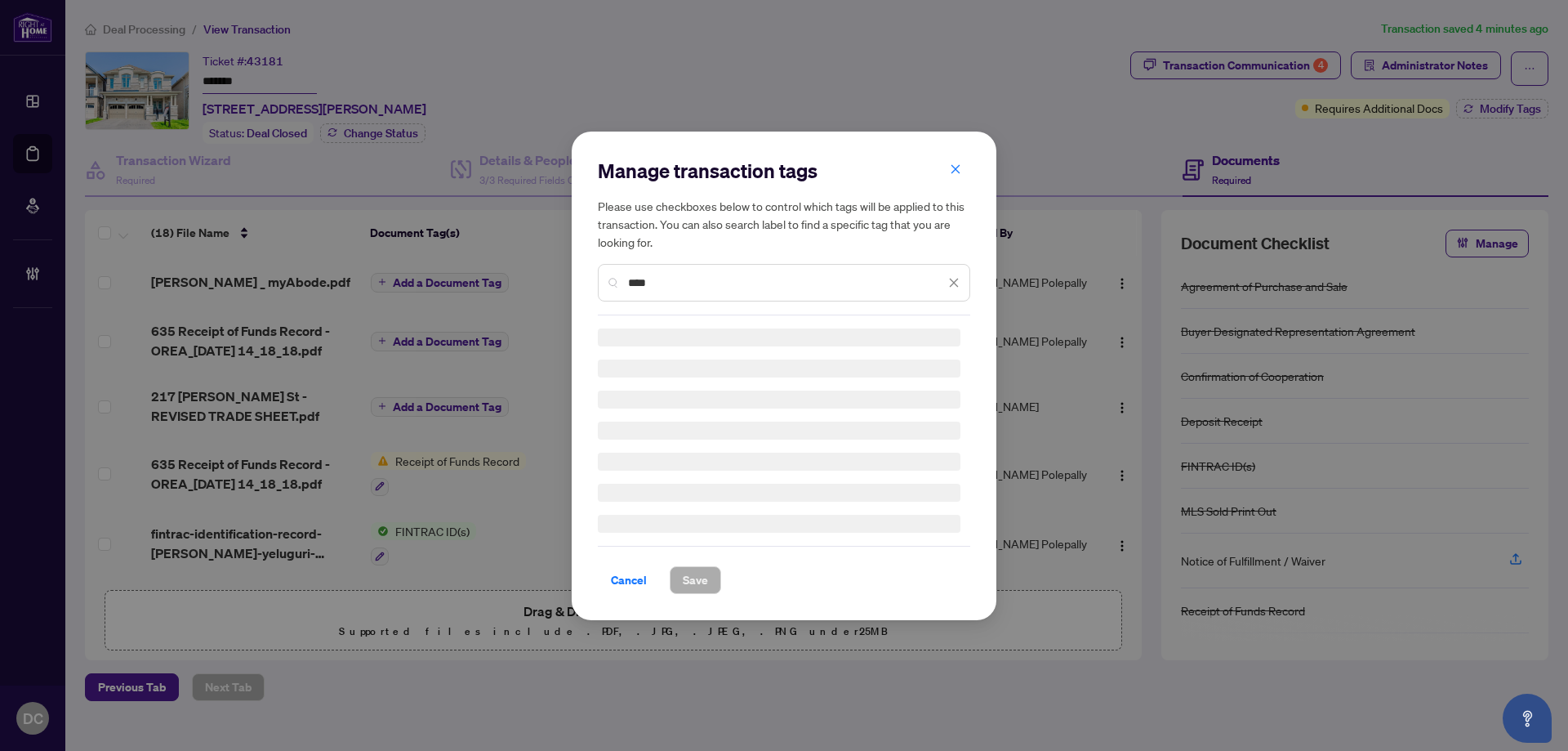
type input "****"
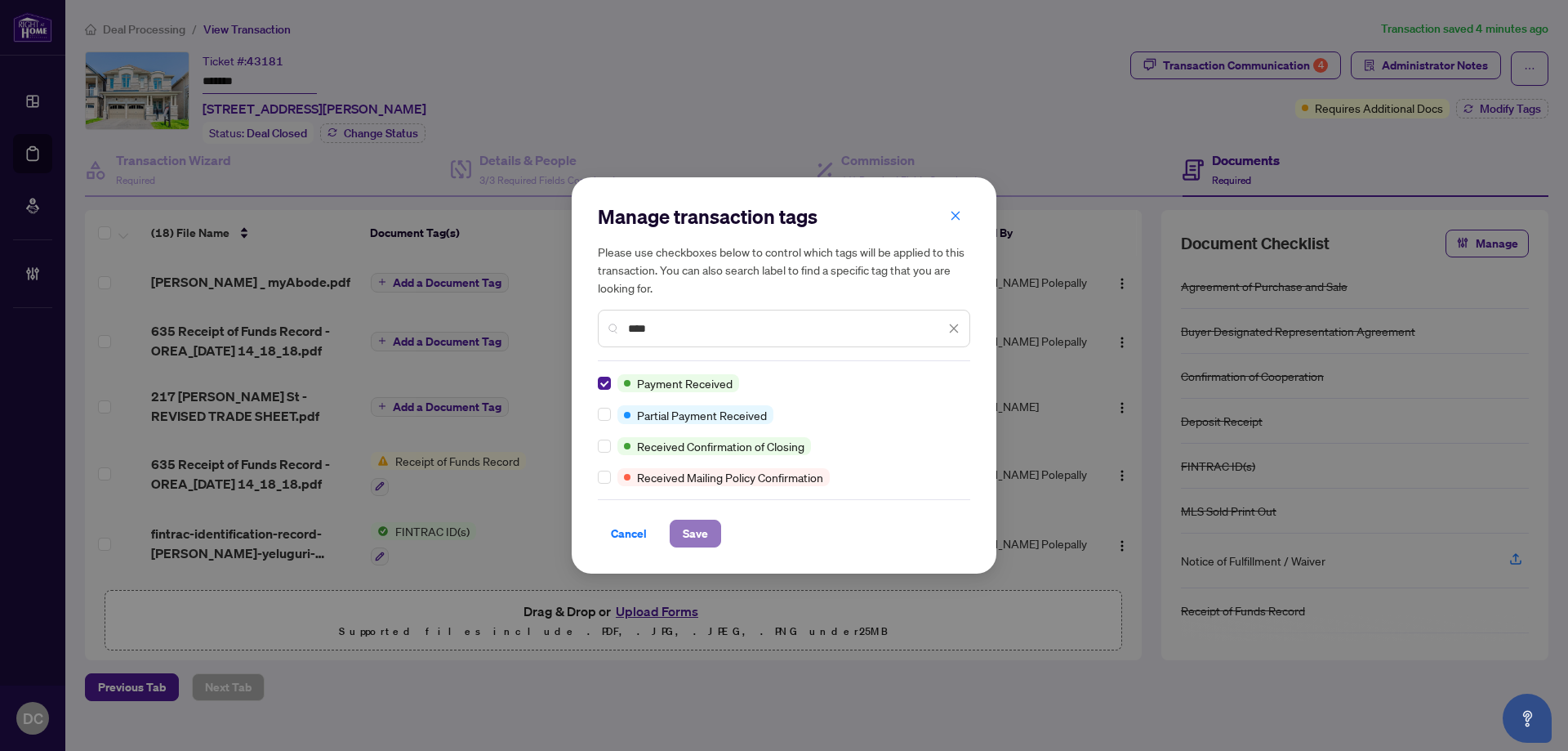
click at [696, 521] on button "Save" at bounding box center [695, 533] width 52 height 28
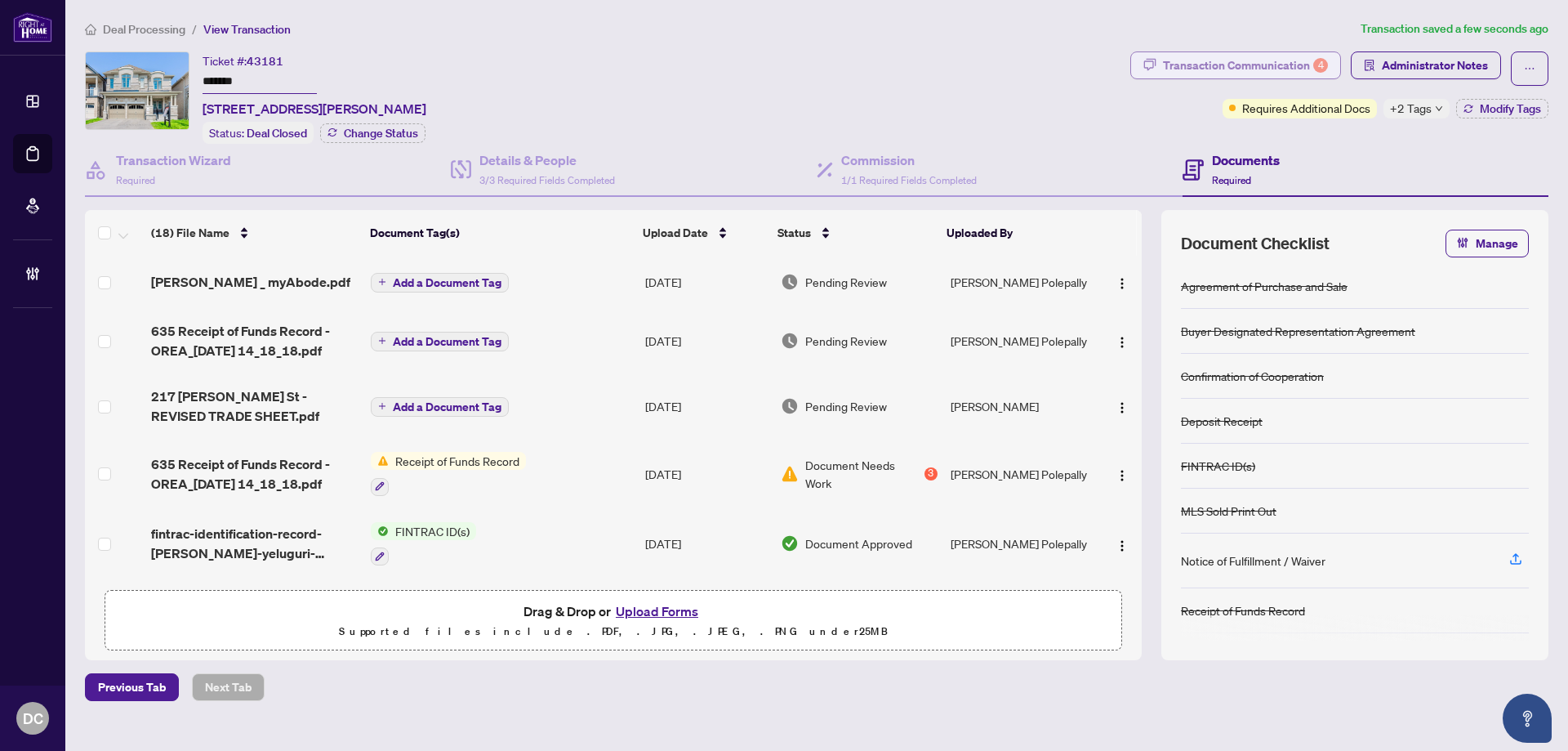
click at [1302, 61] on div "Transaction Communication 4" at bounding box center [1245, 66] width 165 height 26
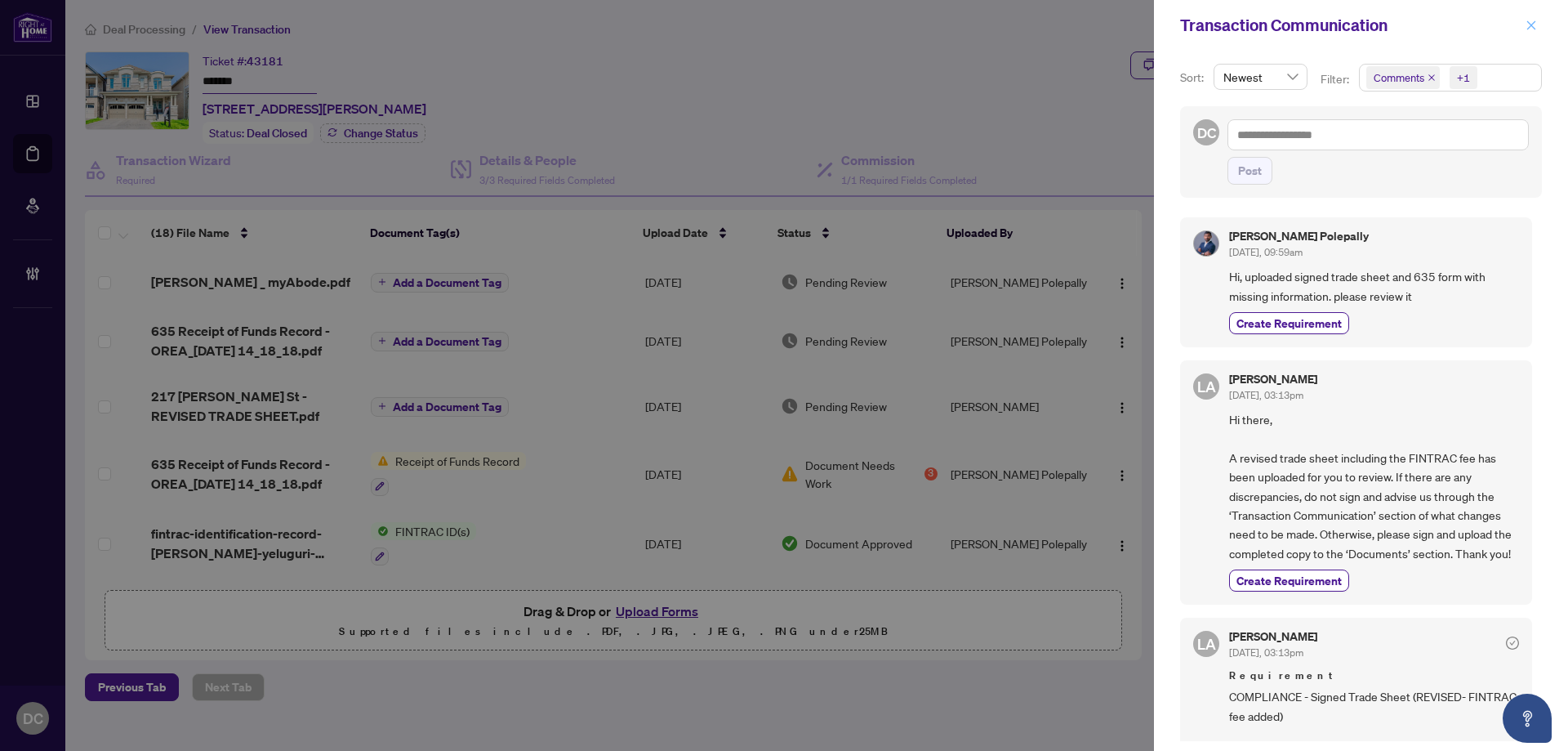
click at [1533, 30] on icon "close" at bounding box center [1531, 25] width 11 height 11
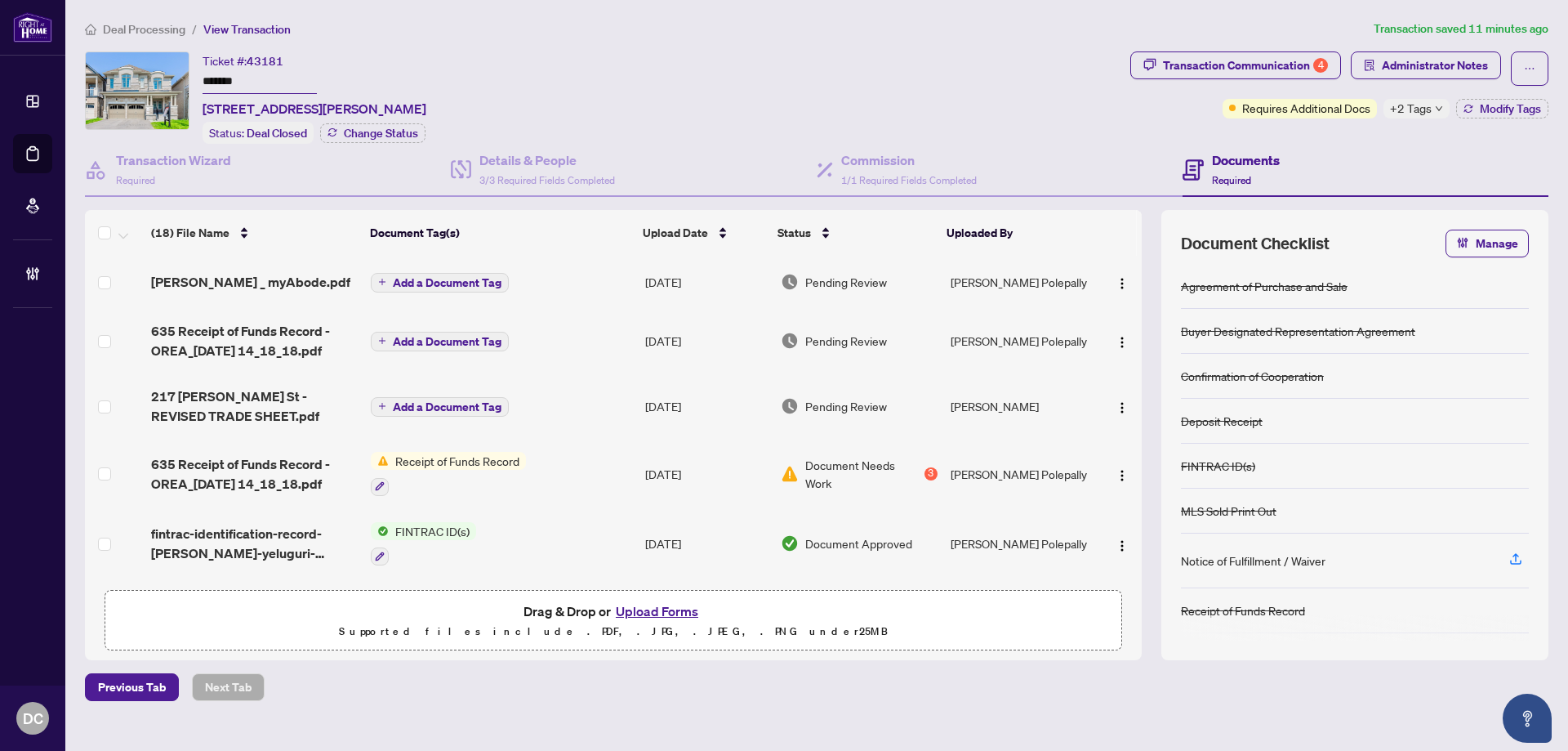
click at [104, 29] on span "Deal Processing" at bounding box center [144, 29] width 83 height 15
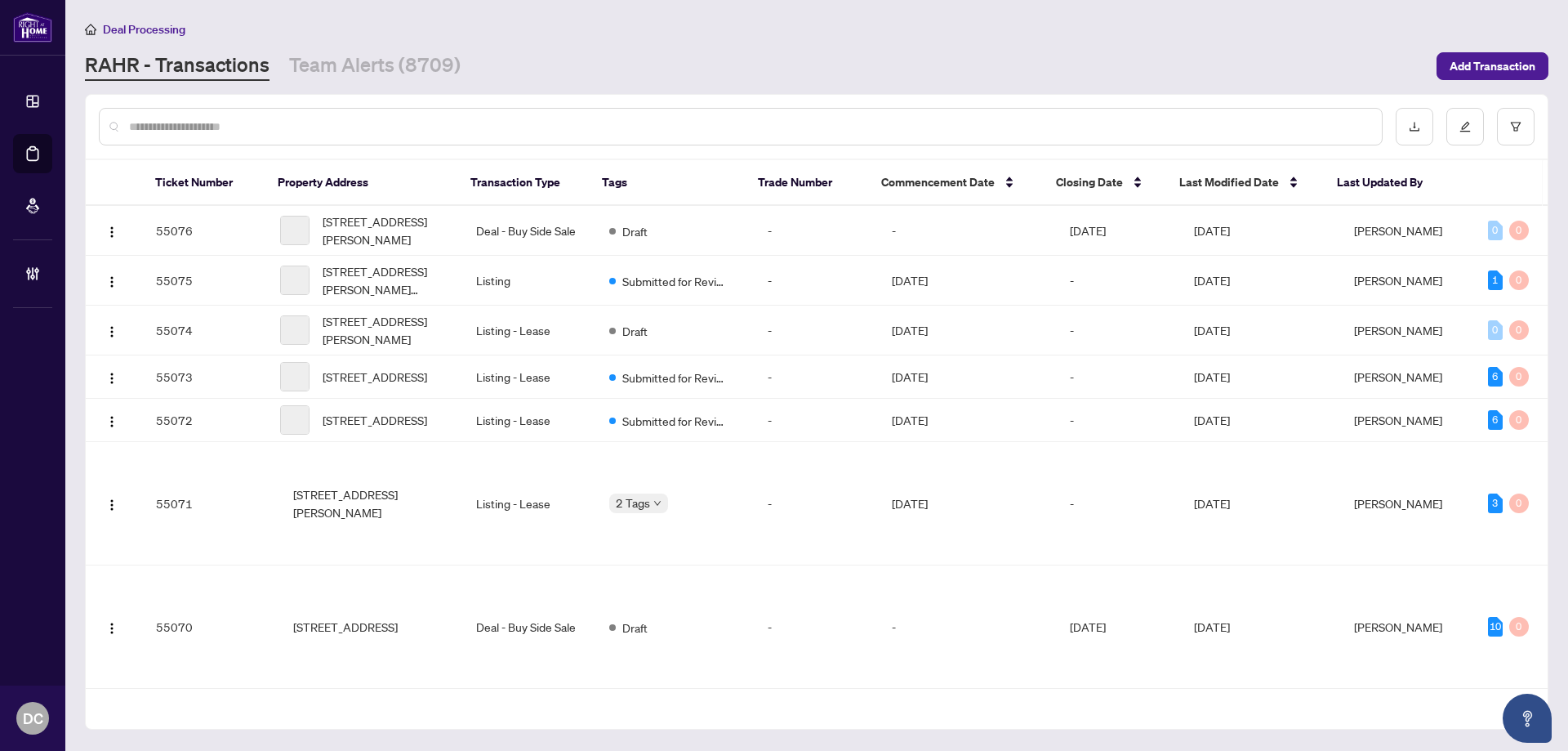
click at [259, 121] on input "text" at bounding box center [749, 127] width 1240 height 18
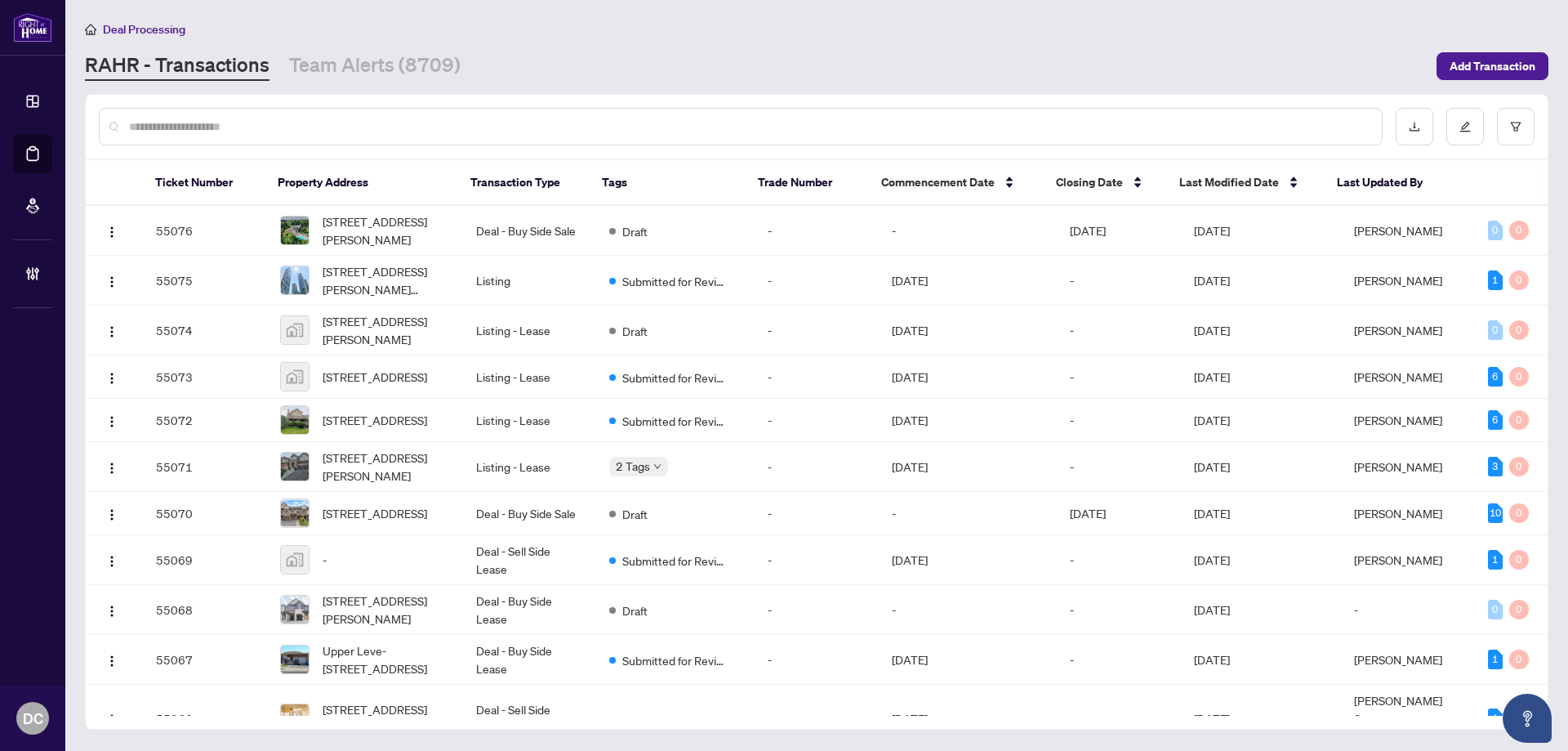
paste input "*******"
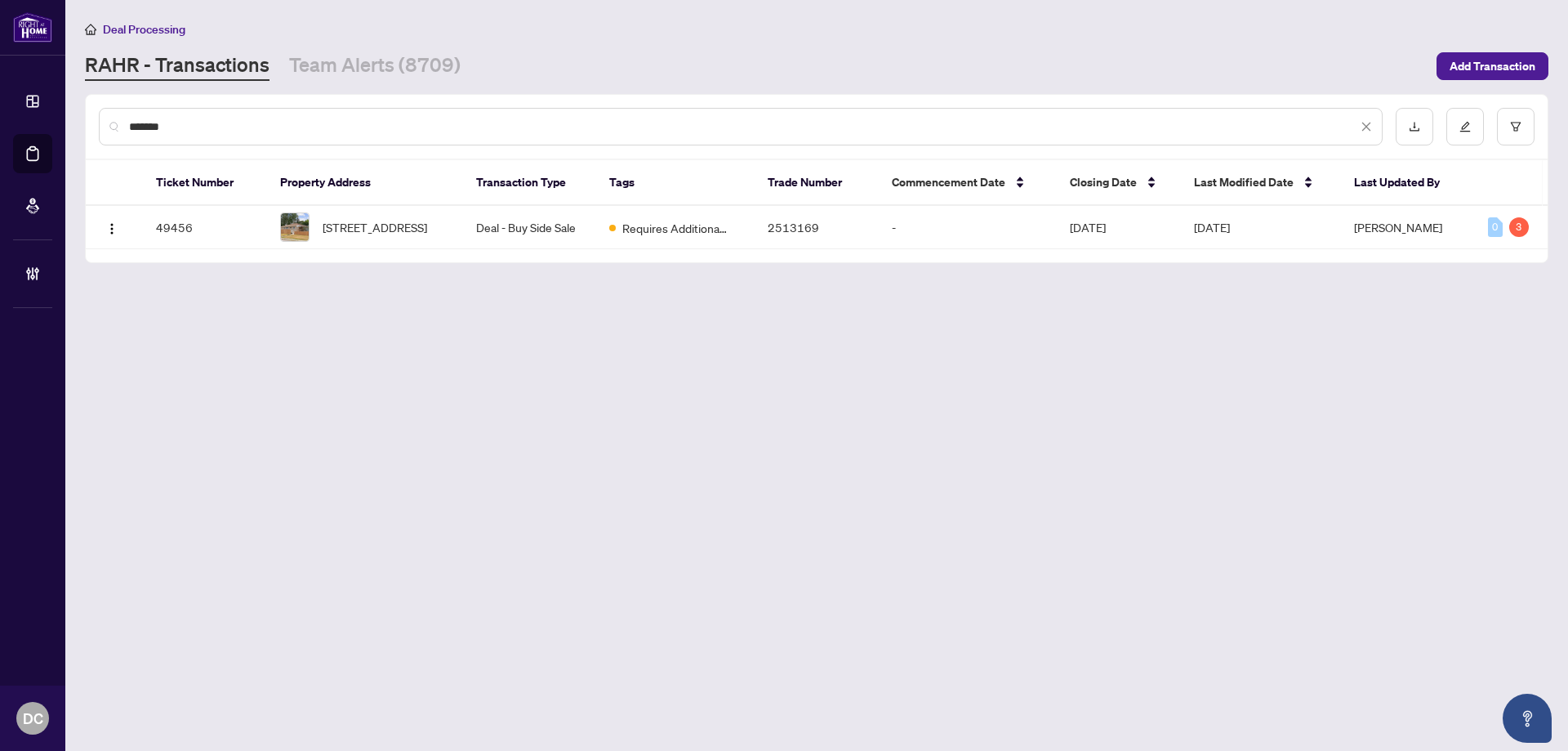
type input "*******"
drag, startPoint x: 370, startPoint y: 227, endPoint x: 34, endPoint y: 192, distance: 337.8
click at [370, 227] on span "[STREET_ADDRESS]" at bounding box center [375, 227] width 105 height 18
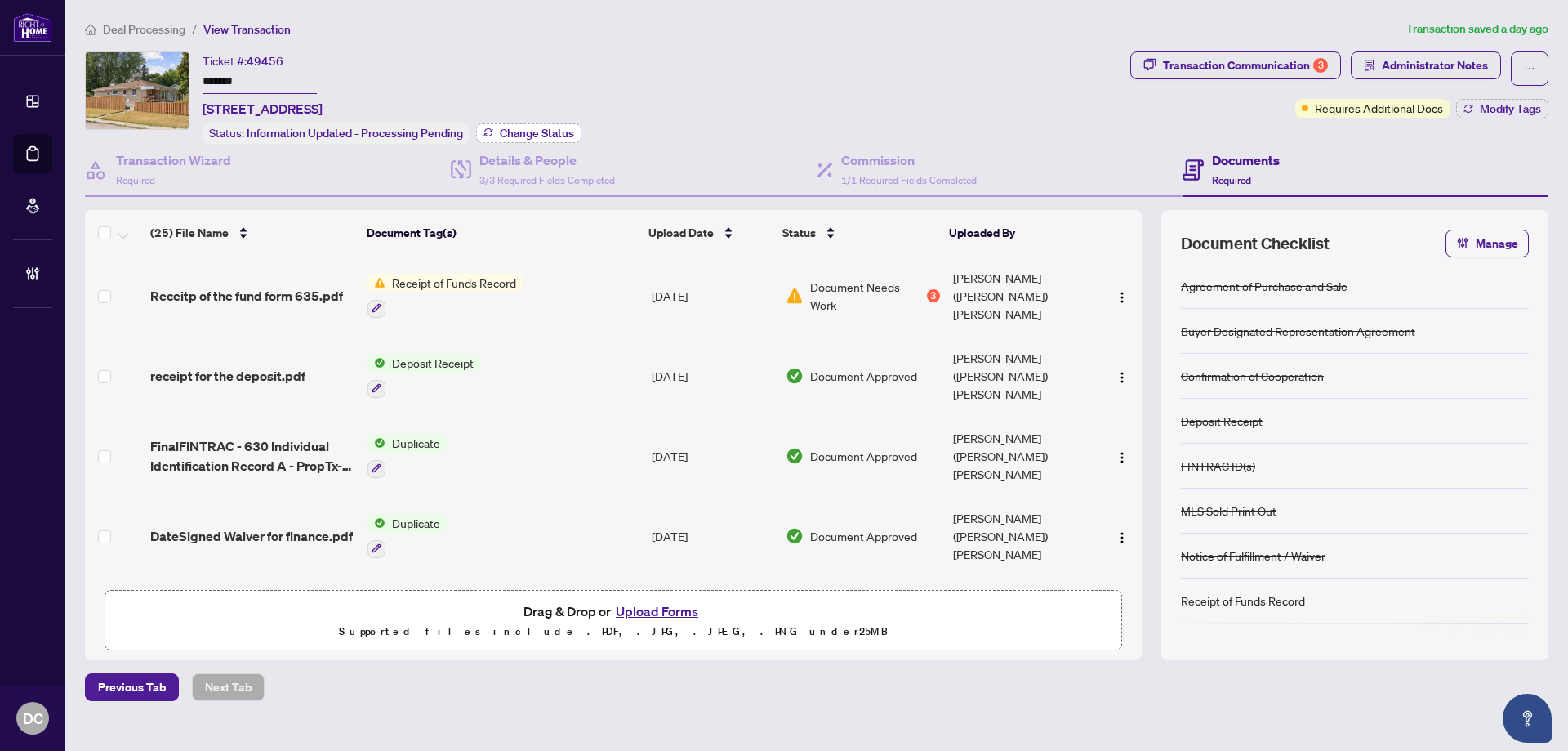
click at [501, 128] on span "Change Status" at bounding box center [536, 133] width 75 height 11
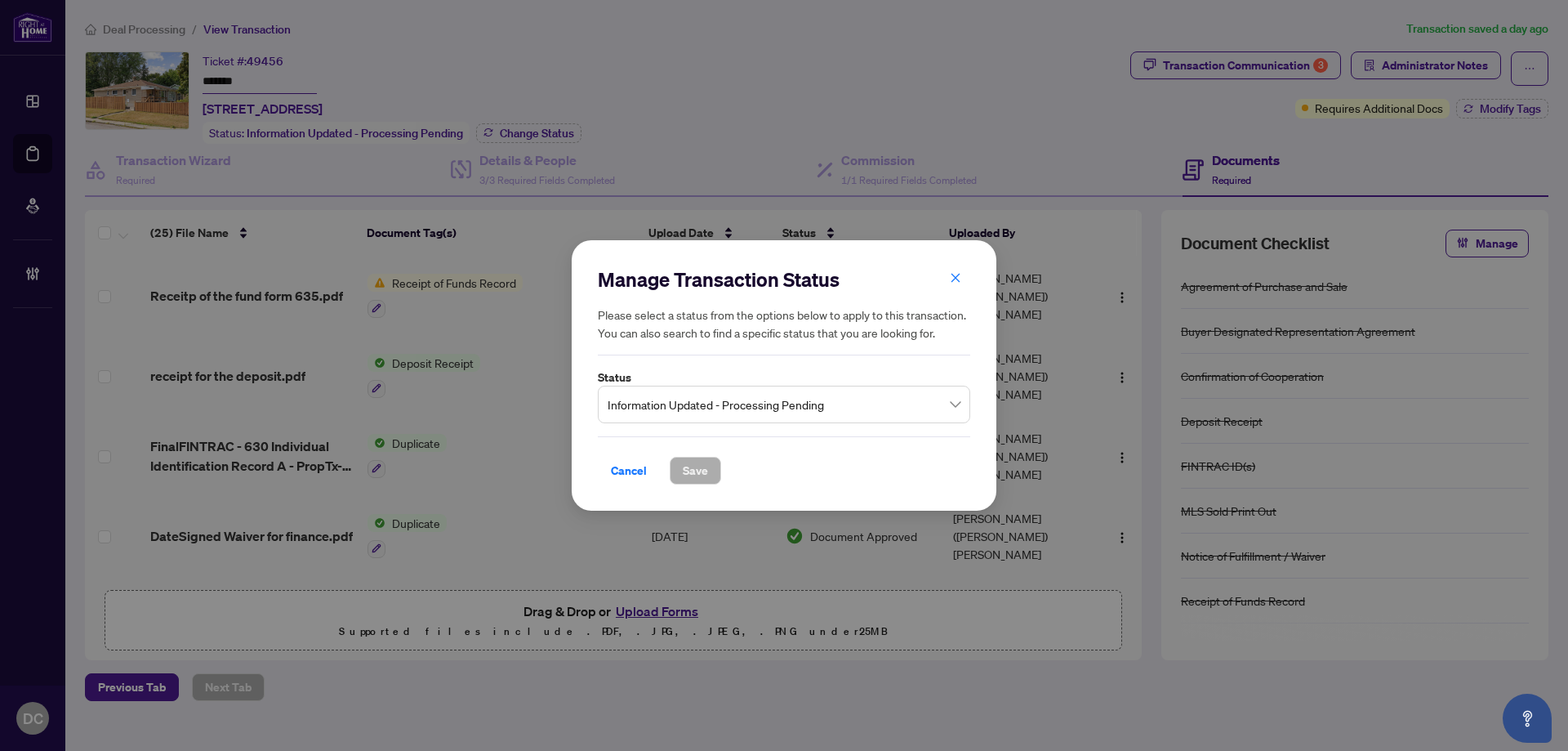
click at [915, 405] on span "Information Updated - Processing Pending" at bounding box center [784, 405] width 353 height 31
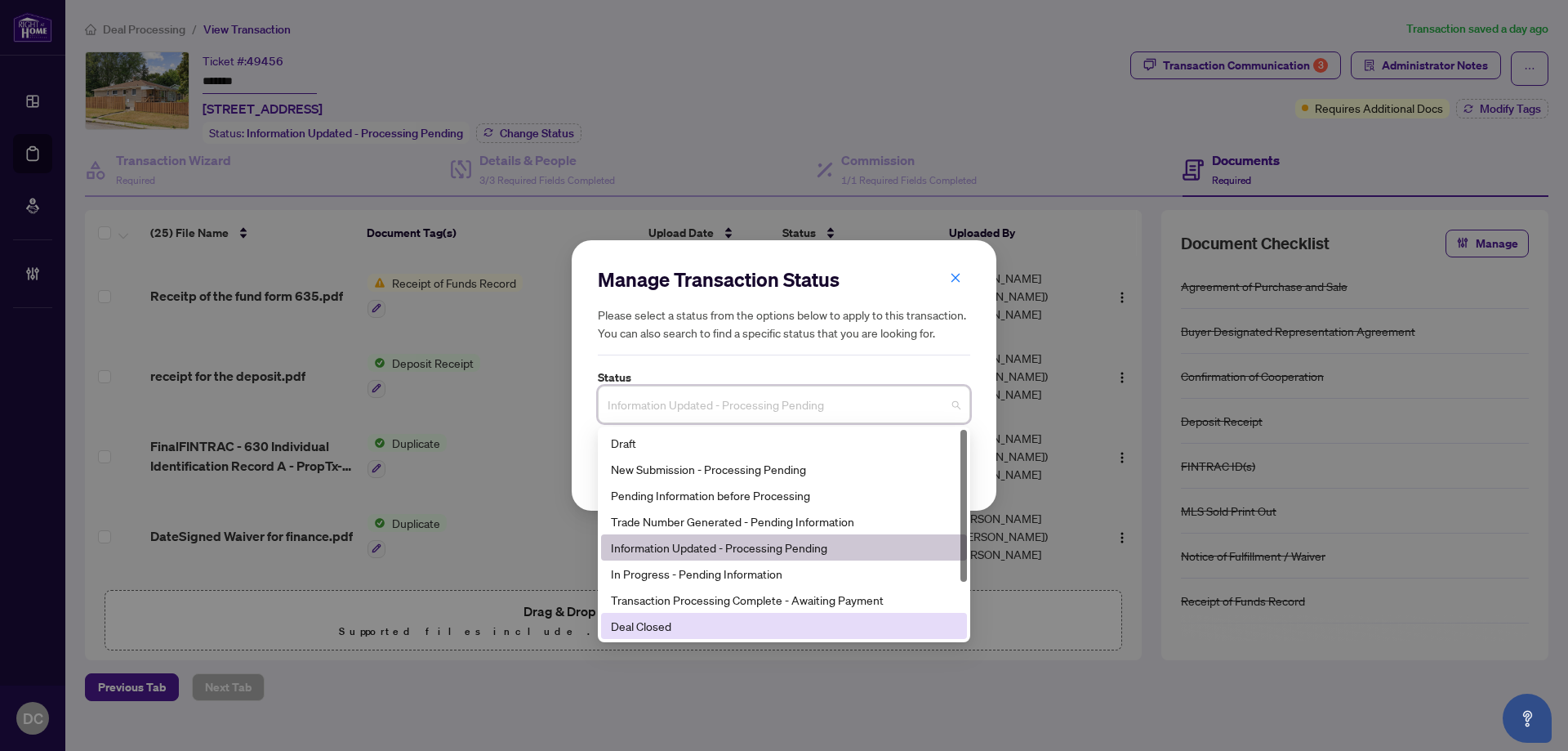
click at [635, 625] on div "Deal Closed" at bounding box center [784, 626] width 346 height 18
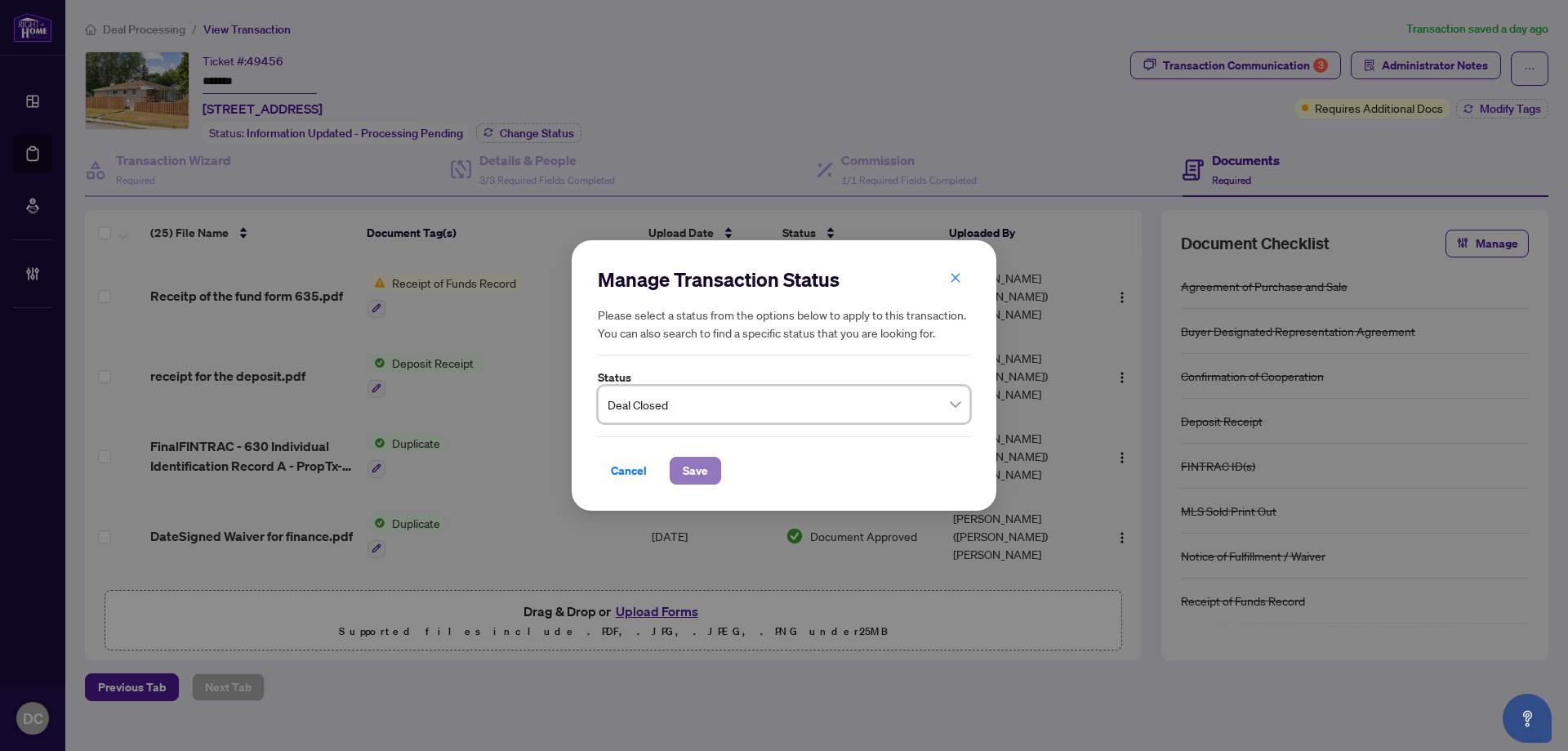
click at [704, 464] on span "Save" at bounding box center [695, 471] width 25 height 26
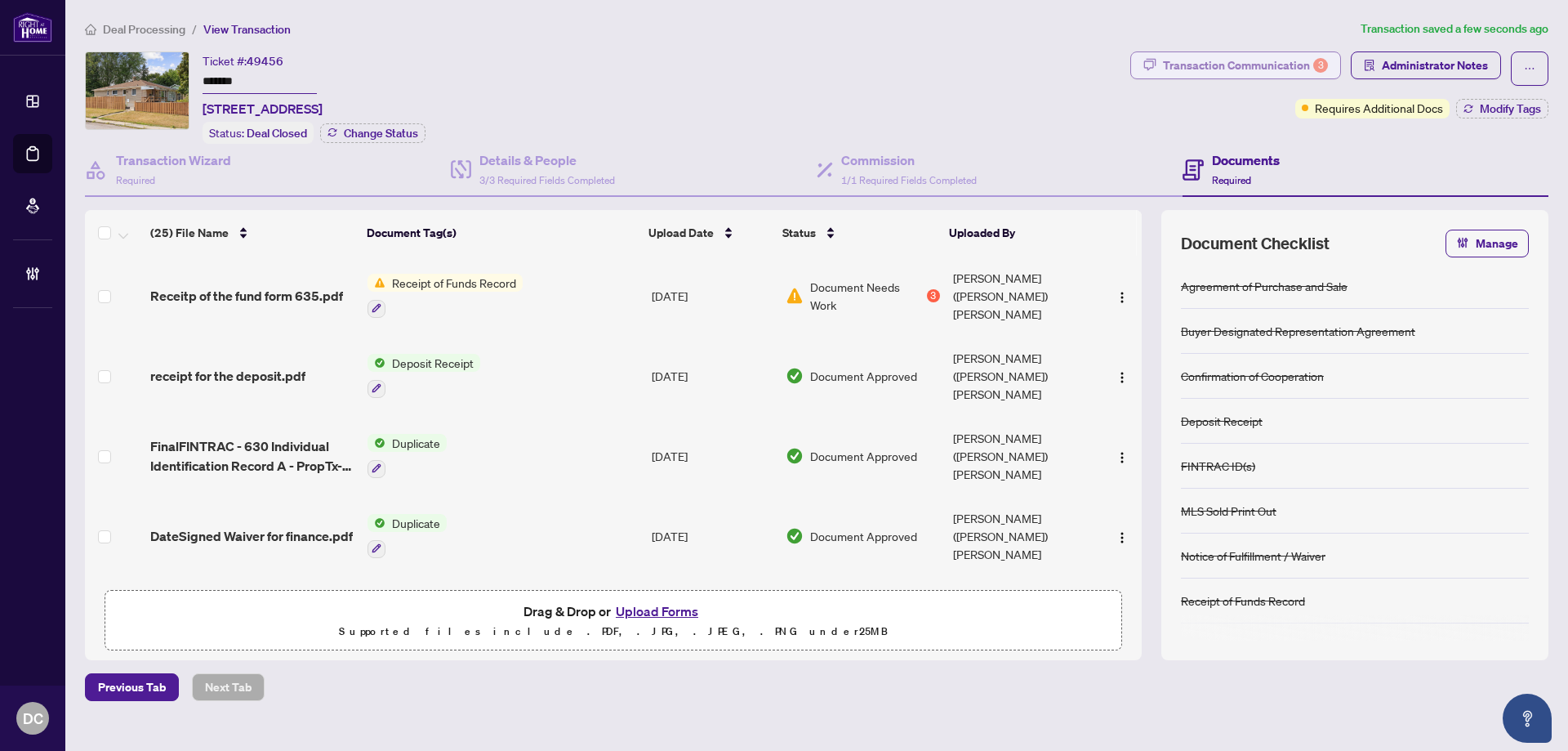
click at [1165, 75] on div "Transaction Communication 3" at bounding box center [1245, 66] width 165 height 26
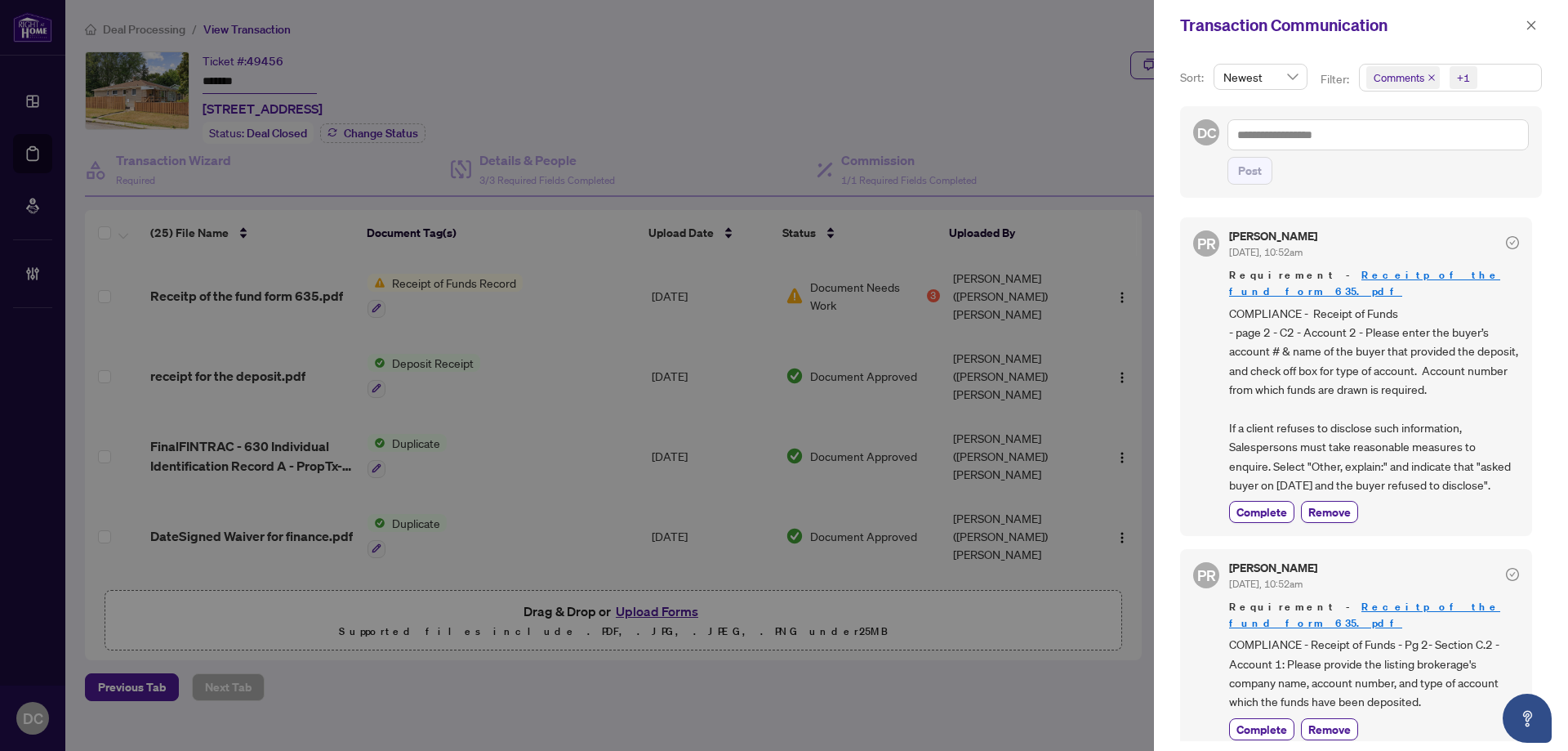
click at [1481, 88] on span "Comments +1" at bounding box center [1450, 78] width 181 height 26
click at [1421, 146] on span "Comments" at bounding box center [1420, 146] width 56 height 15
drag, startPoint x: 1533, startPoint y: 26, endPoint x: 97, endPoint y: 151, distance: 1441.4
click at [1528, 26] on icon "close" at bounding box center [1531, 25] width 11 height 11
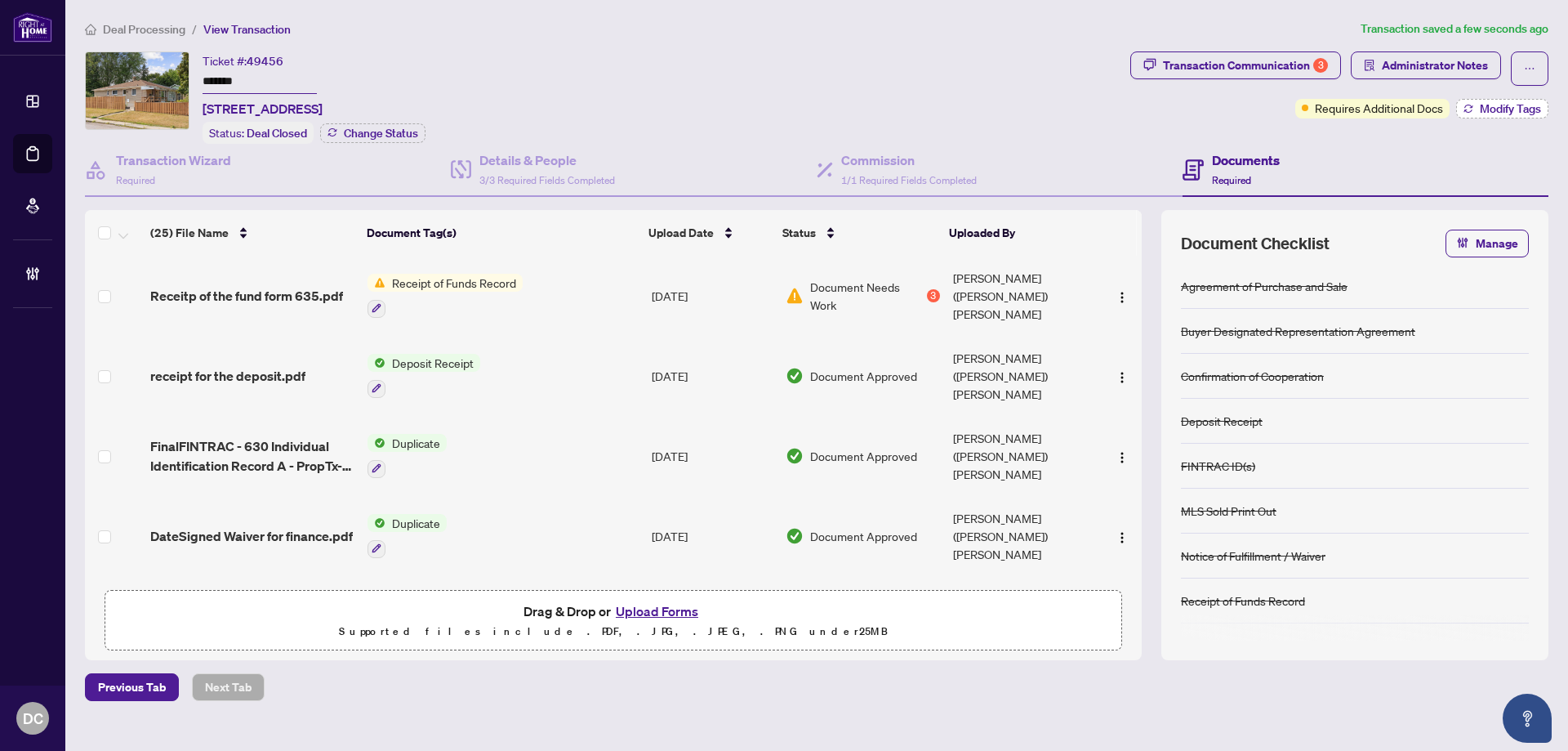
click at [1512, 117] on button "Modify Tags" at bounding box center [1502, 109] width 93 height 20
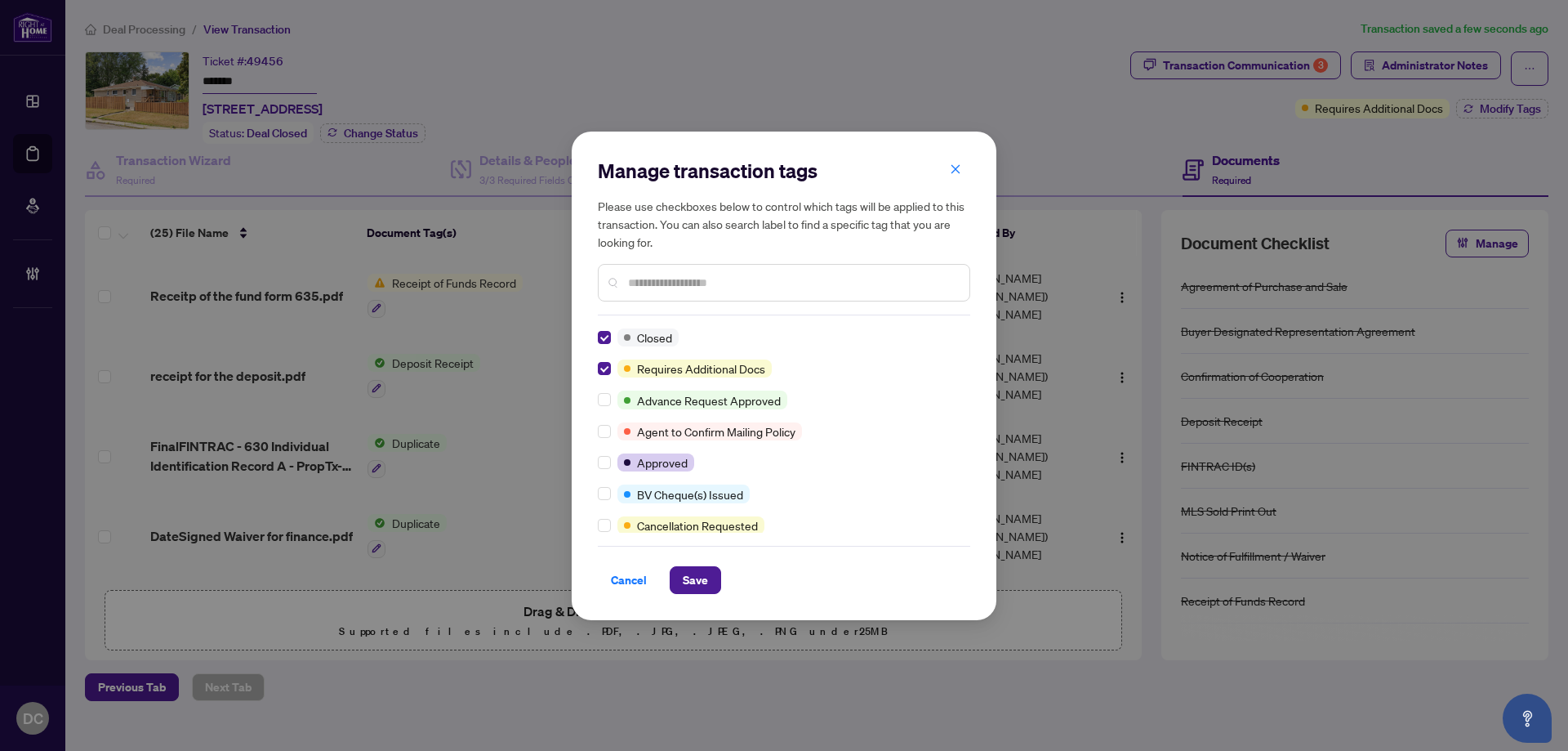
click at [706, 282] on input "text" at bounding box center [792, 283] width 328 height 18
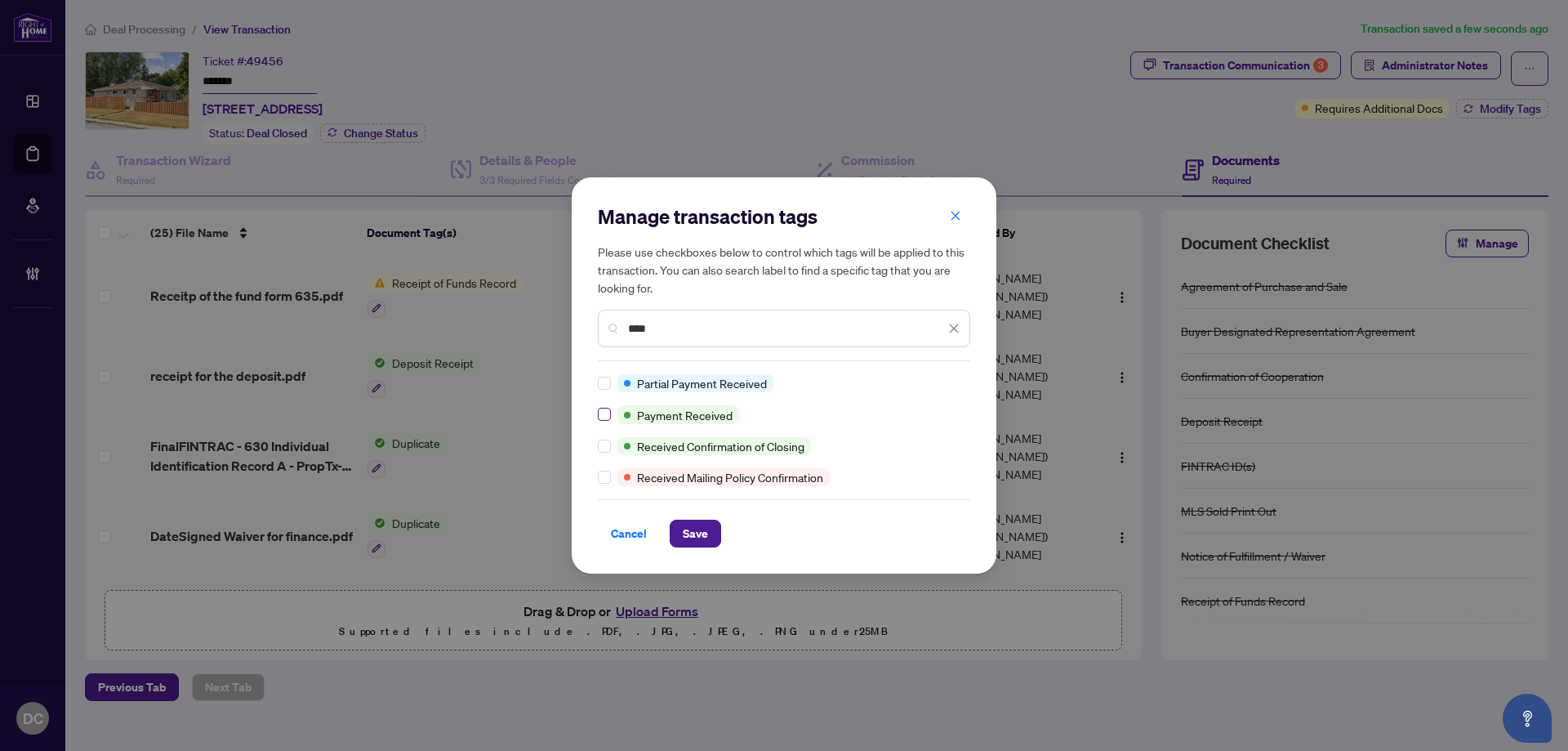
type input "****"
click at [685, 537] on span "Save" at bounding box center [695, 533] width 25 height 26
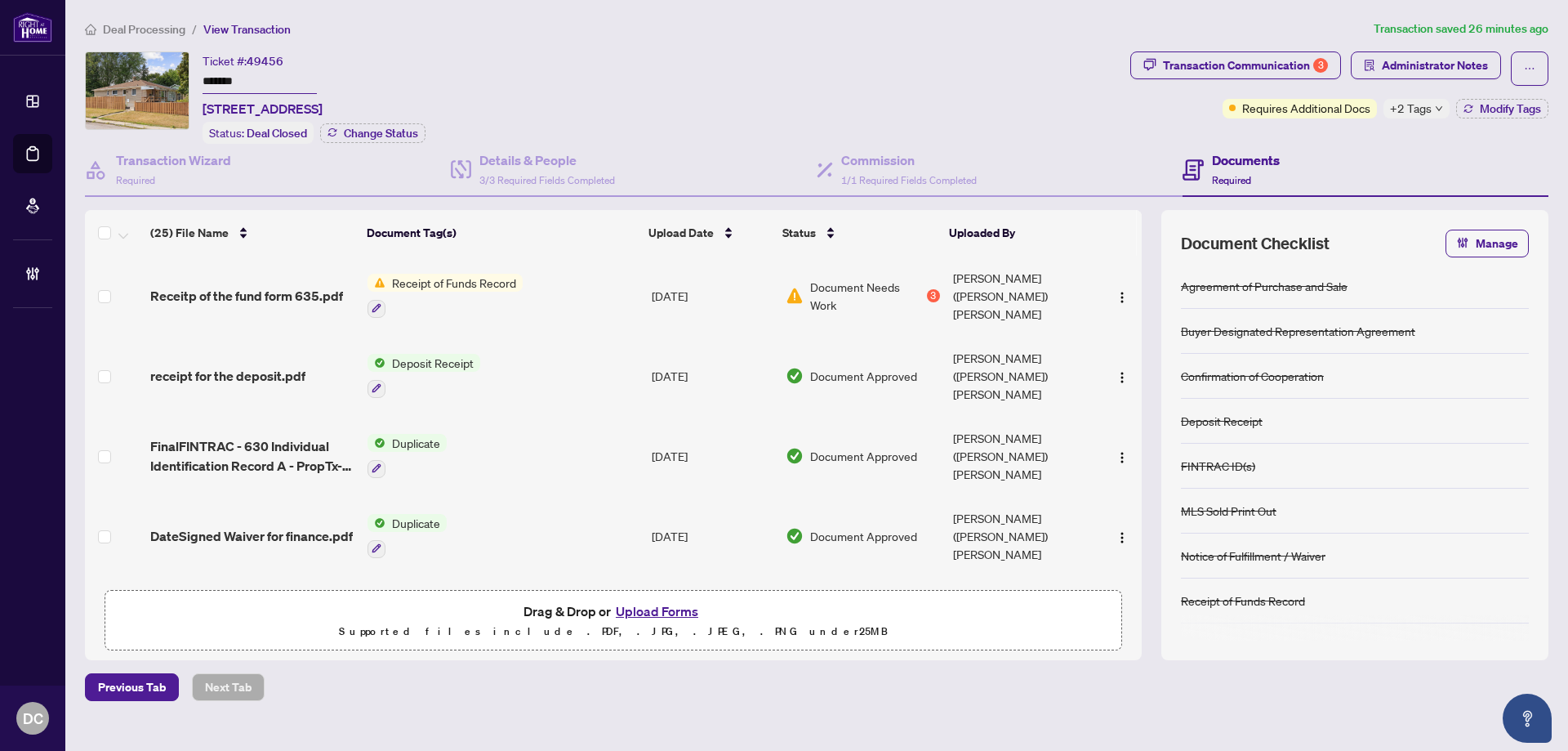
click at [1417, 113] on span "+2 Tags" at bounding box center [1411, 108] width 42 height 19
click at [155, 31] on span "Deal Processing" at bounding box center [144, 29] width 83 height 15
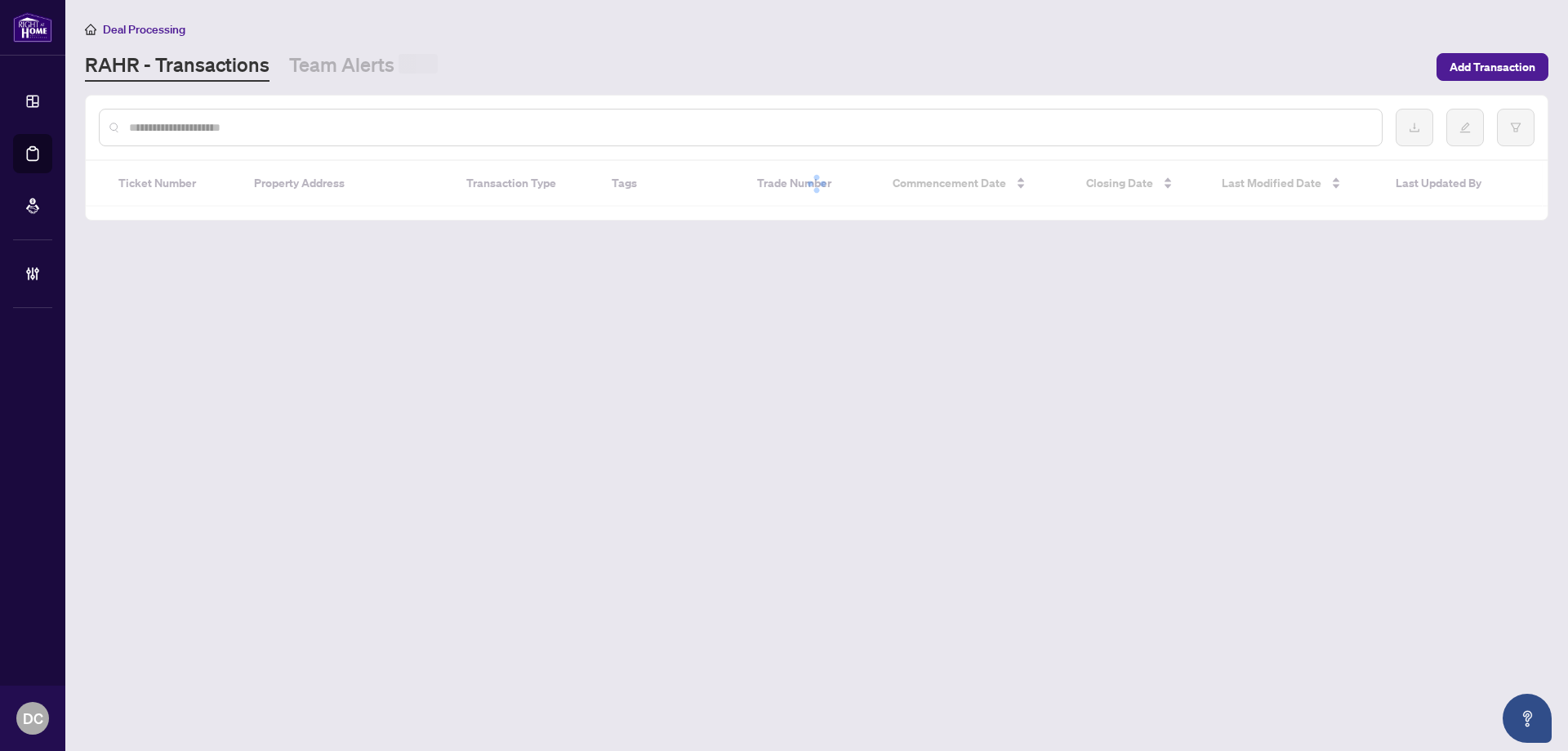
click at [236, 132] on input "text" at bounding box center [749, 128] width 1240 height 18
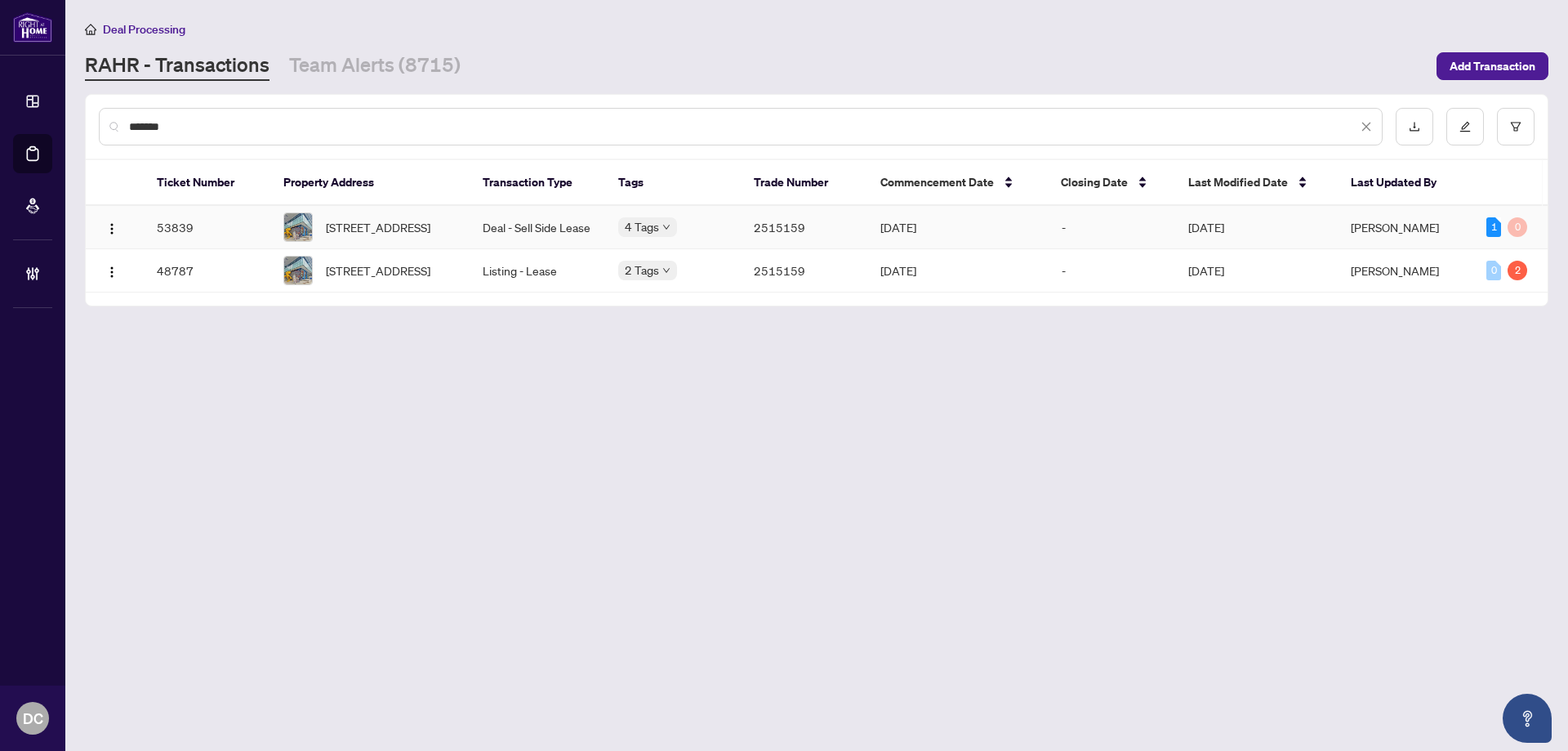
type input "*******"
click at [973, 224] on td "[DATE]" at bounding box center [957, 227] width 181 height 43
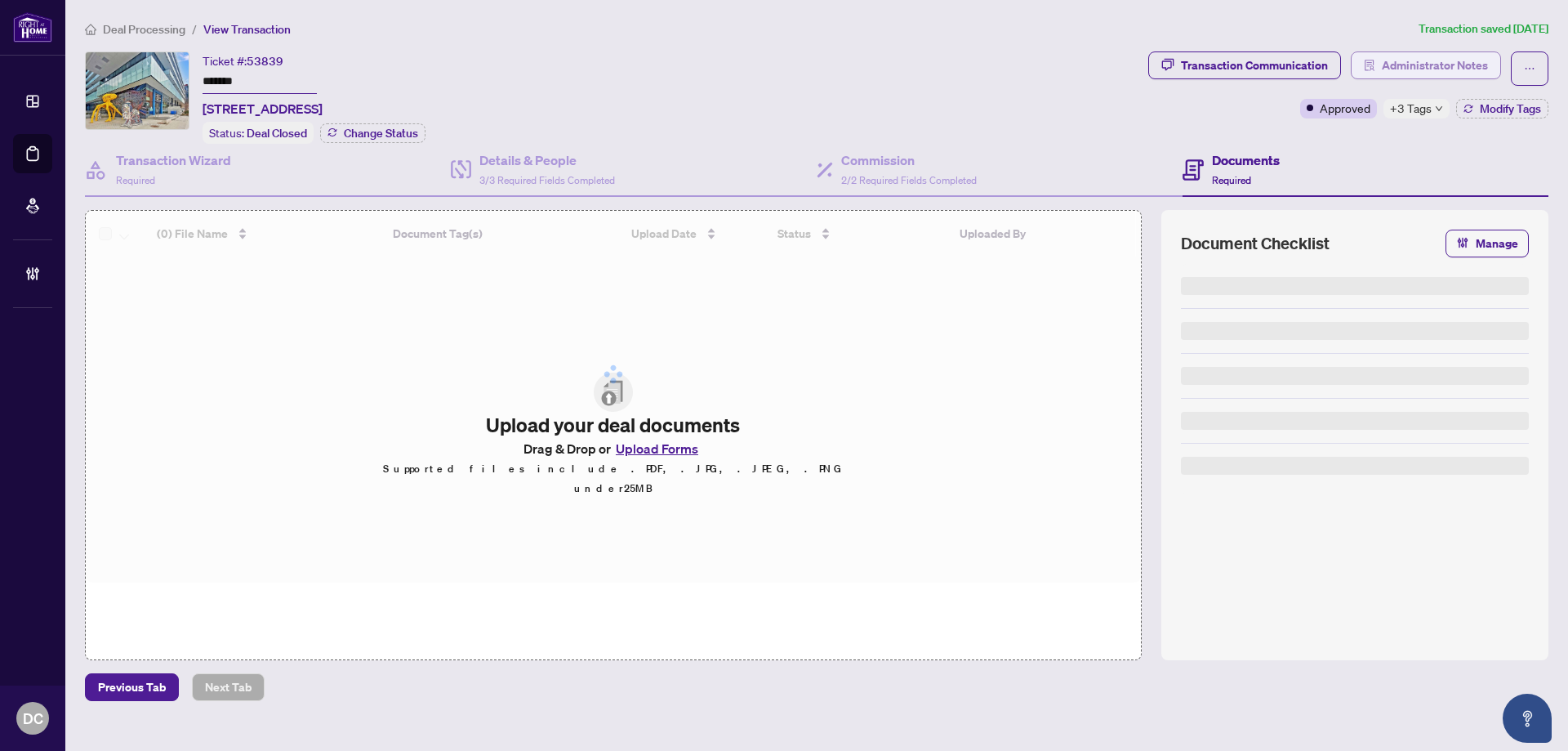
click at [1476, 70] on span "Administrator Notes" at bounding box center [1435, 66] width 106 height 26
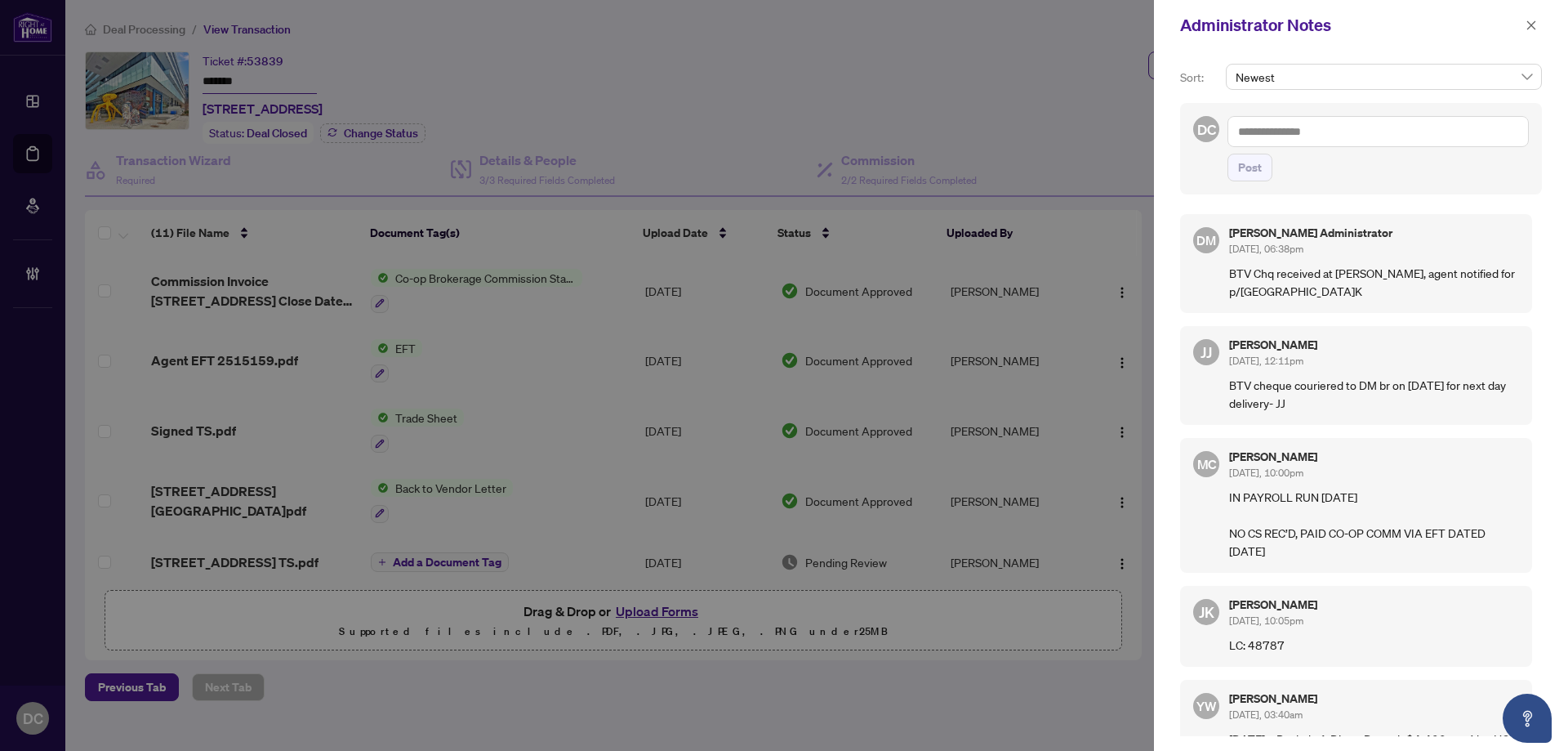
click at [1399, 135] on textarea at bounding box center [1378, 132] width 301 height 31
type textarea "*"
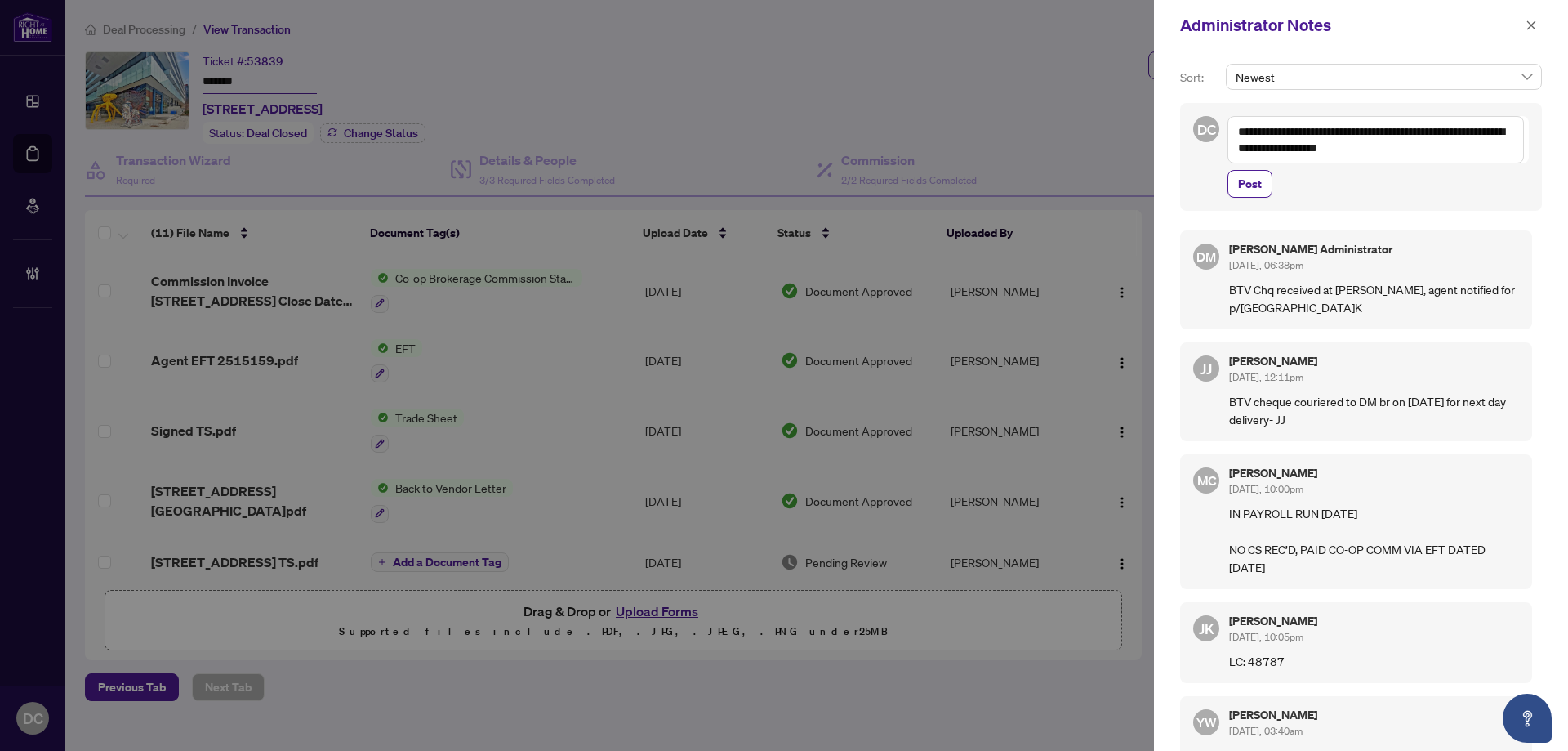
click at [1445, 138] on textarea "**********" at bounding box center [1376, 140] width 296 height 48
type textarea "**********"
click at [1250, 189] on span "Post" at bounding box center [1249, 183] width 24 height 26
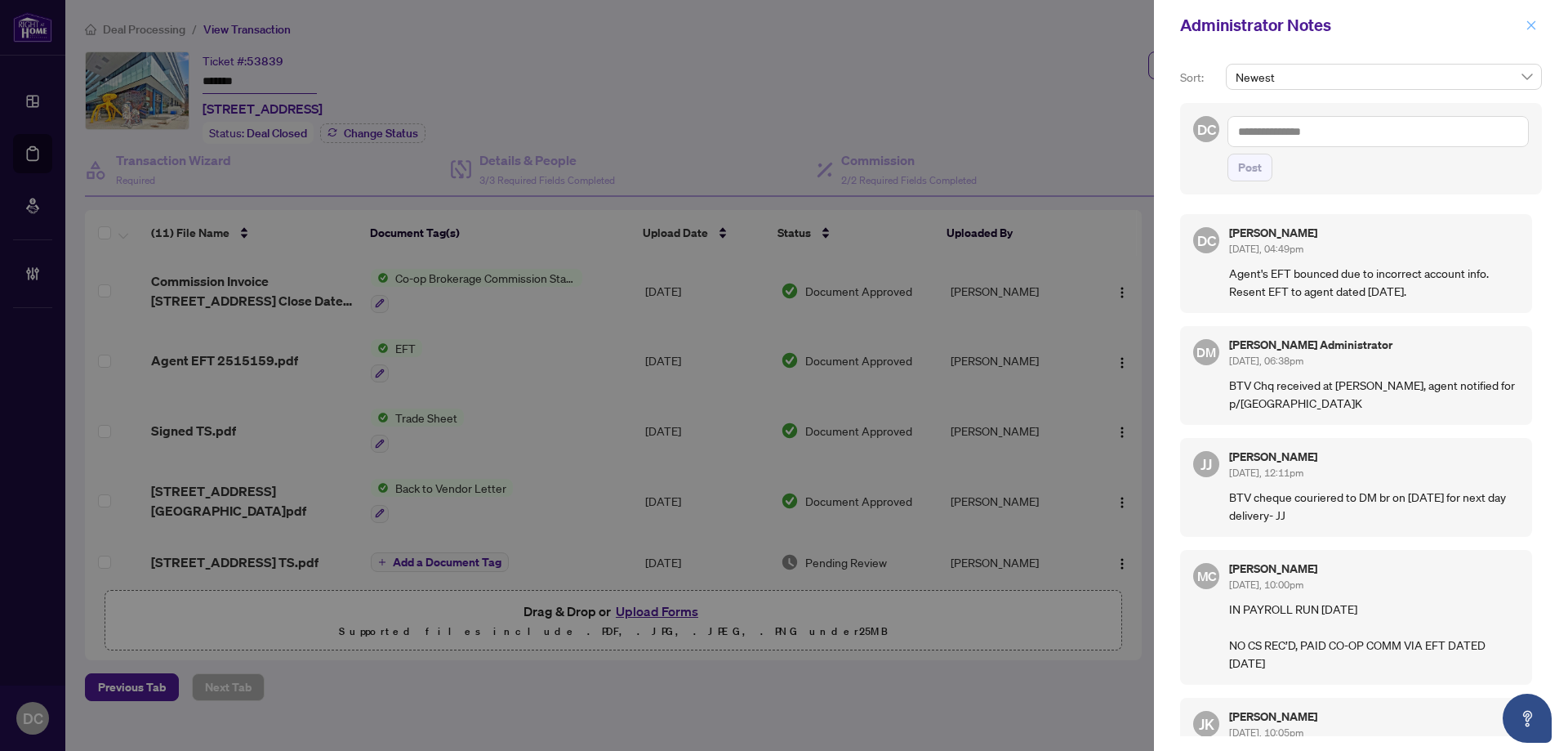
click at [1529, 28] on icon "close" at bounding box center [1531, 25] width 9 height 9
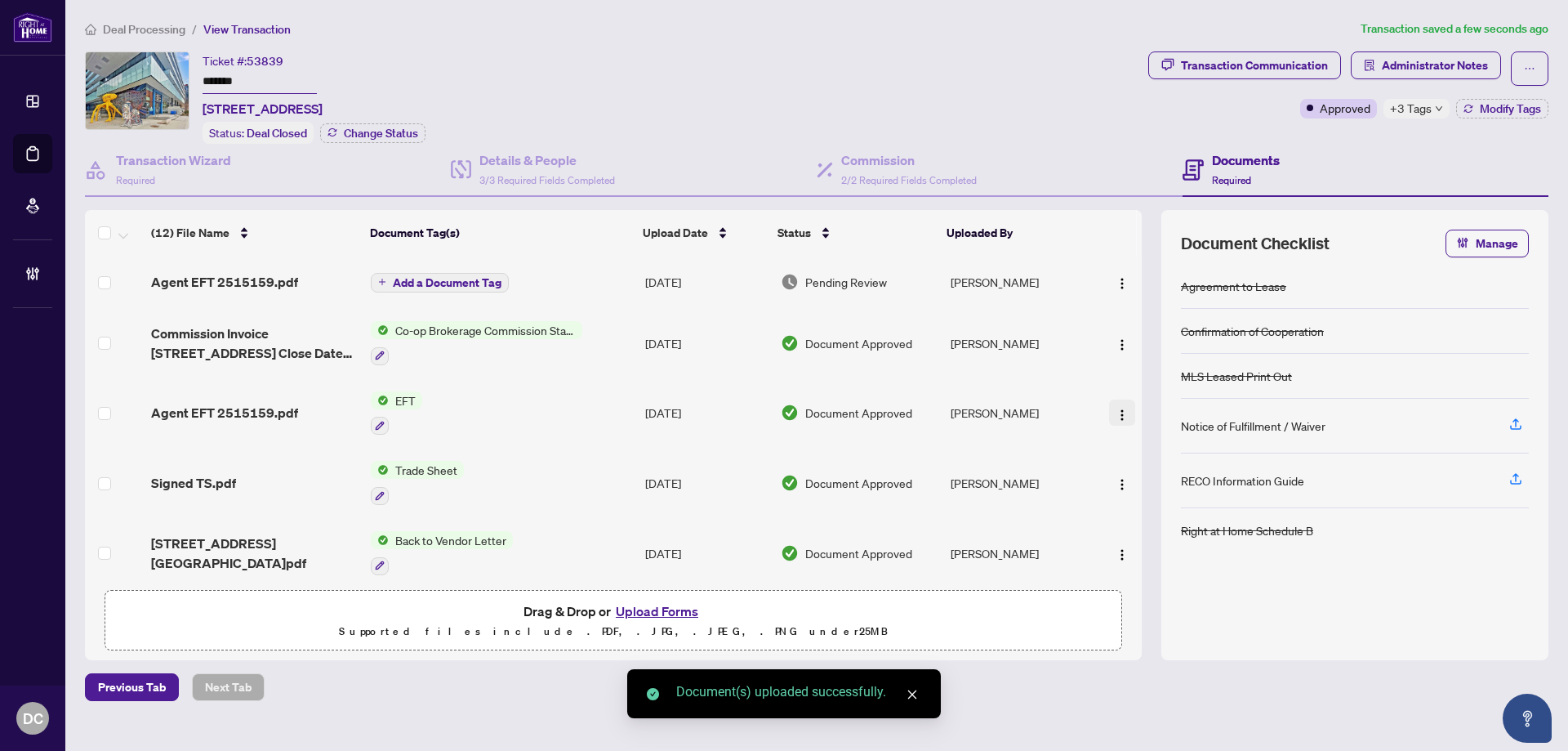
click at [1116, 414] on img "button" at bounding box center [1123, 415] width 13 height 13
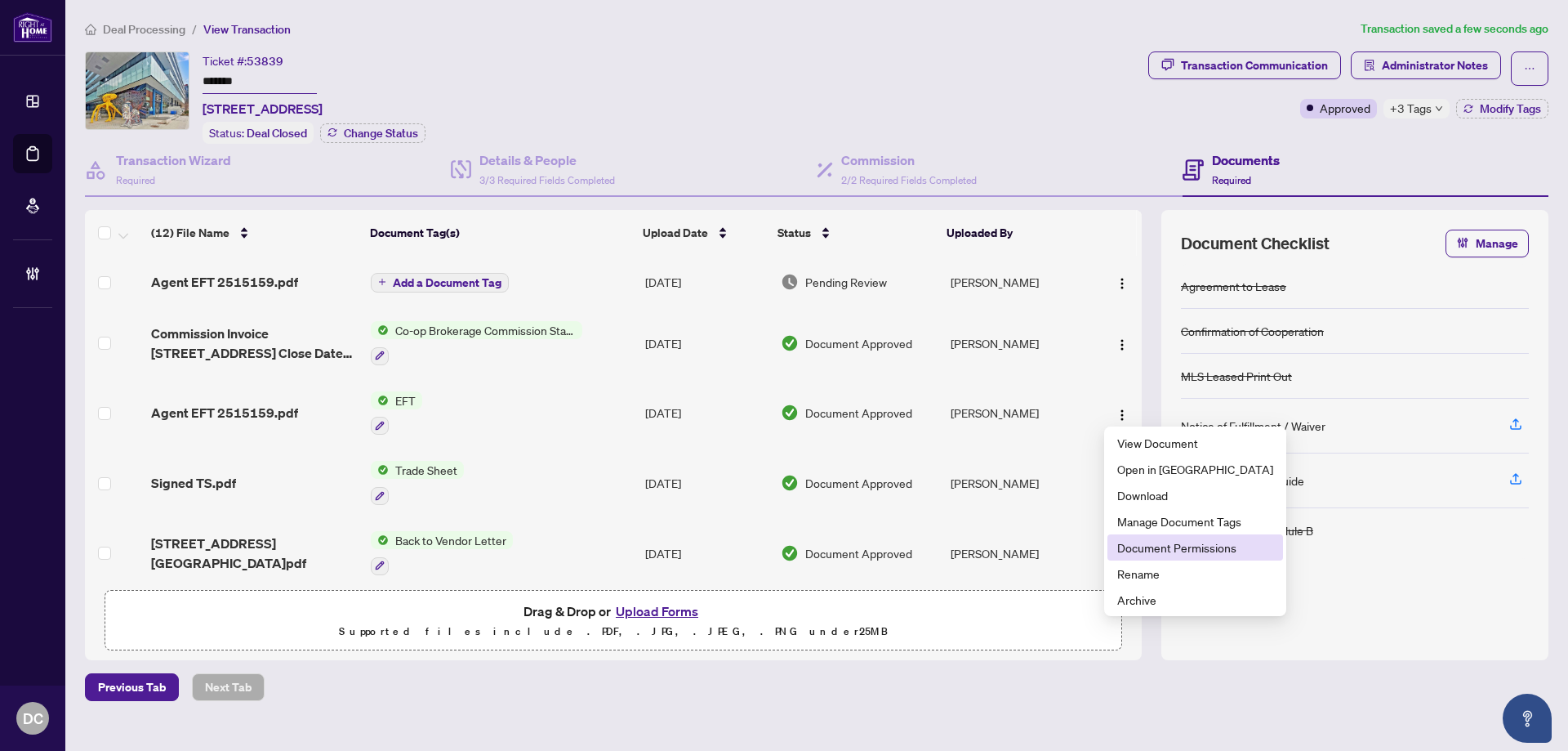
click at [1175, 547] on span "Document Permissions" at bounding box center [1195, 547] width 156 height 18
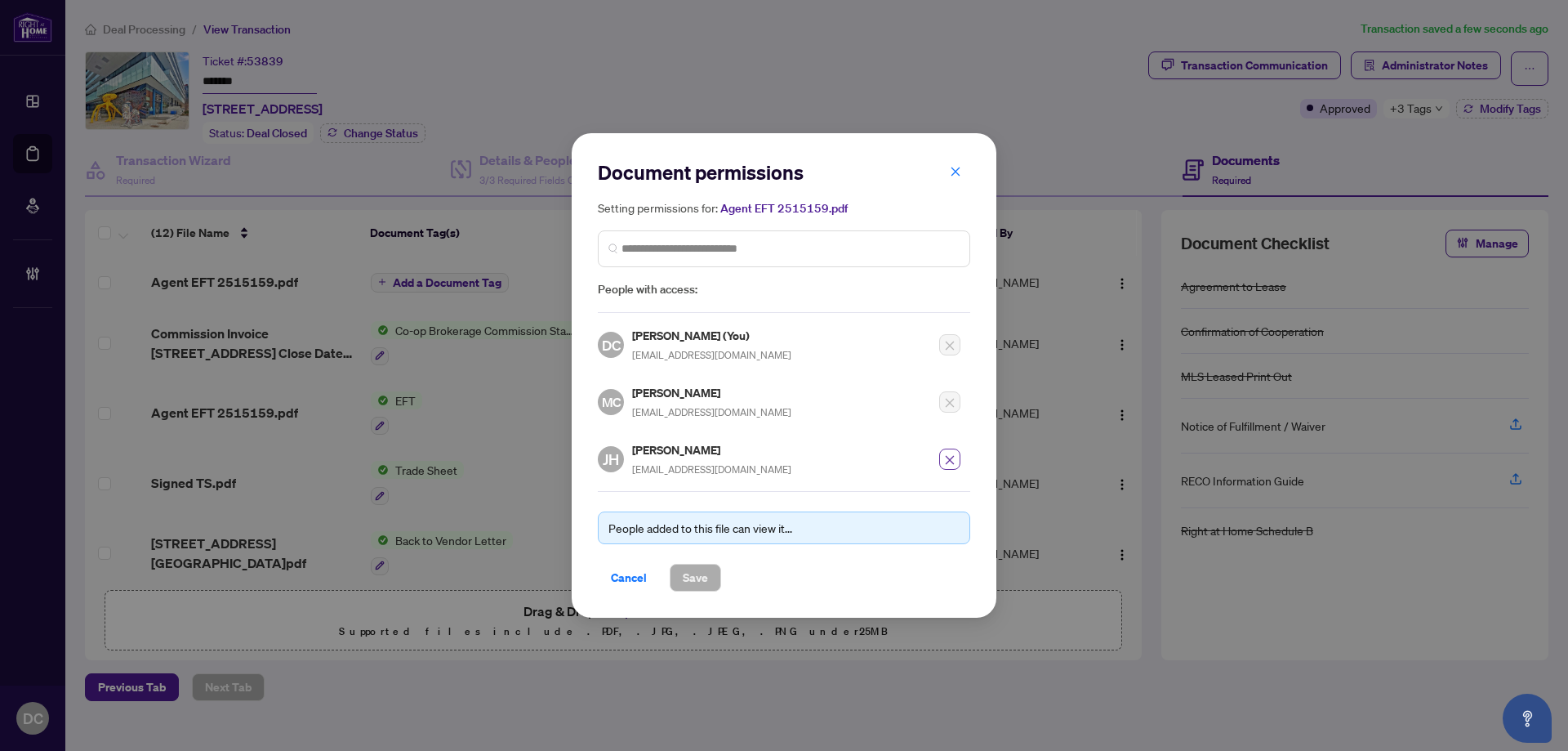
click at [945, 456] on icon "close" at bounding box center [950, 460] width 11 height 11
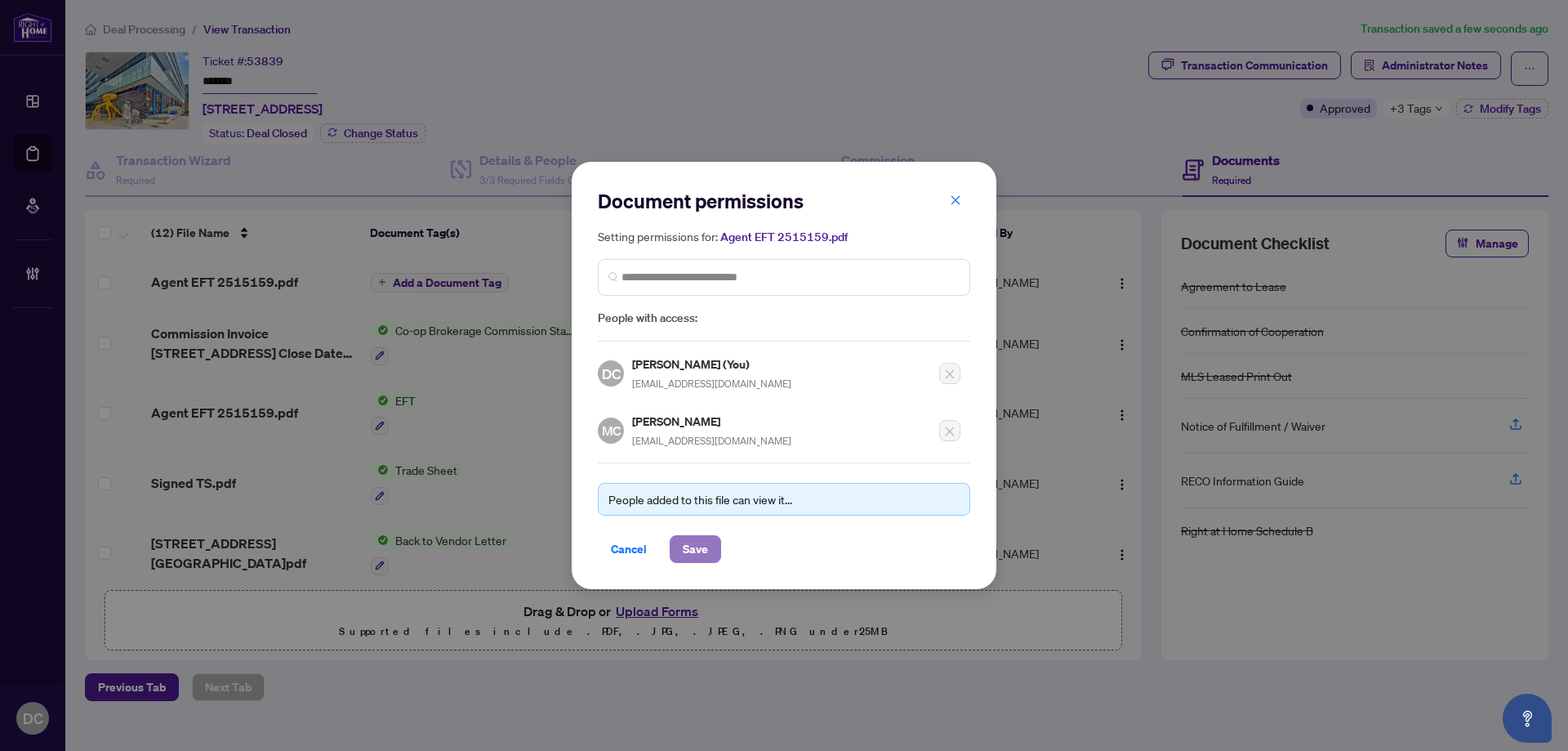
click at [704, 545] on span "Save" at bounding box center [695, 549] width 25 height 26
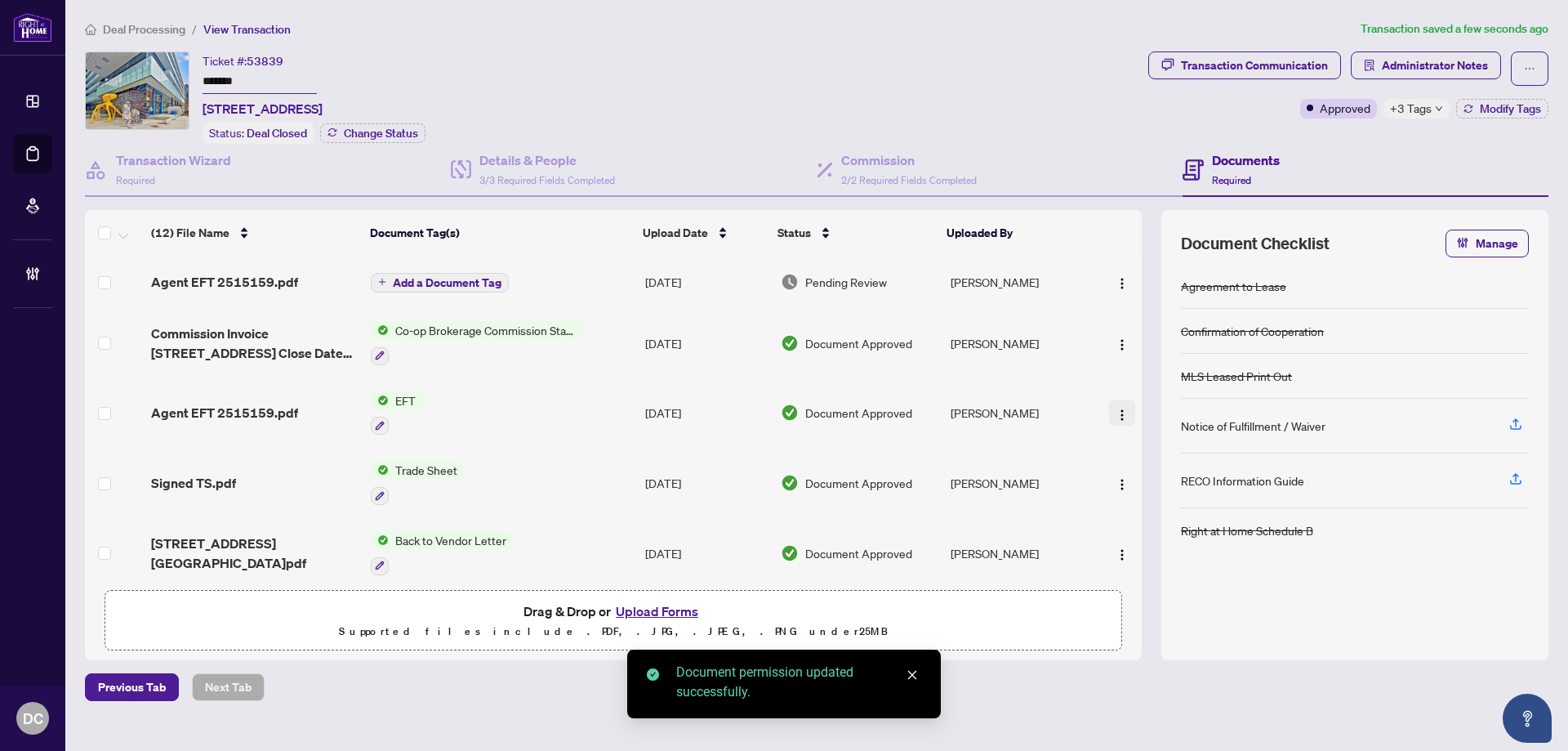
click at [1123, 409] on img "button" at bounding box center [1123, 415] width 13 height 13
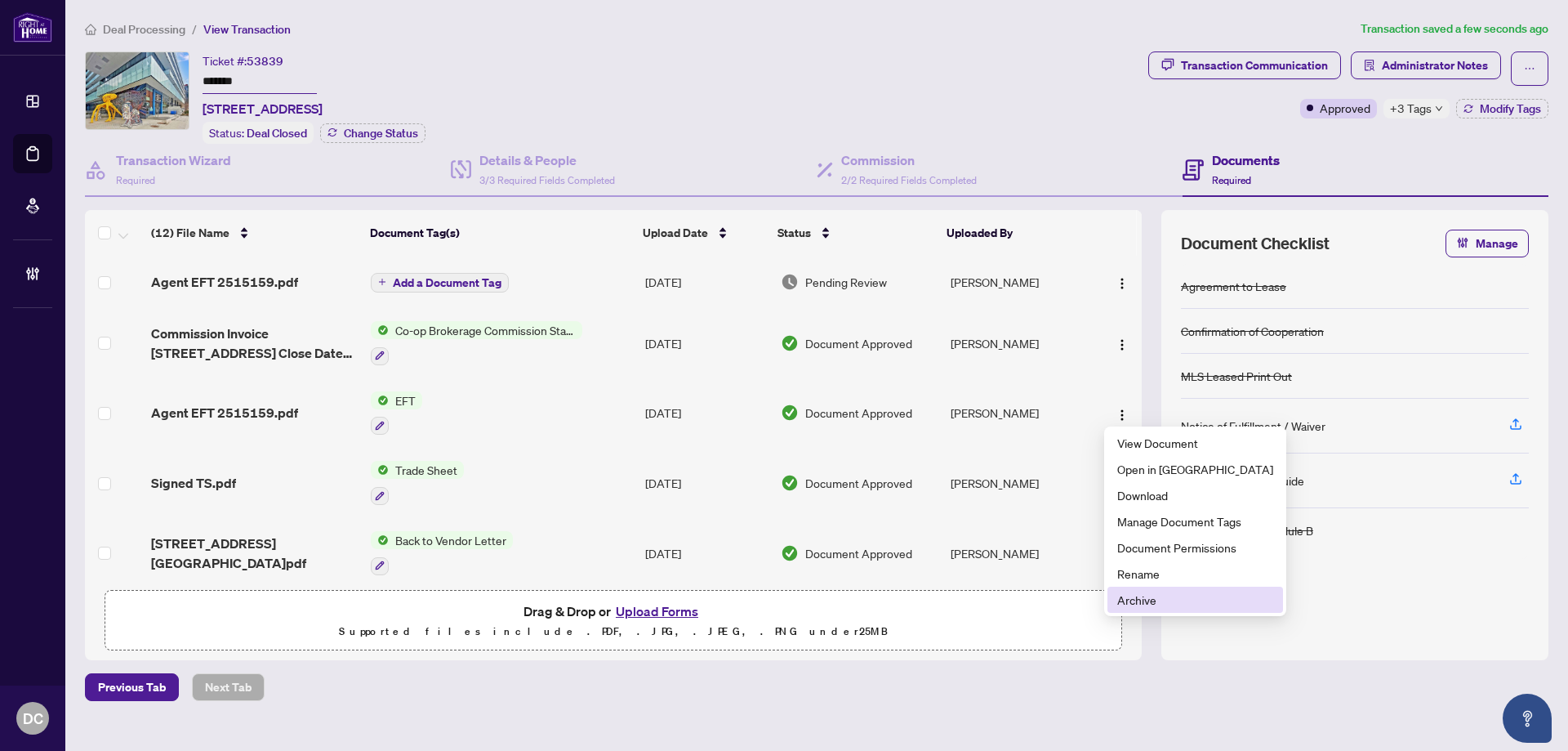
click at [1139, 599] on span "Archive" at bounding box center [1195, 599] width 156 height 18
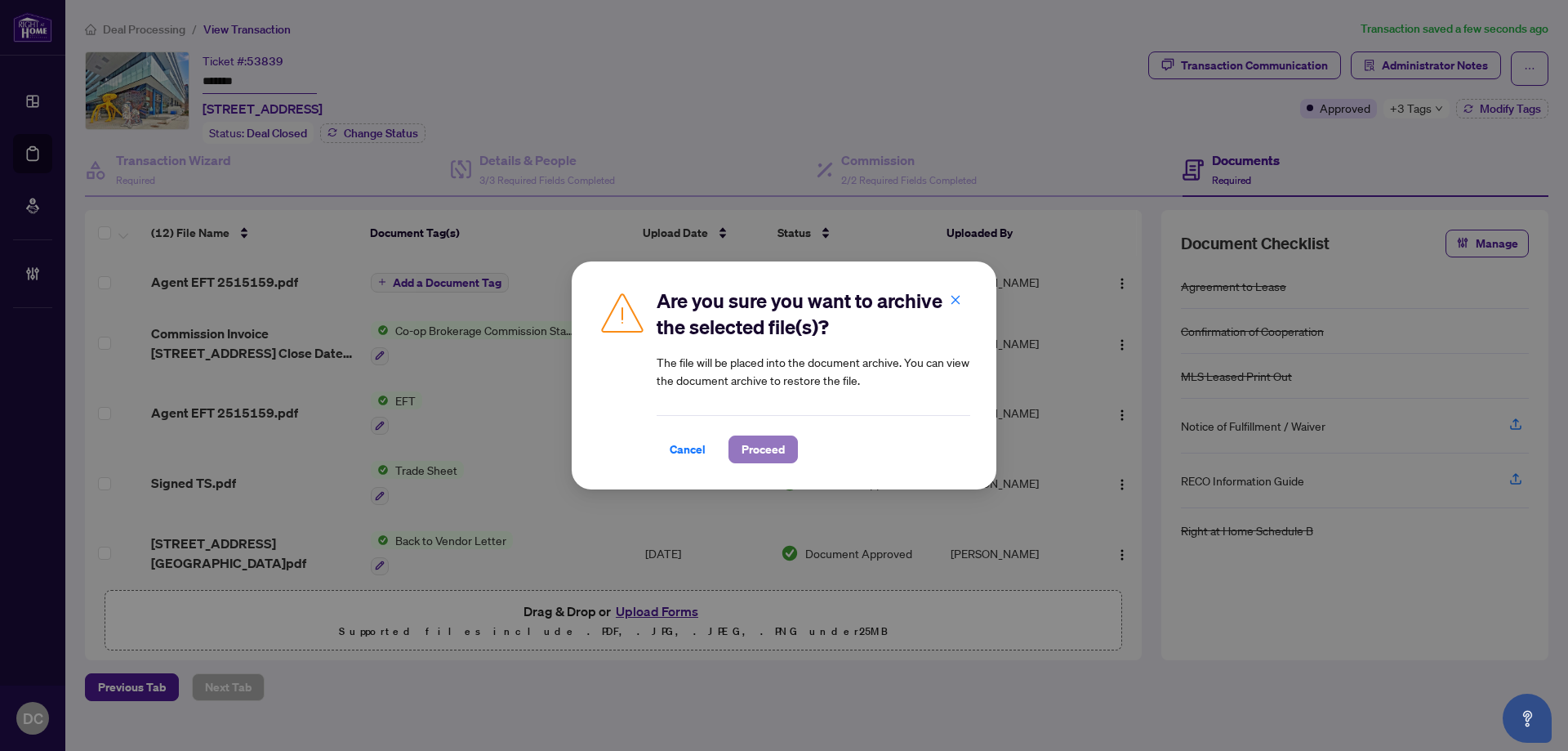
click at [767, 450] on span "Proceed" at bounding box center [763, 450] width 43 height 26
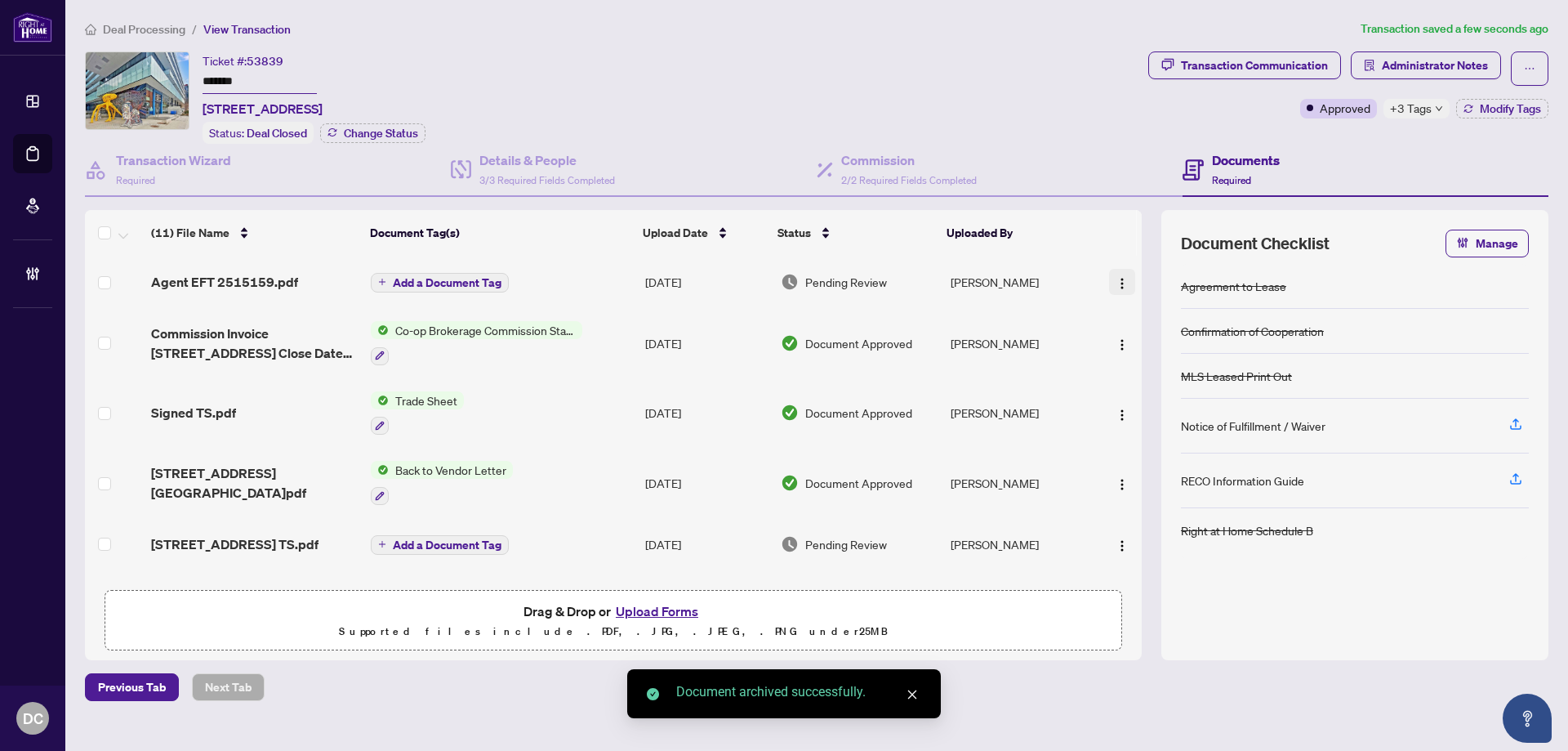
click at [1116, 281] on img "button" at bounding box center [1123, 283] width 13 height 13
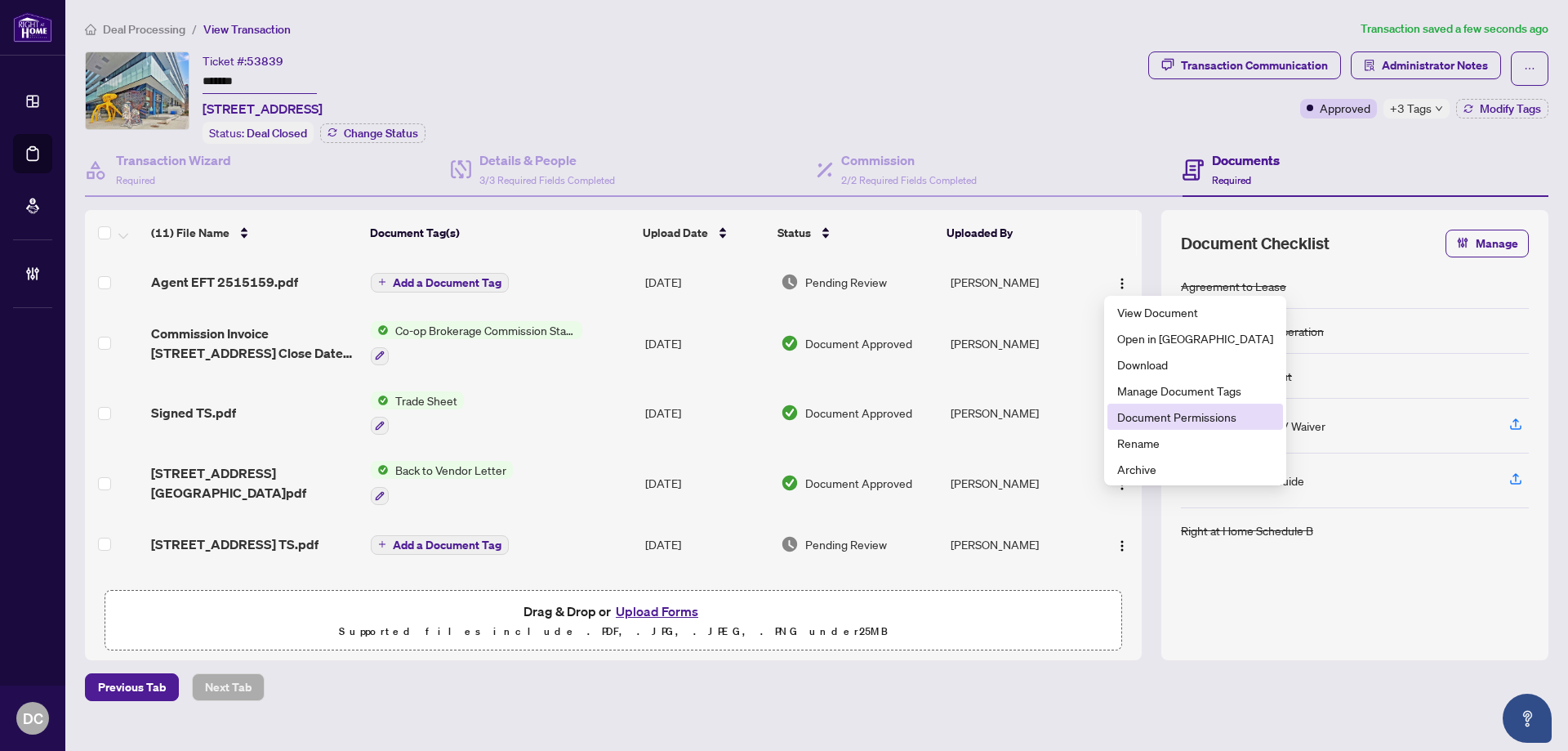
click at [1159, 417] on span "Document Permissions" at bounding box center [1195, 417] width 156 height 18
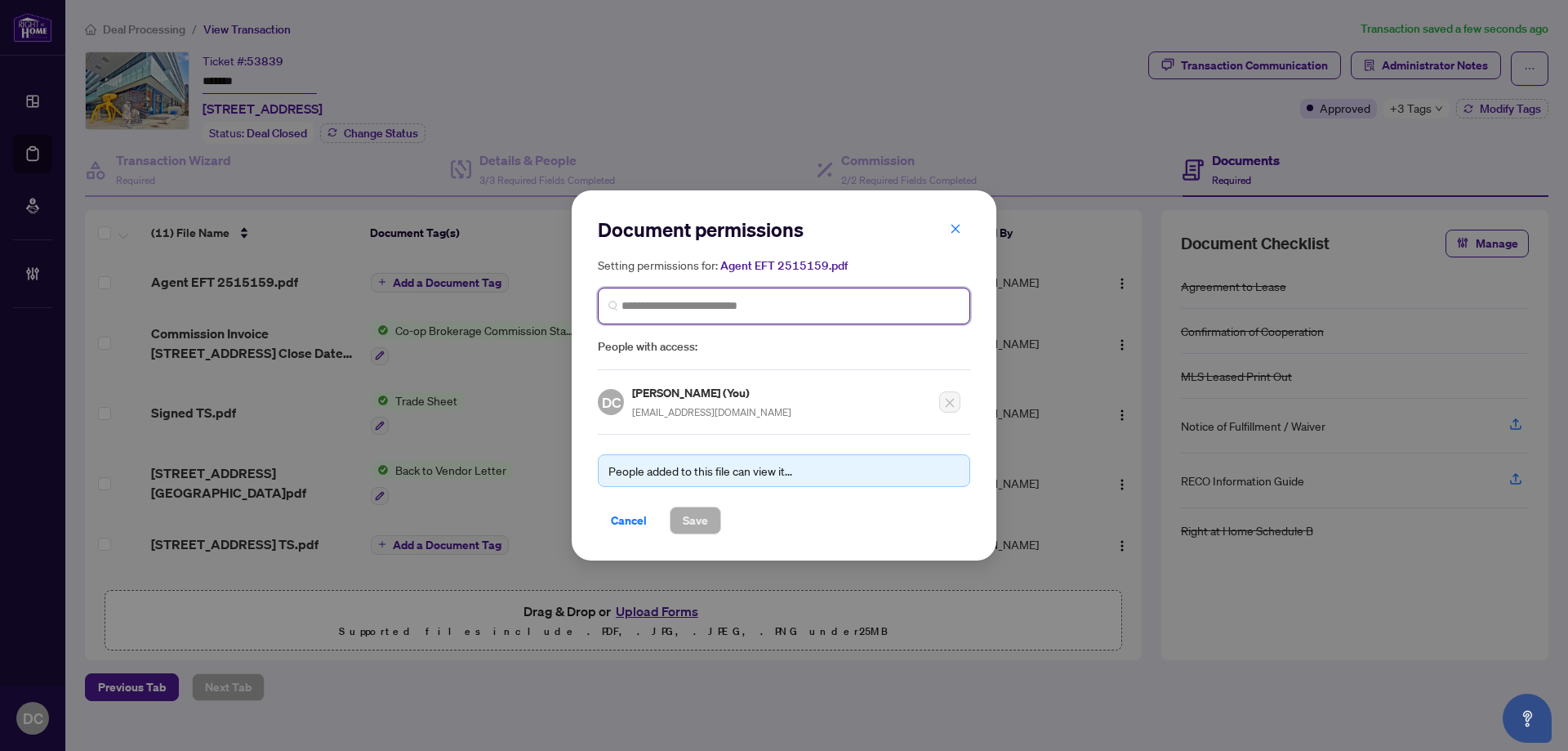
click at [828, 308] on input "search" at bounding box center [790, 305] width 338 height 17
type input "********"
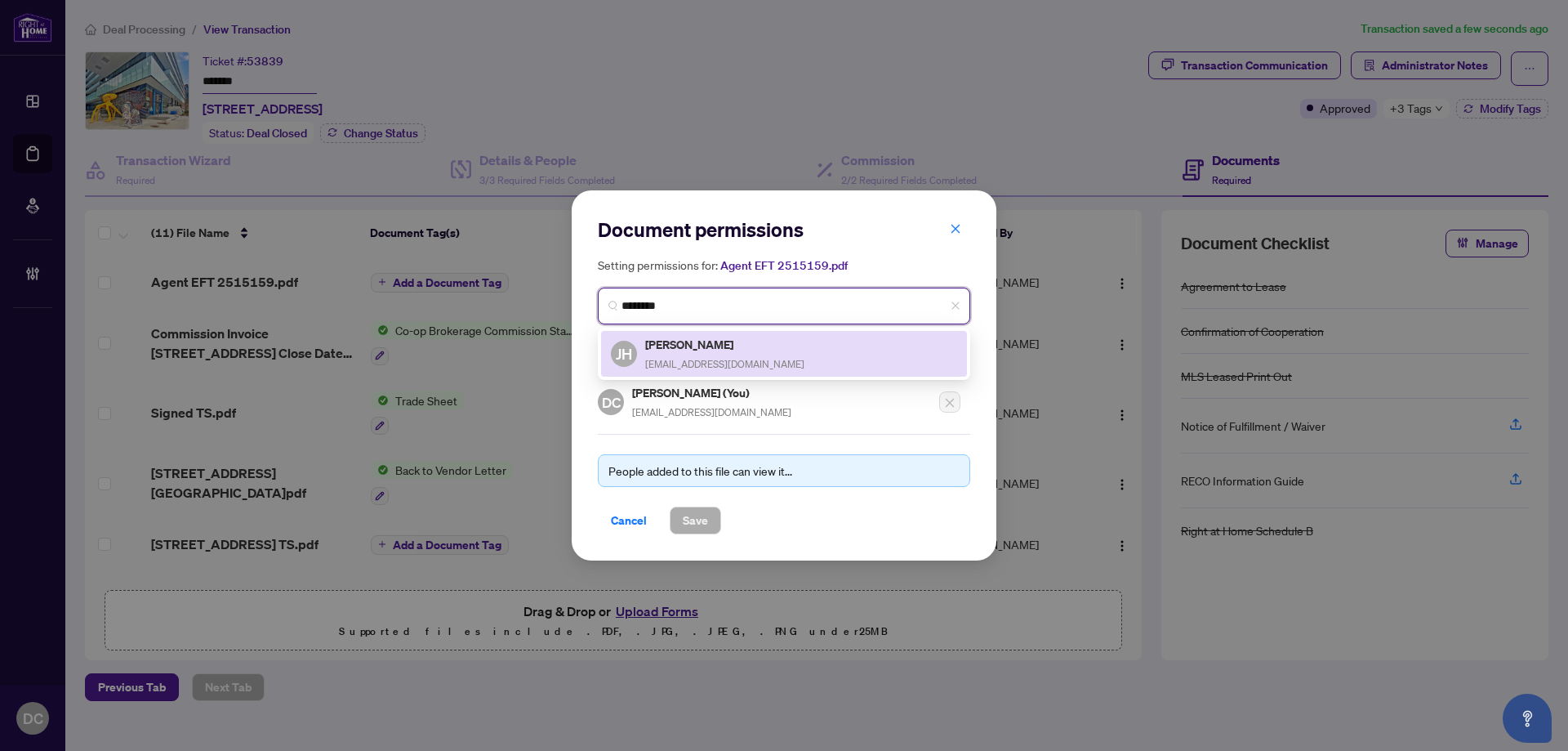
click at [788, 353] on div "[PERSON_NAME] [EMAIL_ADDRESS][DOMAIN_NAME]" at bounding box center [784, 354] width 346 height 38
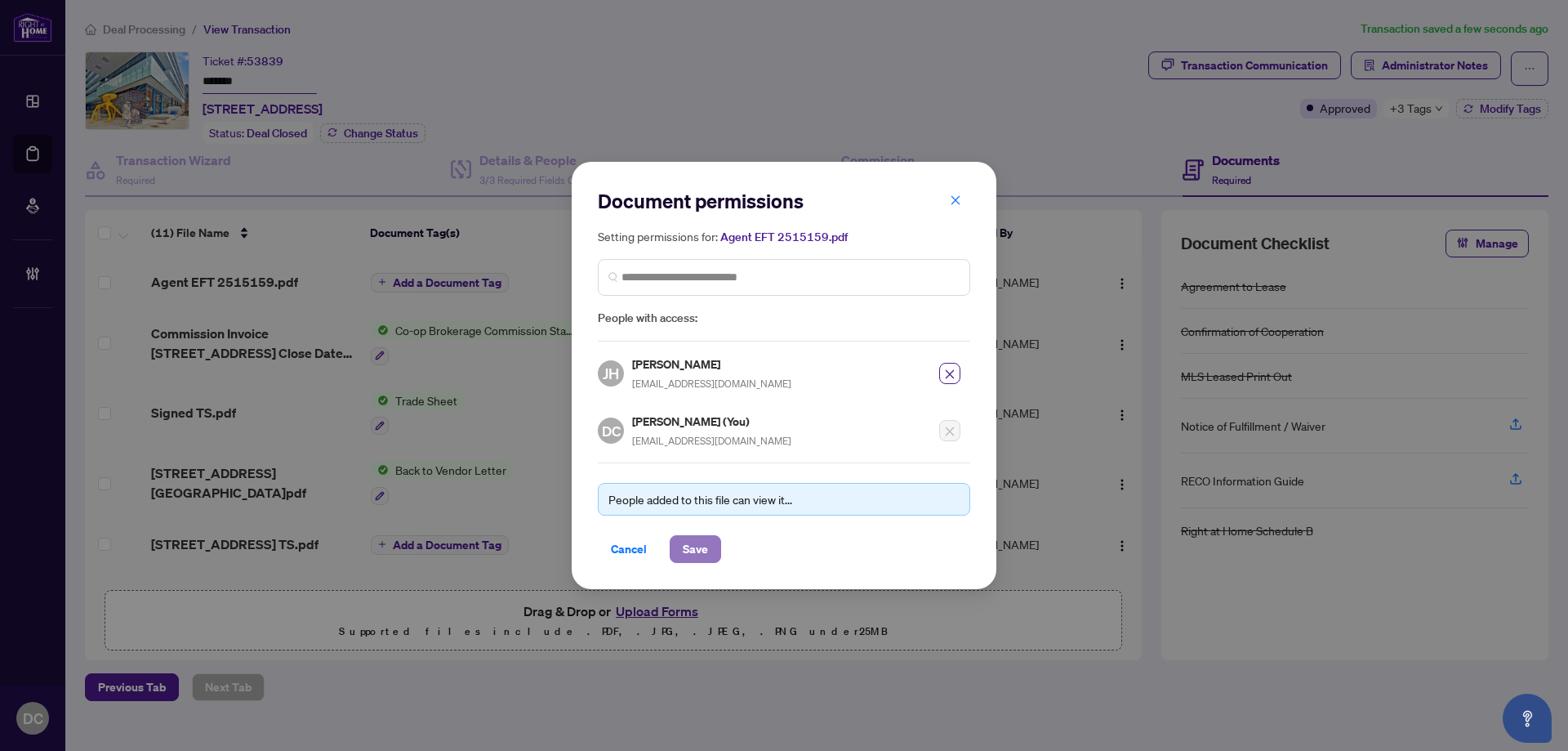
click at [708, 539] on button "Save" at bounding box center [695, 549] width 52 height 28
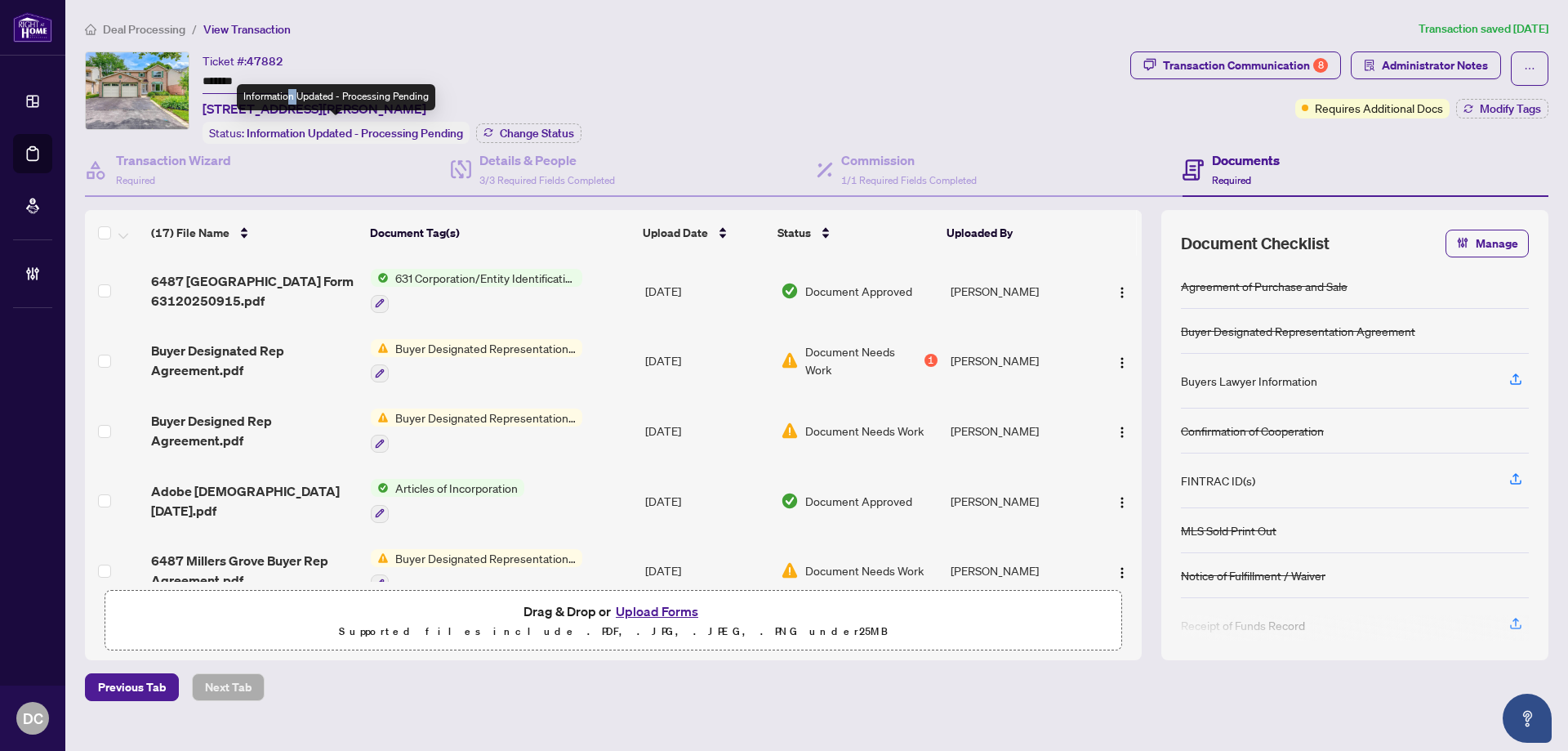
drag, startPoint x: 296, startPoint y: 85, endPoint x: 287, endPoint y: 84, distance: 9.1
click at [287, 84] on div "Information Updated - Processing Pending" at bounding box center [336, 97] width 198 height 26
drag, startPoint x: 286, startPoint y: 76, endPoint x: 182, endPoint y: 76, distance: 104.0
click at [182, 76] on div "Ticket #: 47882 ******* 6487 Miller's Grve, Mississauga, Ontario L5N 3E5, Canad…" at bounding box center [604, 97] width 1039 height 93
click at [573, 129] on span "Change Status" at bounding box center [536, 133] width 75 height 11
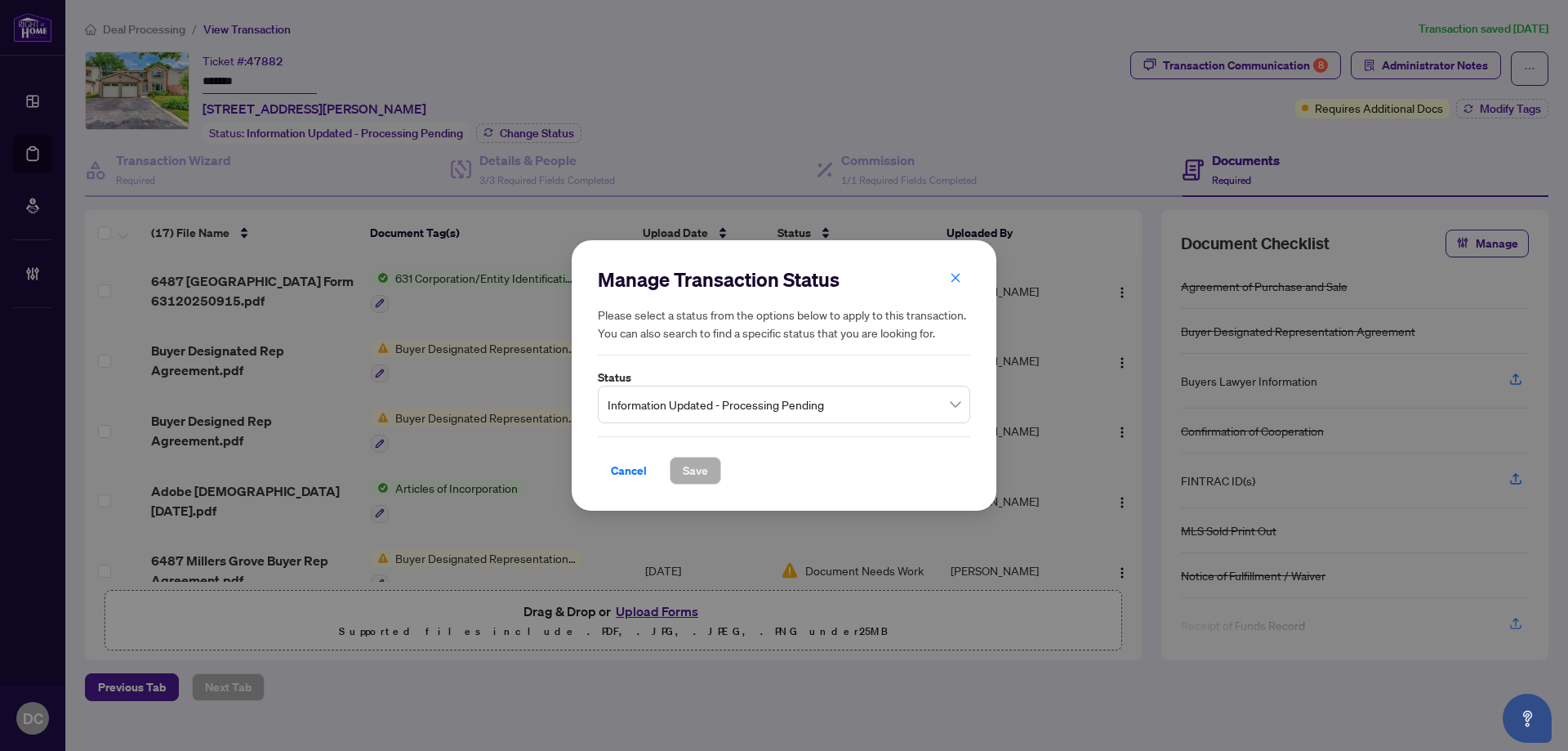
click at [888, 404] on span "Information Updated - Processing Pending" at bounding box center [784, 405] width 353 height 31
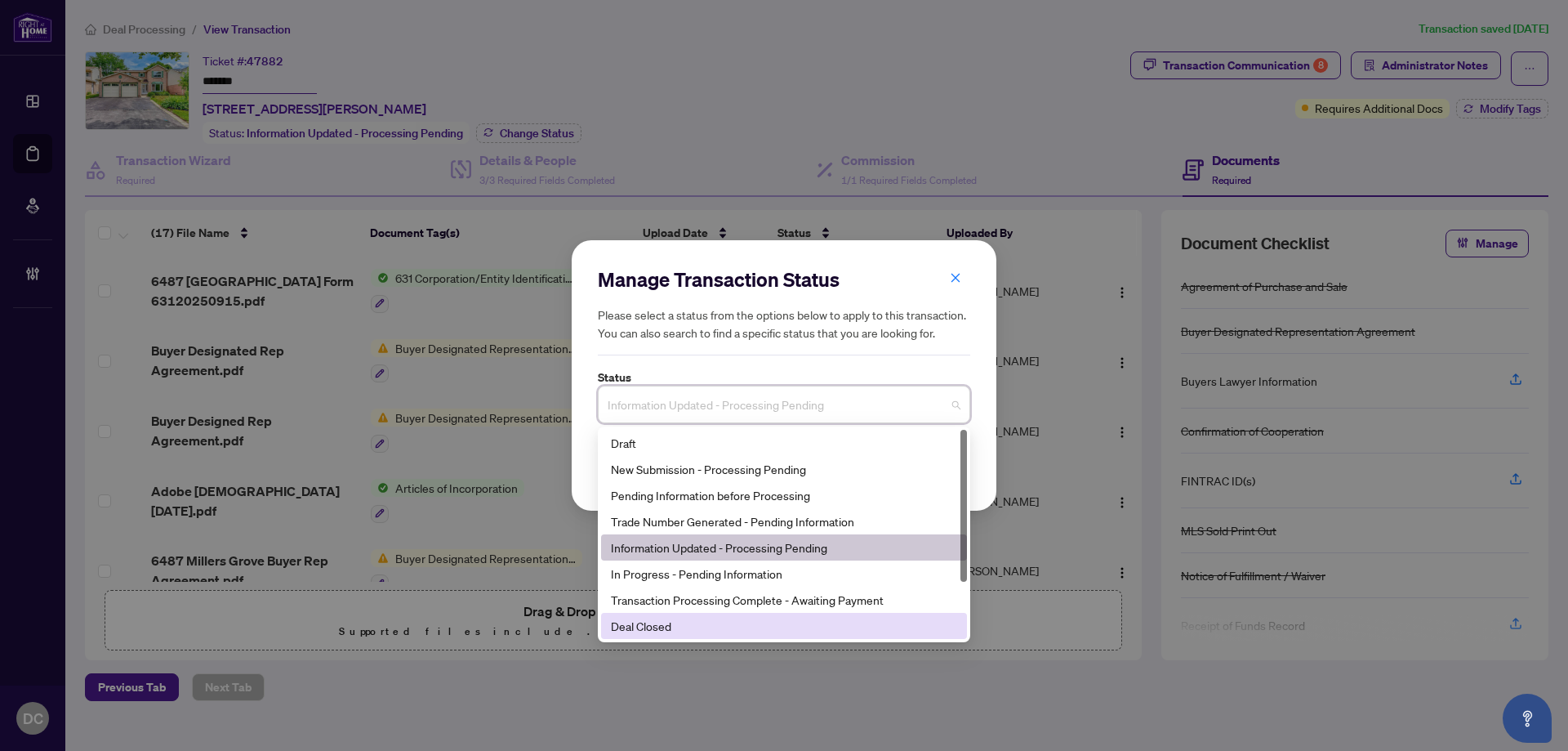
click at [676, 631] on div "Deal Closed" at bounding box center [784, 626] width 346 height 18
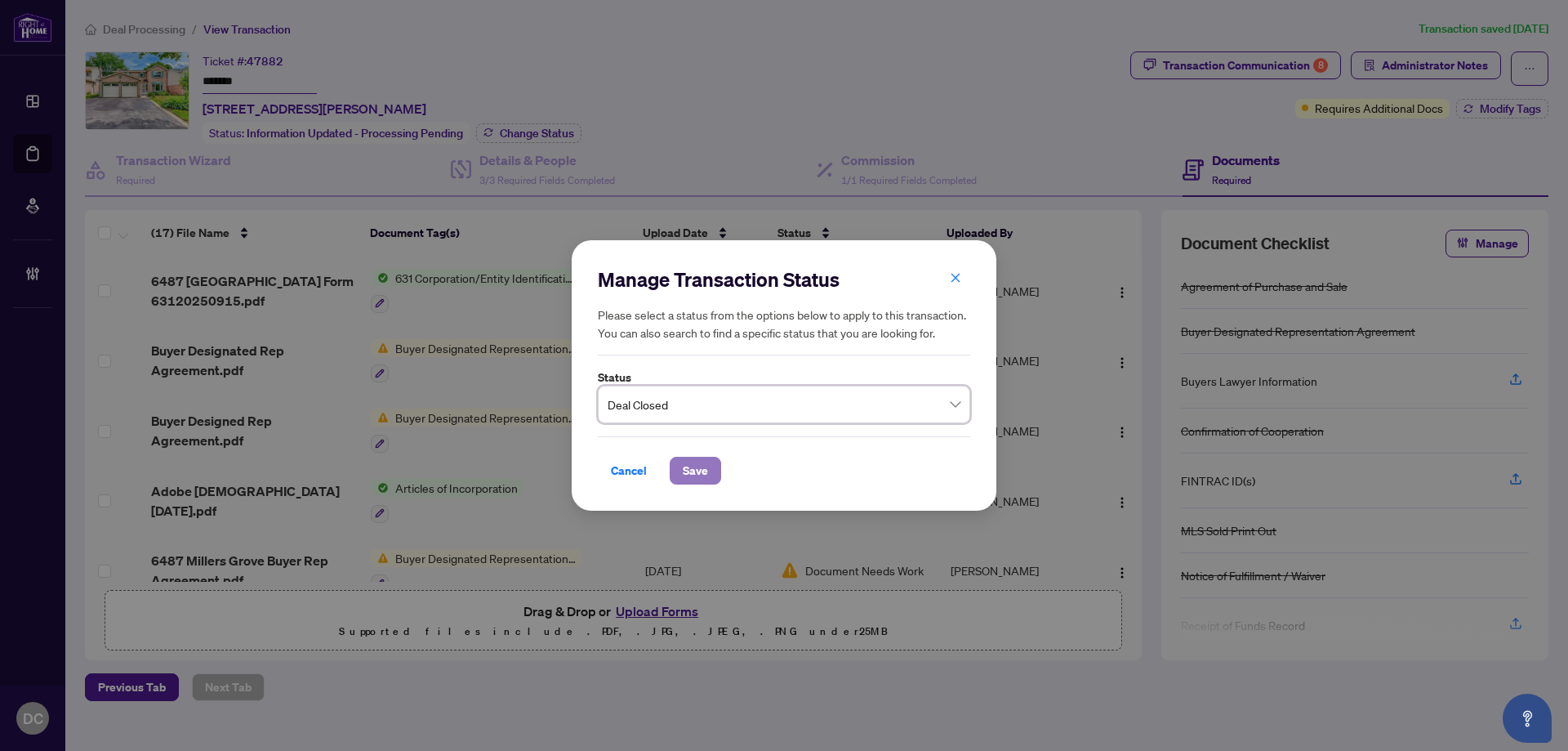
click at [694, 464] on span "Save" at bounding box center [695, 471] width 25 height 26
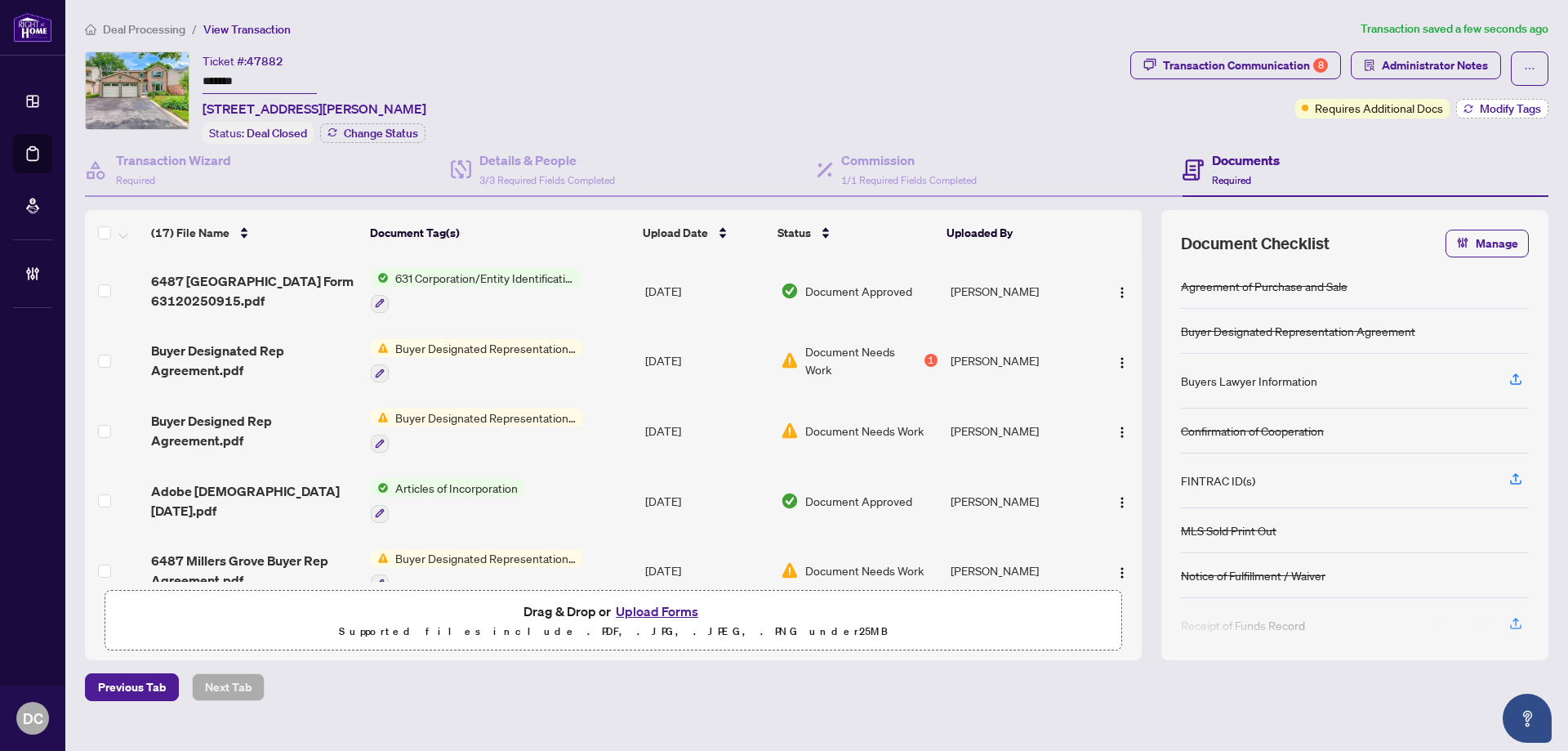
click at [1512, 106] on span "Modify Tags" at bounding box center [1511, 109] width 61 height 11
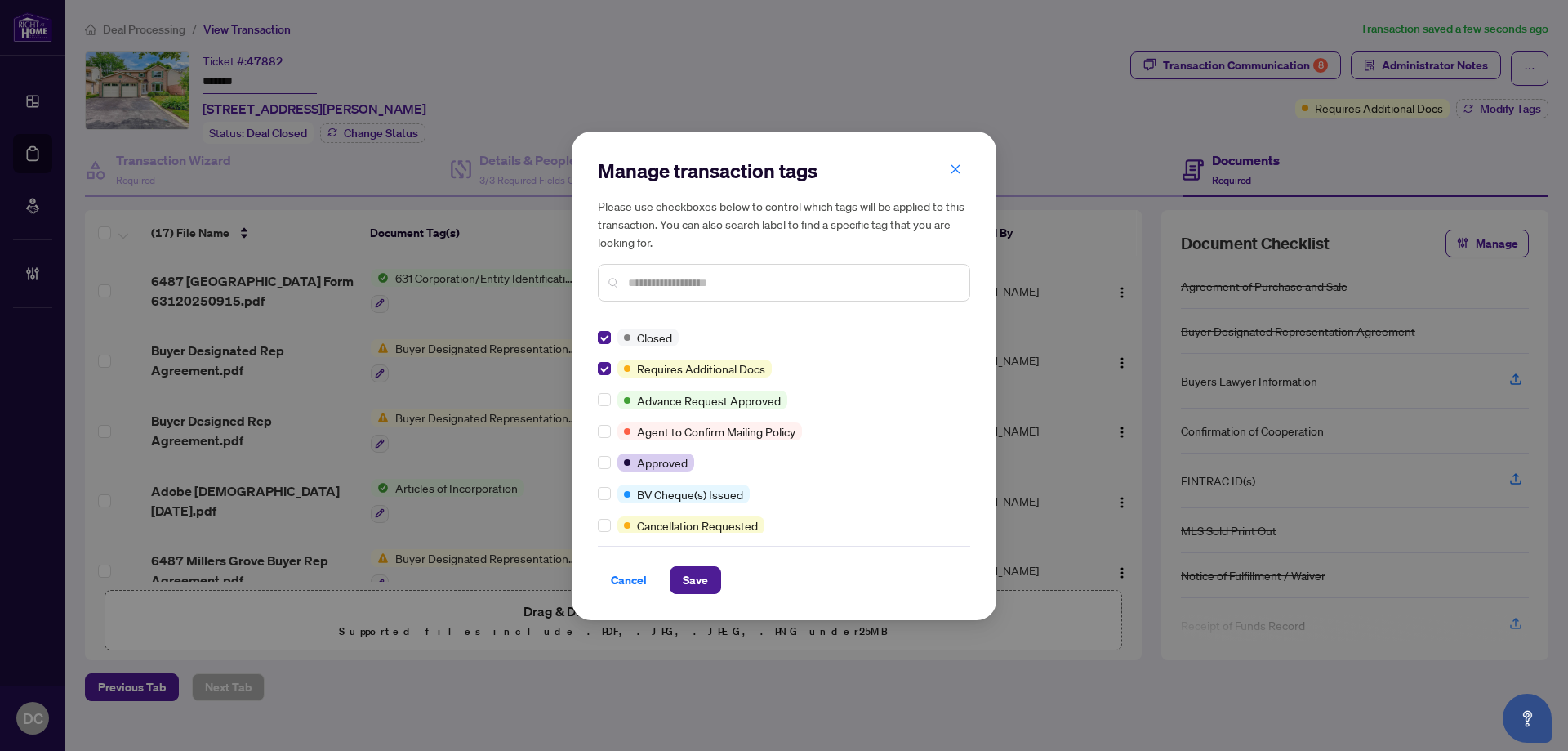
click at [708, 283] on input "text" at bounding box center [792, 283] width 328 height 18
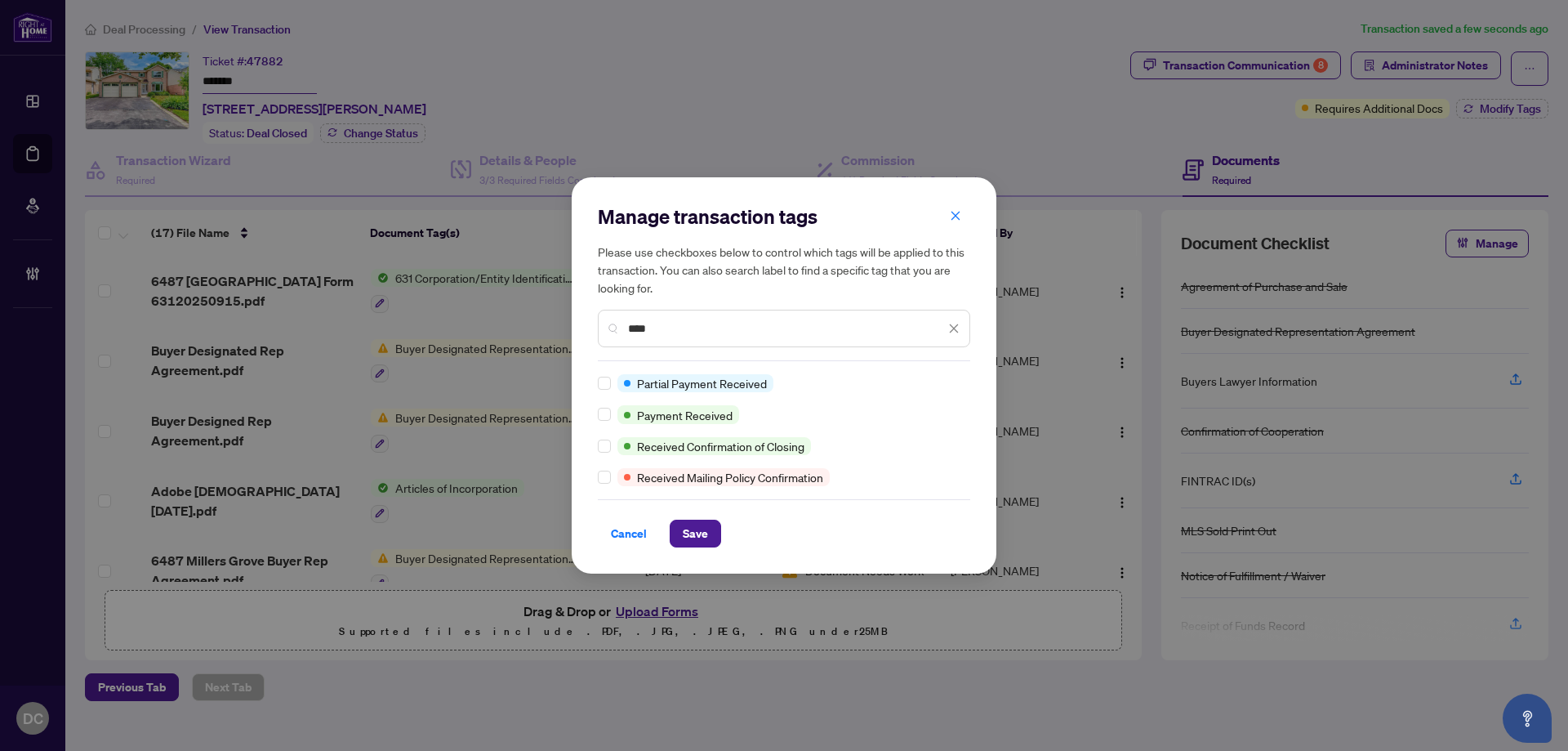
type input "****"
drag, startPoint x: 691, startPoint y: 532, endPoint x: 490, endPoint y: 509, distance: 202.3
click at [690, 531] on span "Save" at bounding box center [695, 533] width 25 height 26
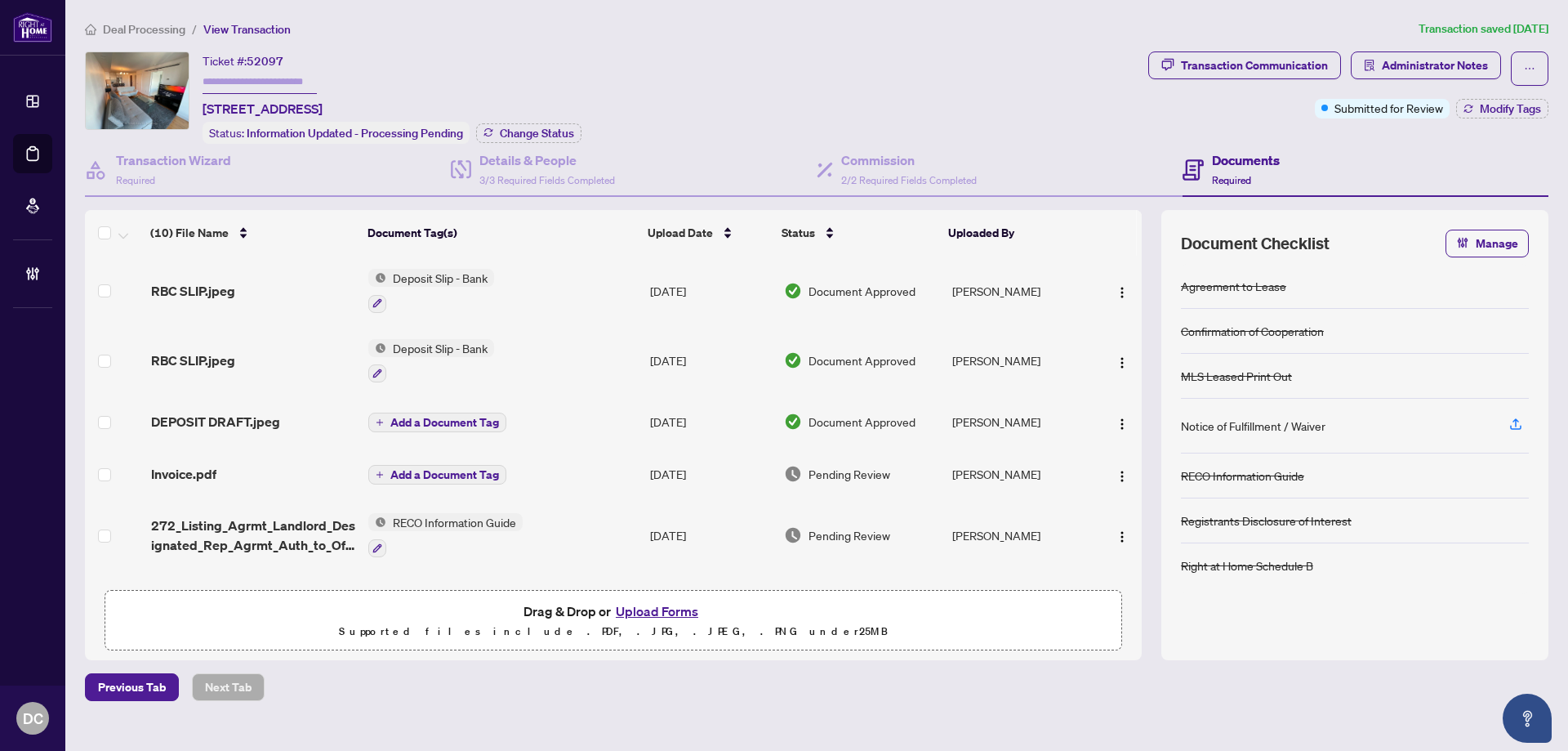
click at [158, 29] on span "Deal Processing" at bounding box center [144, 29] width 83 height 15
click at [278, 424] on span "DEPOSIT DRAFT.jpeg" at bounding box center [216, 422] width 129 height 20
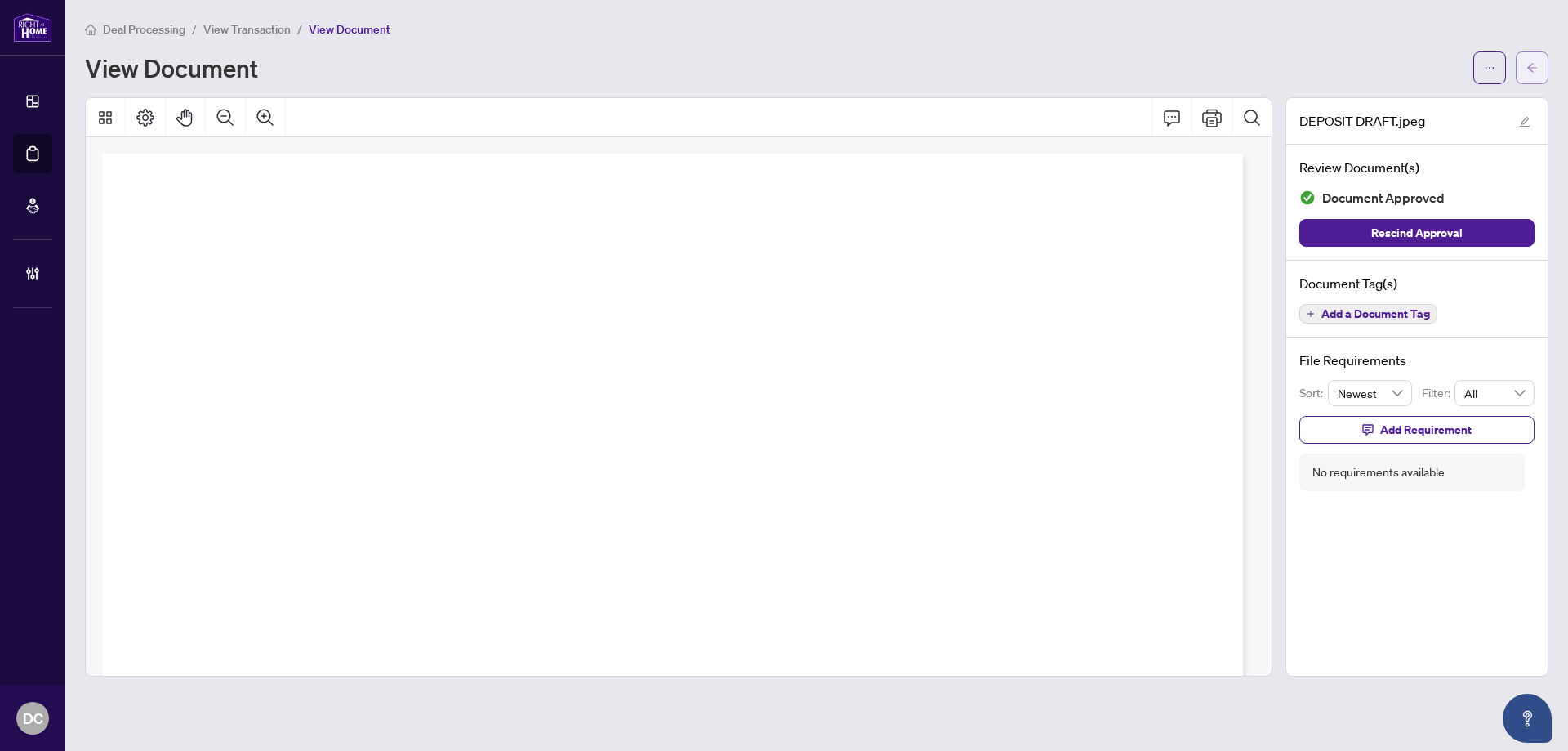
click at [1535, 72] on icon "arrow-left" at bounding box center [1532, 68] width 11 height 11
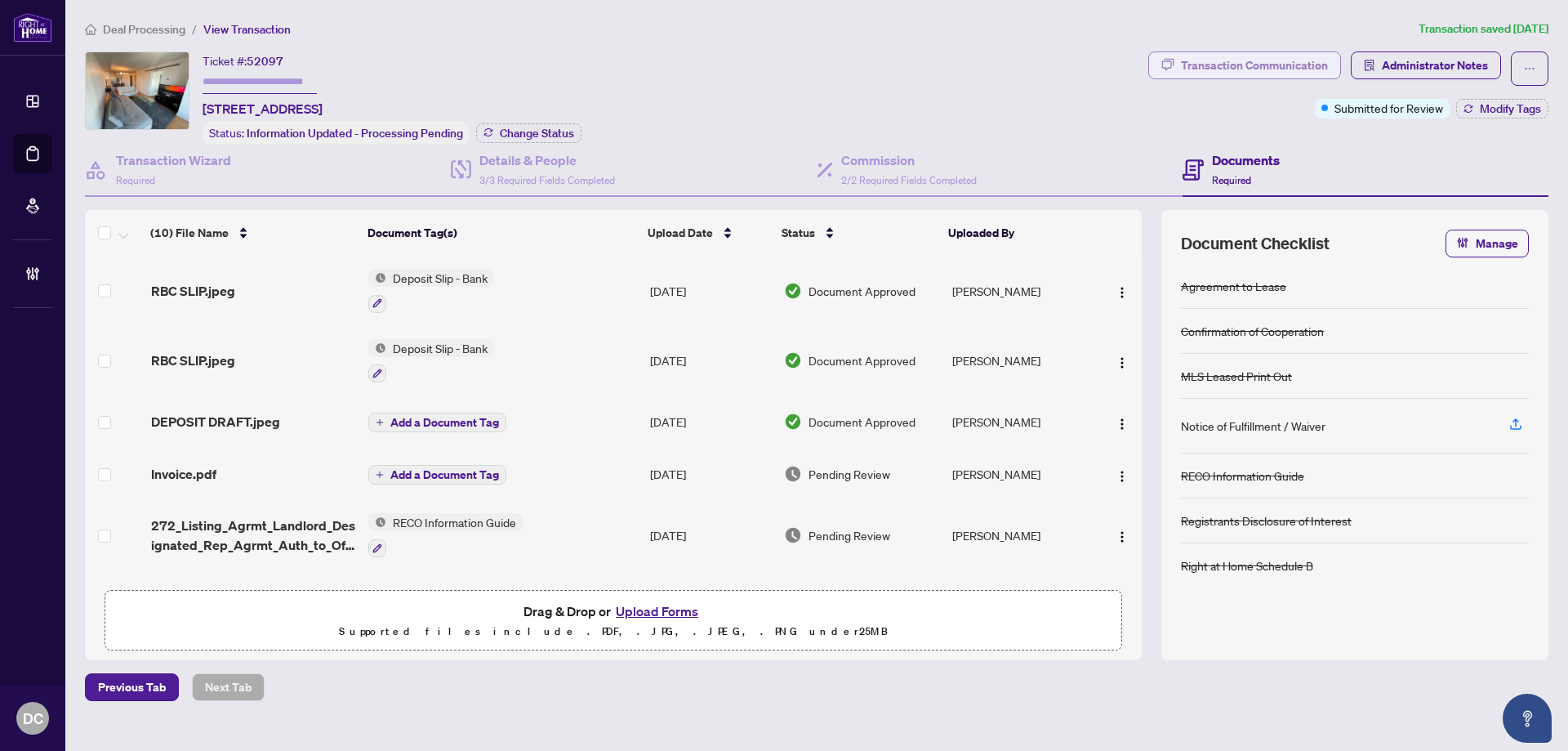
click at [1326, 62] on div "Transaction Communication" at bounding box center [1254, 66] width 147 height 26
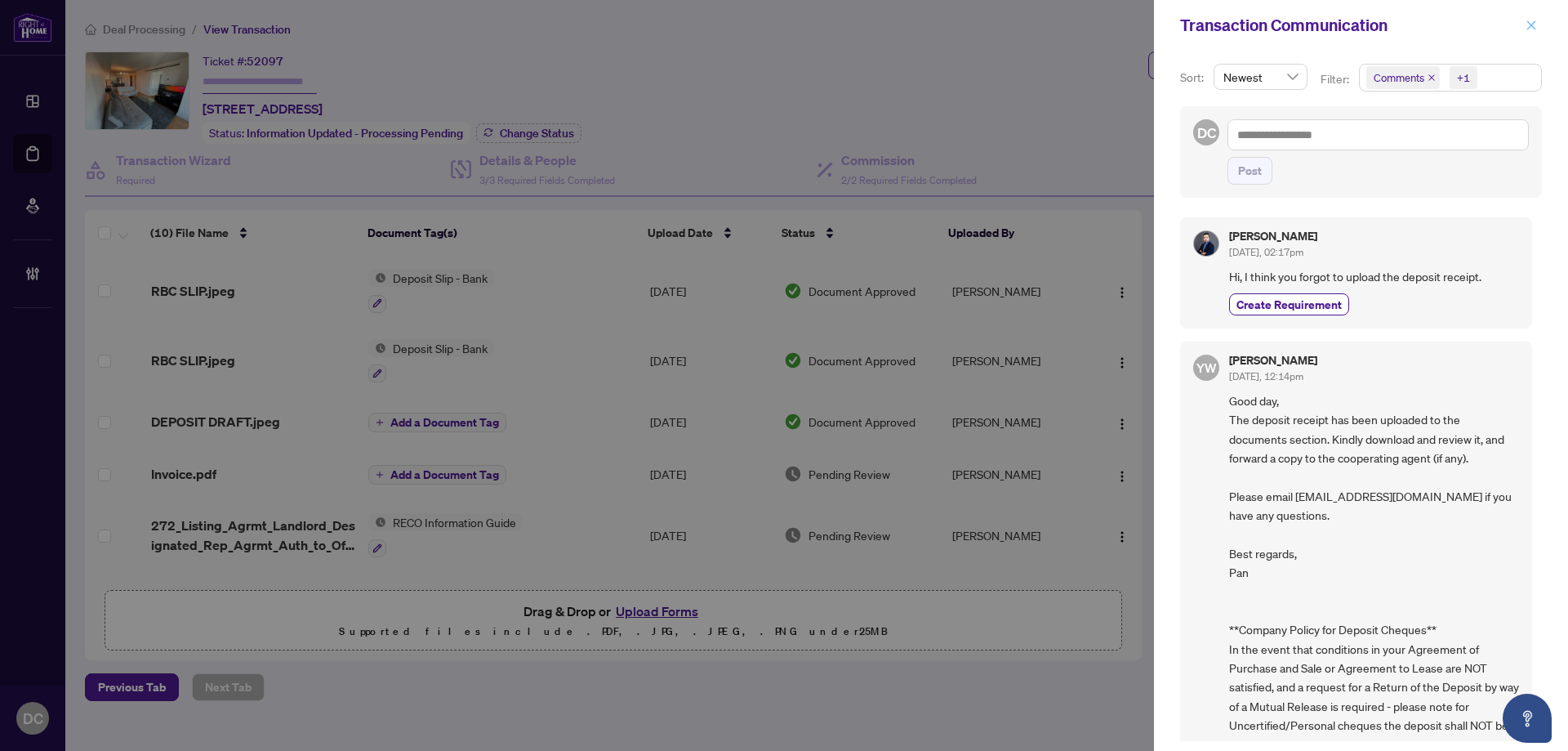
click at [1522, 31] on button "button" at bounding box center [1531, 25] width 21 height 20
